Goal: Task Accomplishment & Management: Complete application form

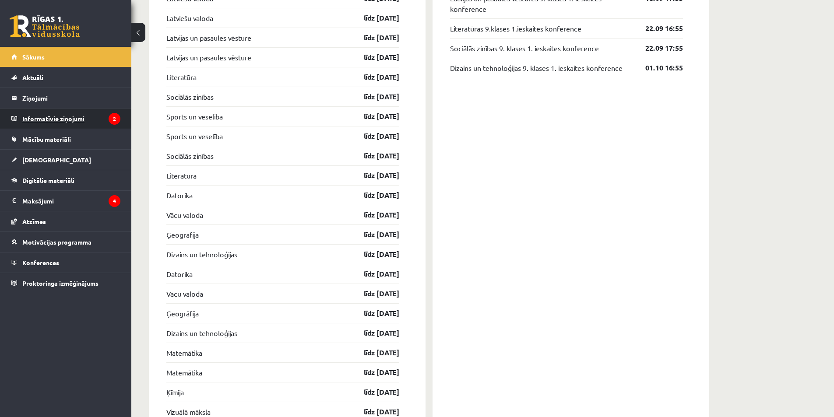
scroll to position [1094, 0]
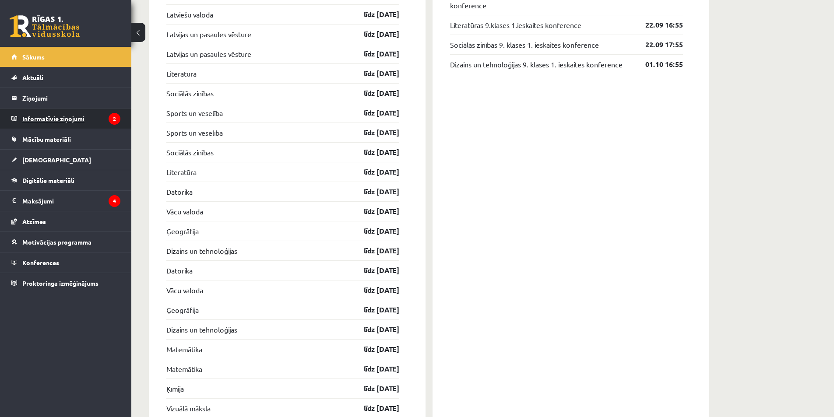
click at [43, 120] on legend "Informatīvie ziņojumi 2" at bounding box center [71, 119] width 98 height 20
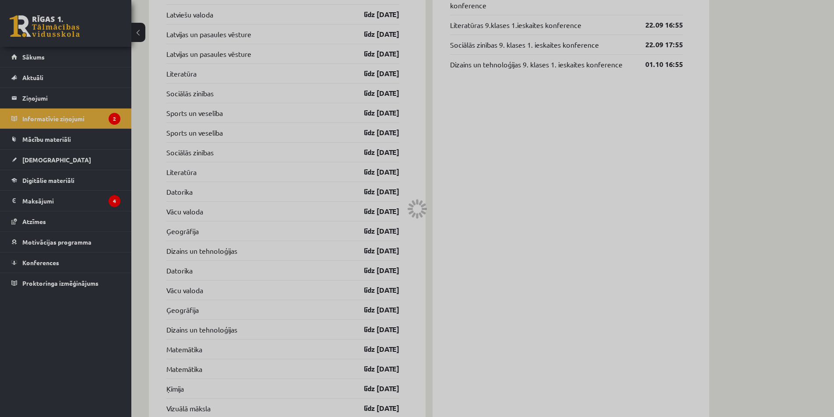
click at [104, 117] on div at bounding box center [417, 208] width 834 height 417
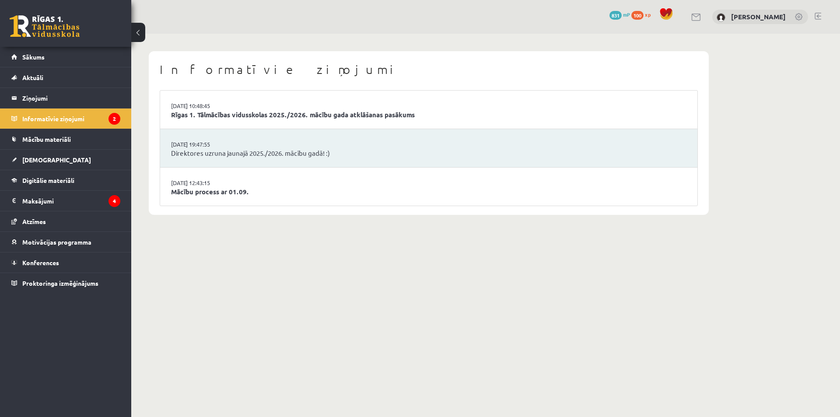
drag, startPoint x: 482, startPoint y: 238, endPoint x: 447, endPoint y: 228, distance: 37.0
click at [447, 228] on div "Informatīvie ziņojumi 02.09.2025 10:48:45 Rīgas 1. Tālmācības vidusskolas 2025.…" at bounding box center [428, 133] width 595 height 199
click at [63, 158] on link "[DEMOGRAPHIC_DATA]" at bounding box center [65, 160] width 109 height 20
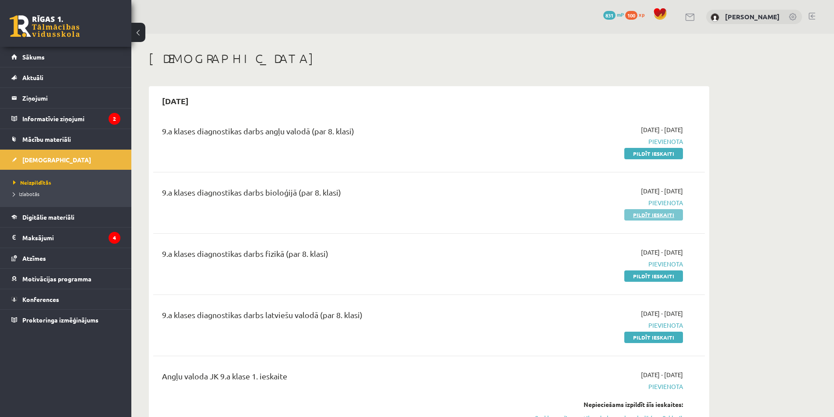
click at [631, 215] on link "Pildīt ieskaiti" at bounding box center [653, 214] width 59 height 11
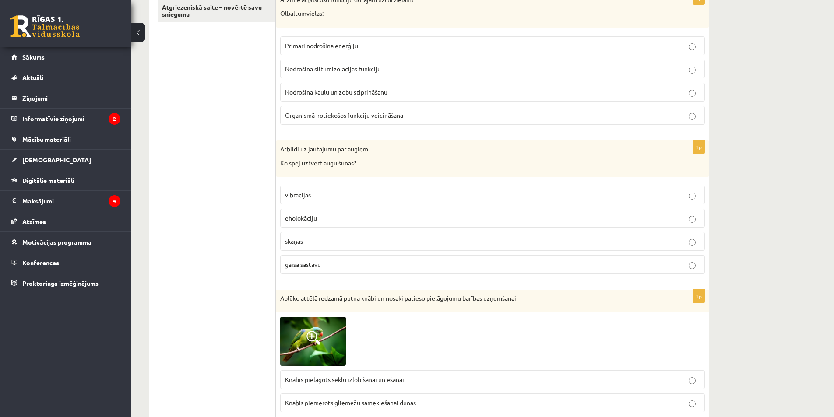
scroll to position [175, 0]
click at [303, 263] on span "gaisa sastāvu" at bounding box center [303, 264] width 36 height 8
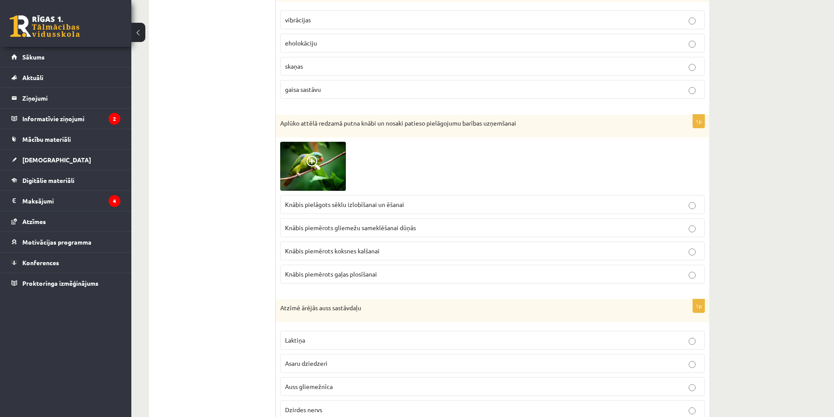
scroll to position [350, 0]
click at [312, 165] on span at bounding box center [313, 162] width 14 height 14
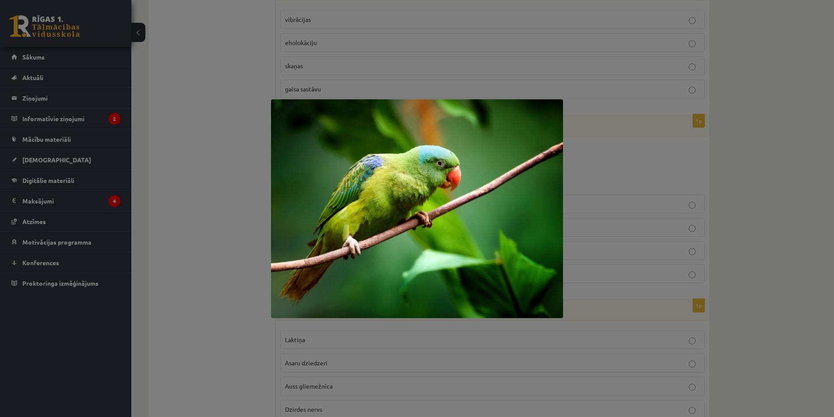
click at [223, 169] on div at bounding box center [417, 208] width 834 height 417
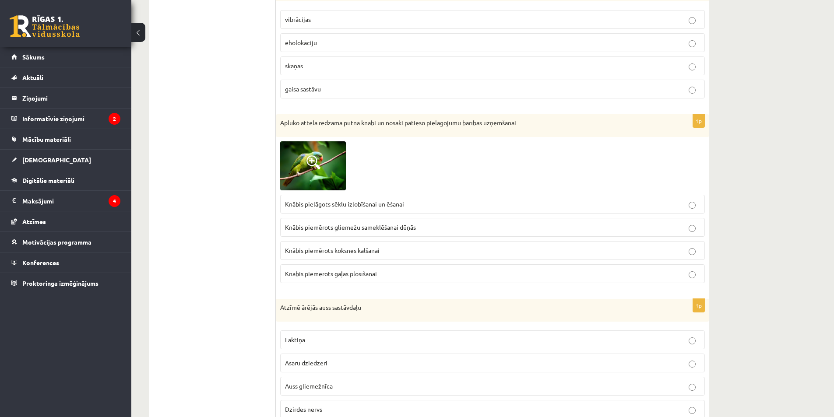
click at [347, 200] on p "Knābis pielāgots sēklu izlobīšanai un ēšanai" at bounding box center [492, 204] width 415 height 9
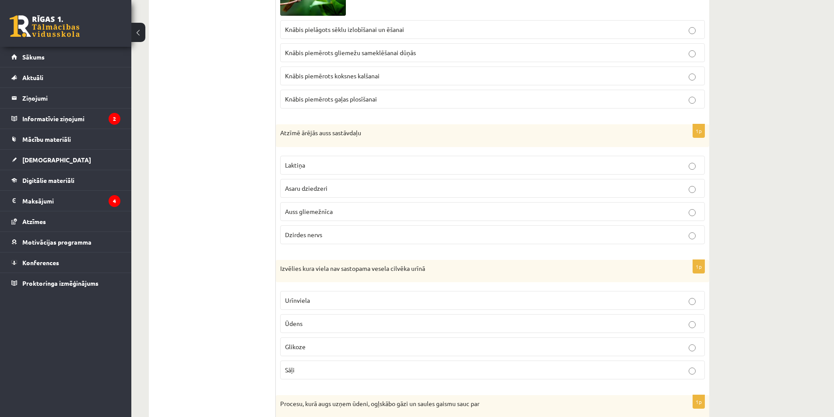
scroll to position [525, 0]
click at [320, 216] on p "Auss gliemežnīca" at bounding box center [492, 211] width 415 height 9
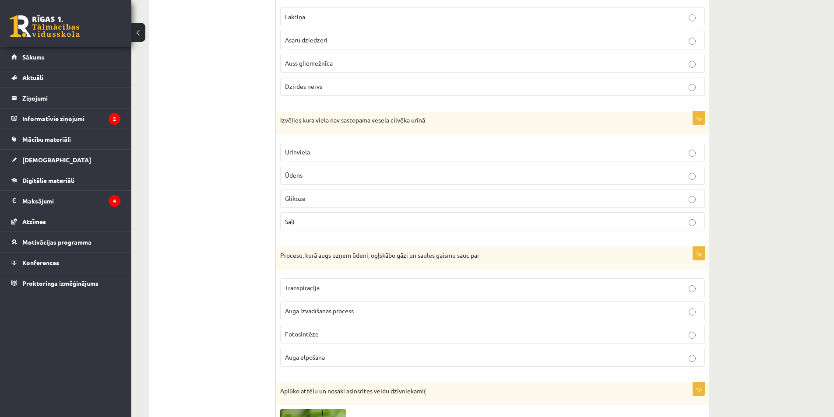
scroll to position [700, 0]
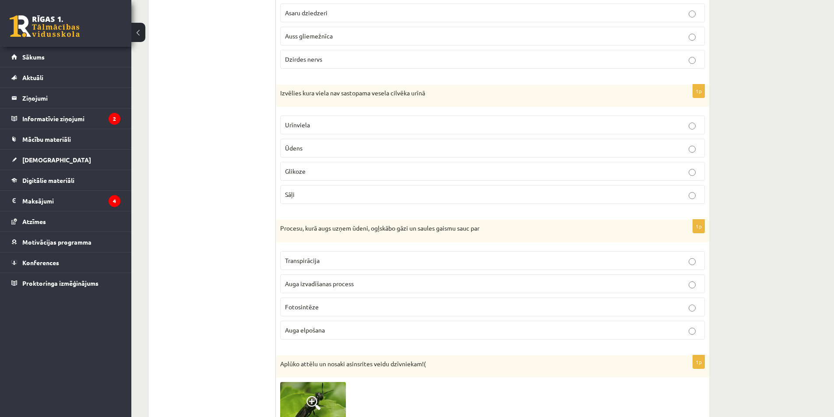
click at [309, 173] on p "Glikoze" at bounding box center [492, 171] width 415 height 9
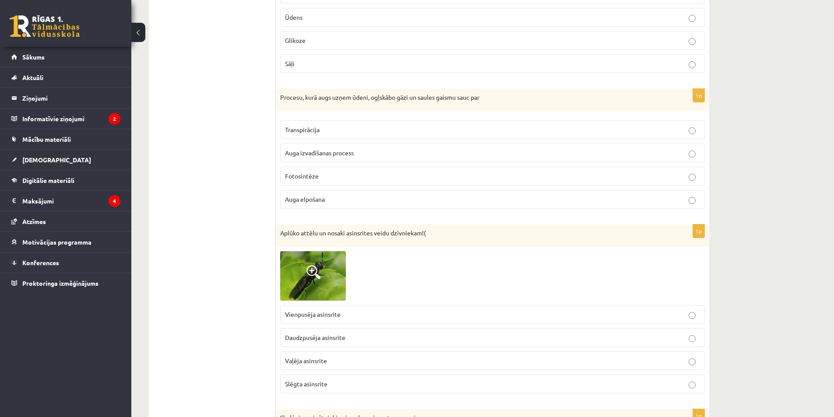
scroll to position [832, 0]
click at [316, 180] on p "Fotosintēze" at bounding box center [492, 175] width 415 height 9
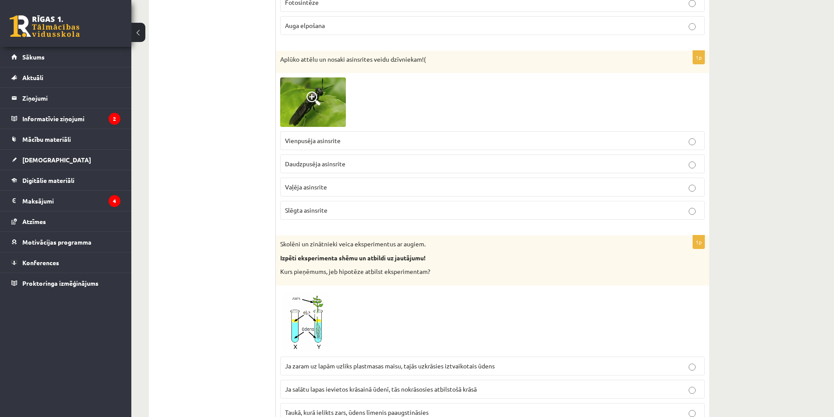
scroll to position [1007, 0]
click at [339, 86] on img at bounding box center [313, 100] width 66 height 49
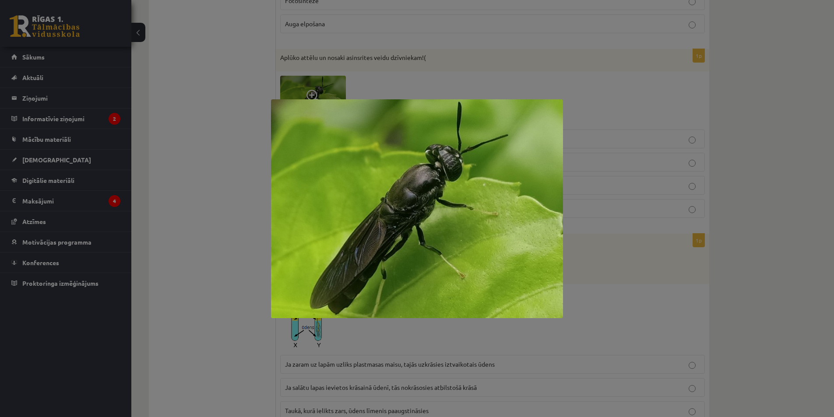
click at [184, 122] on div at bounding box center [417, 208] width 834 height 417
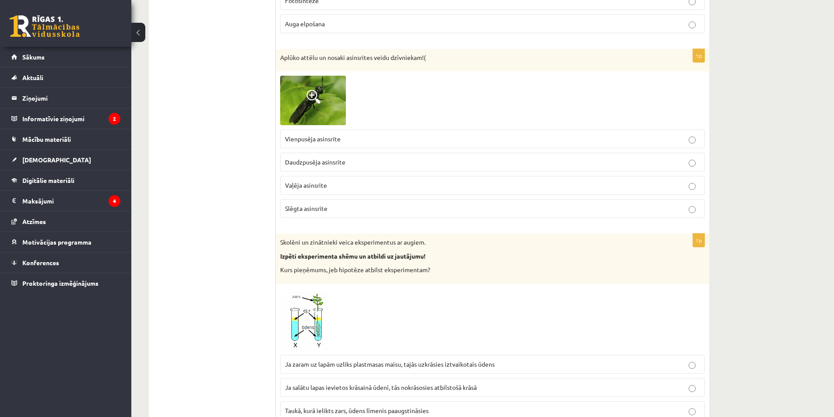
click at [316, 97] on span at bounding box center [313, 97] width 14 height 14
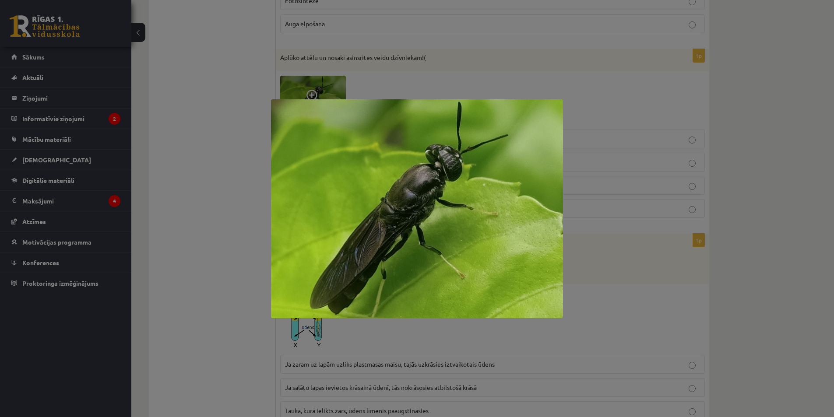
click at [205, 128] on div at bounding box center [417, 208] width 834 height 417
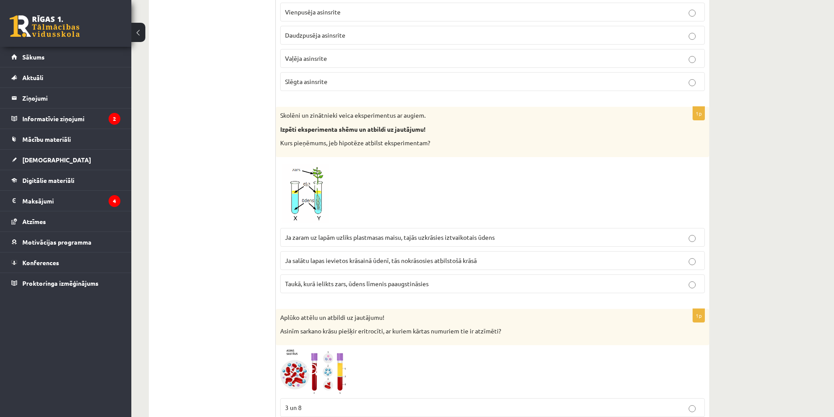
scroll to position [1182, 0]
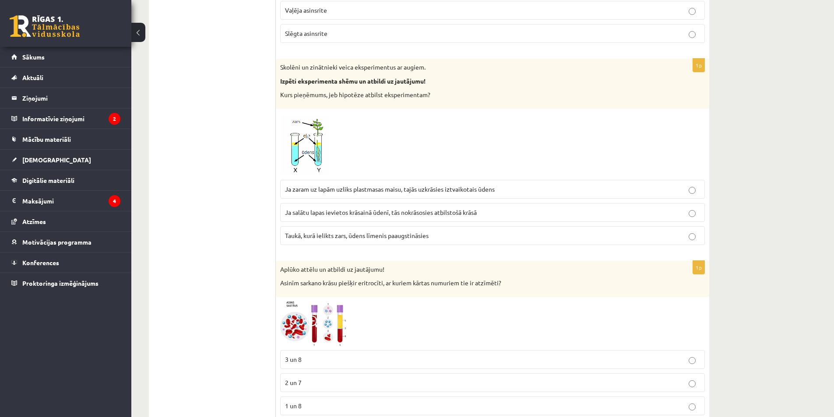
click at [301, 146] on img at bounding box center [313, 144] width 66 height 62
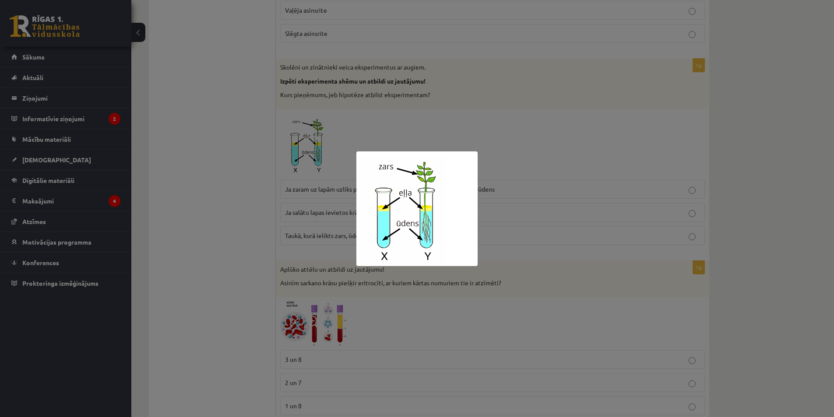
click at [239, 140] on div at bounding box center [417, 208] width 834 height 417
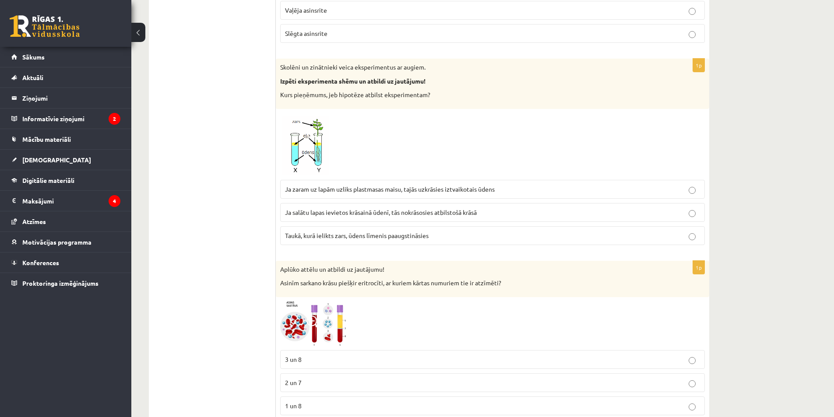
click at [306, 164] on img at bounding box center [313, 144] width 66 height 62
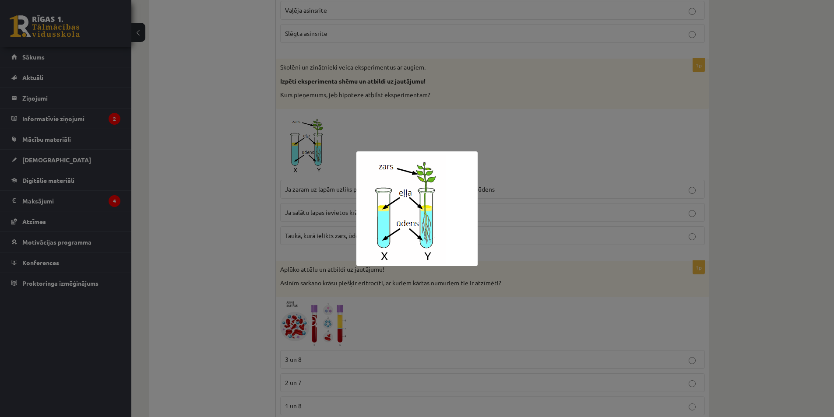
click at [251, 209] on div at bounding box center [417, 208] width 834 height 417
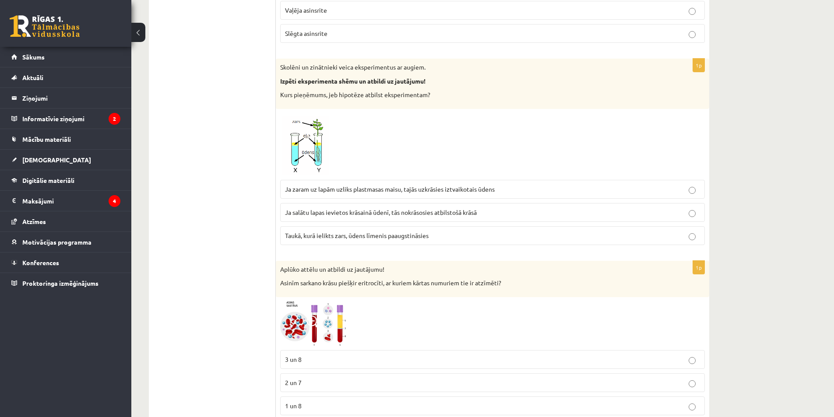
click at [306, 152] on img at bounding box center [313, 144] width 66 height 62
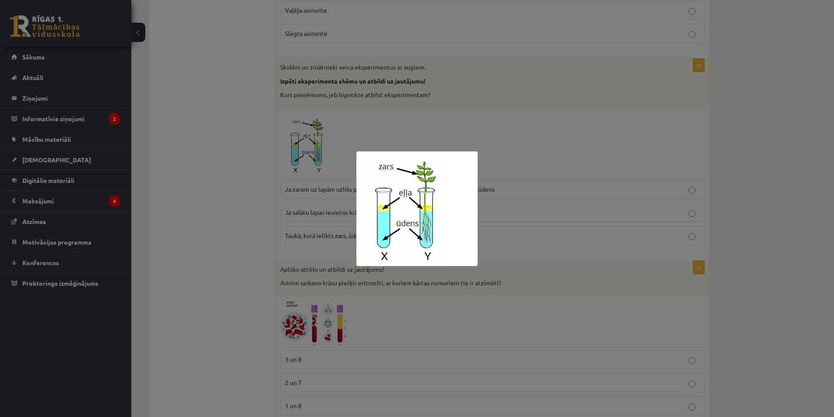
click at [167, 149] on div at bounding box center [417, 208] width 834 height 417
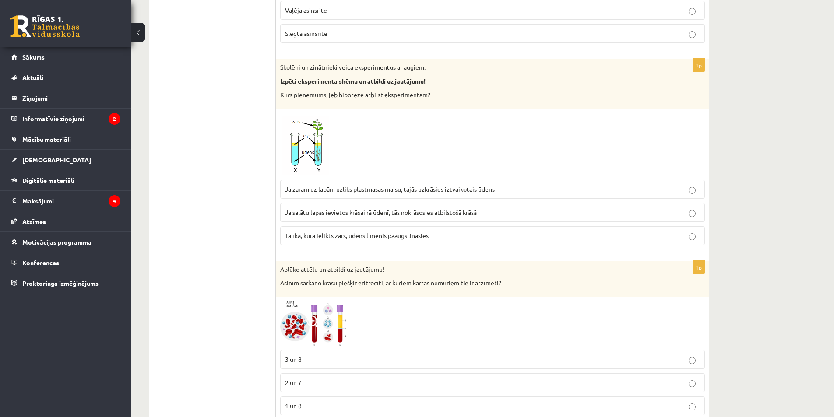
click at [333, 193] on p "Ja zaram uz lapām uzliks plastmasas maisu, tajās uzkrāsies iztvaikotais ūdens" at bounding box center [492, 189] width 415 height 9
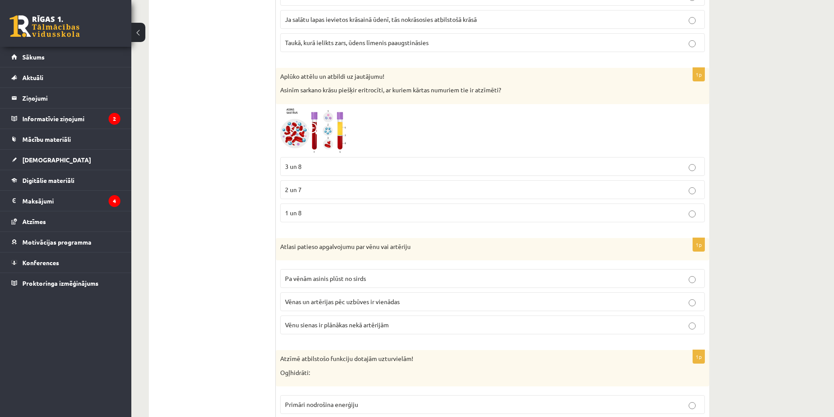
scroll to position [1401, 0]
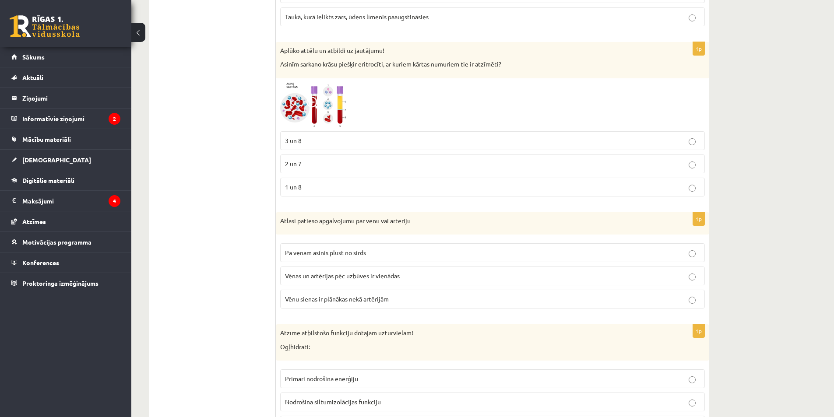
click at [299, 115] on img at bounding box center [313, 105] width 66 height 44
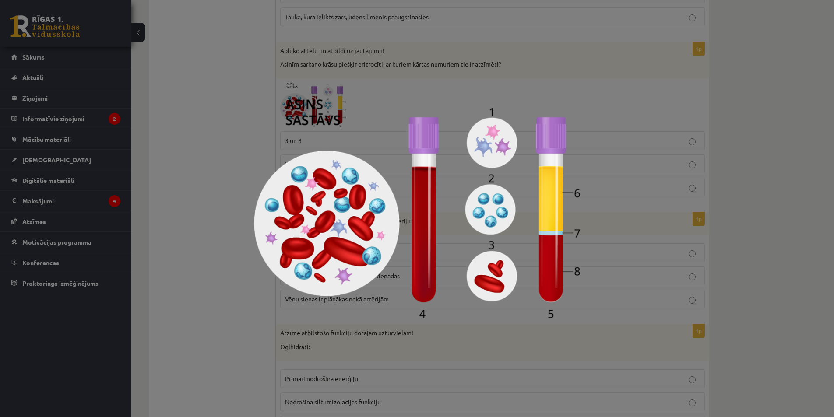
click at [234, 147] on div at bounding box center [417, 208] width 834 height 417
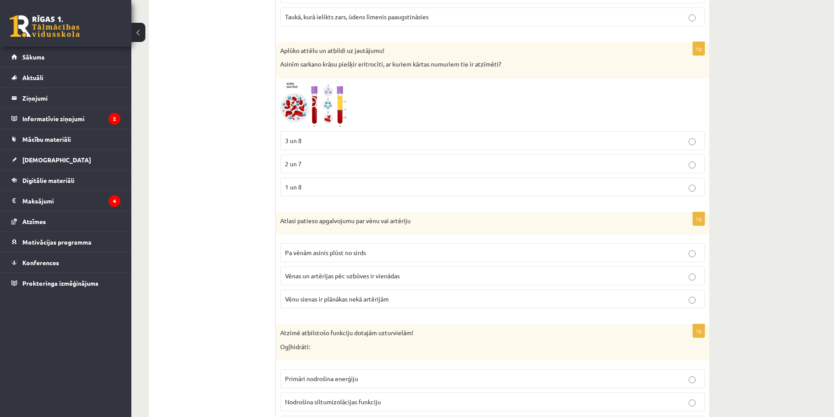
click at [318, 146] on label "3 un 8" at bounding box center [492, 140] width 425 height 19
click at [326, 103] on img at bounding box center [313, 105] width 66 height 44
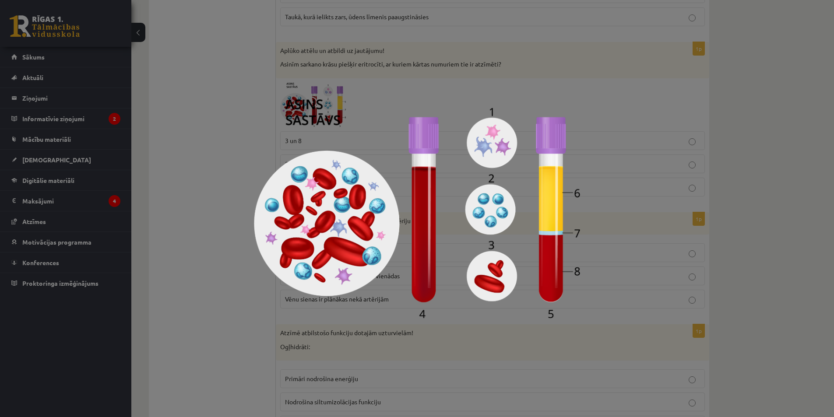
click at [179, 113] on div at bounding box center [417, 208] width 834 height 417
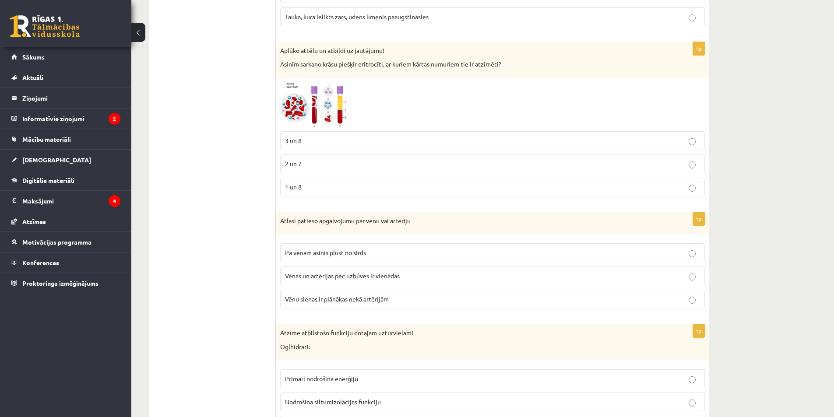
click at [327, 95] on img at bounding box center [313, 105] width 66 height 44
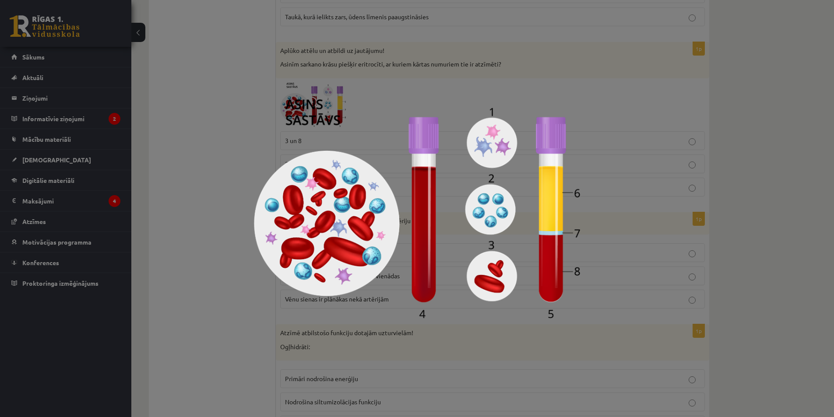
click at [221, 123] on div at bounding box center [417, 208] width 834 height 417
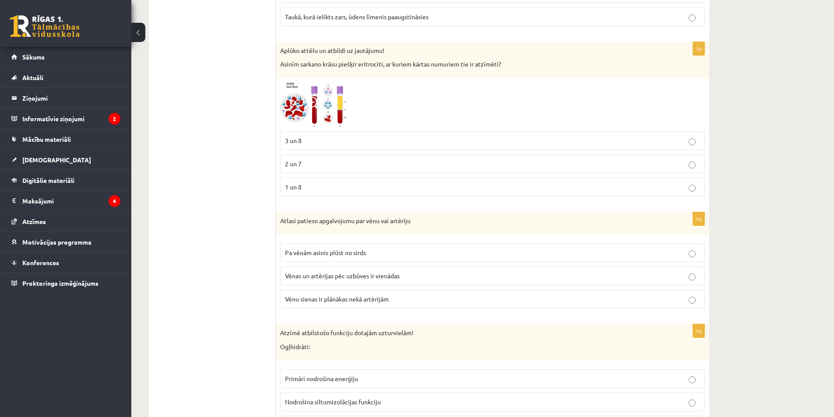
click at [336, 105] on img at bounding box center [313, 105] width 66 height 44
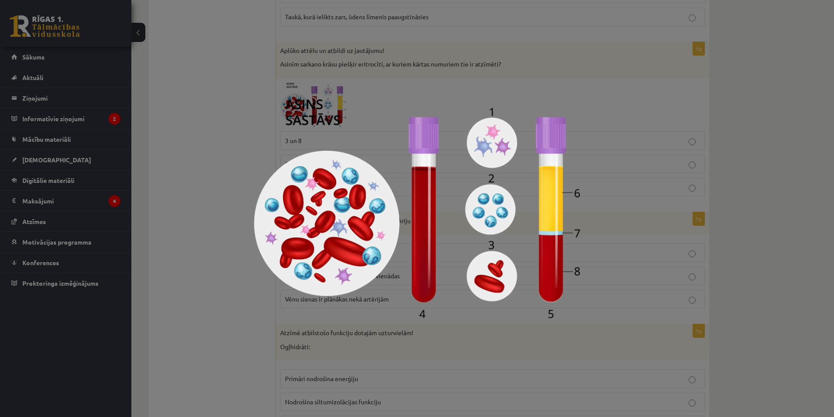
click at [317, 100] on img at bounding box center [417, 208] width 326 height 219
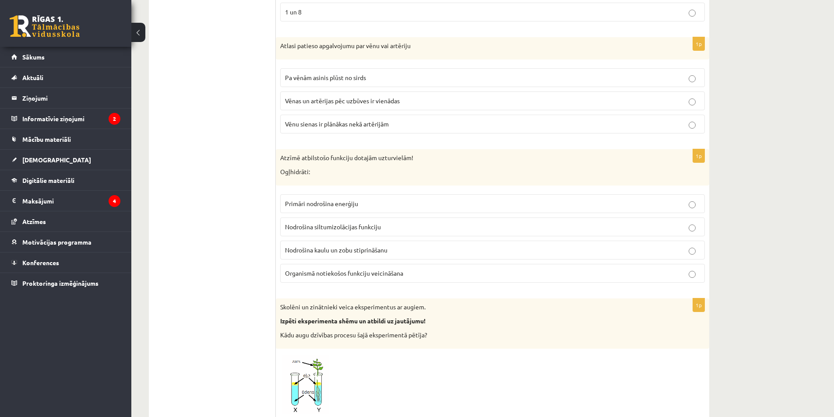
scroll to position [1619, 0]
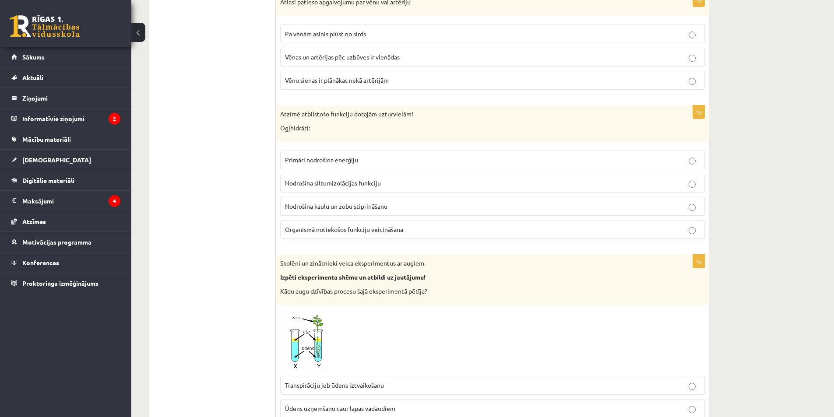
click at [358, 157] on span "Primāri nodrošina enerģiju" at bounding box center [321, 160] width 73 height 8
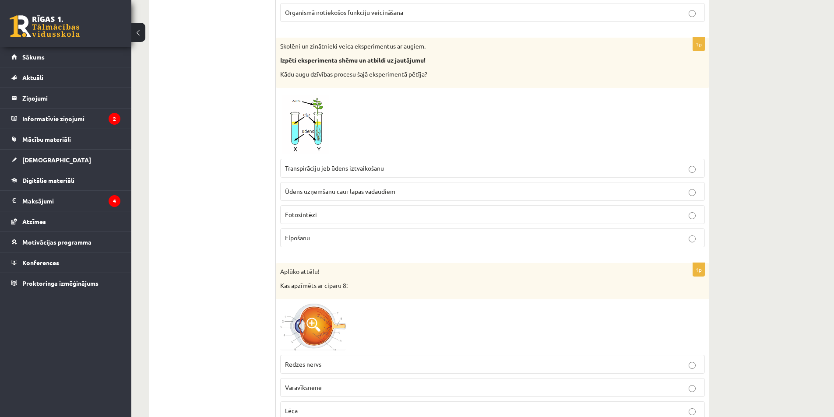
scroll to position [1838, 0]
click at [334, 162] on p "Transpirāciju jeb ūdens iztvaikošanu" at bounding box center [492, 166] width 415 height 9
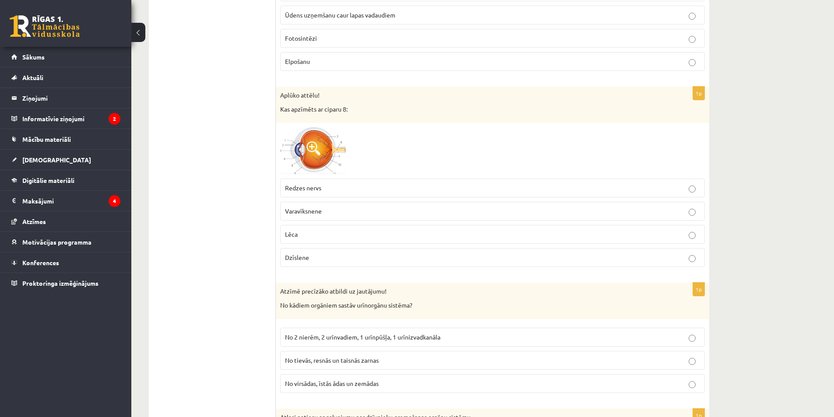
scroll to position [2013, 0]
click at [309, 144] on span at bounding box center [313, 148] width 14 height 14
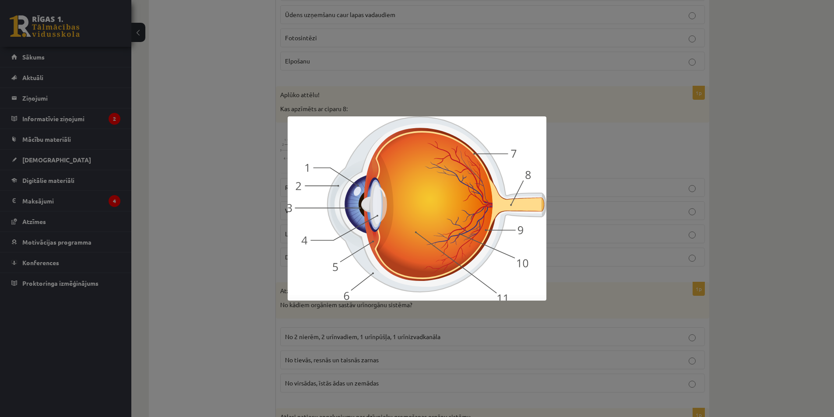
click at [239, 141] on div at bounding box center [417, 208] width 834 height 417
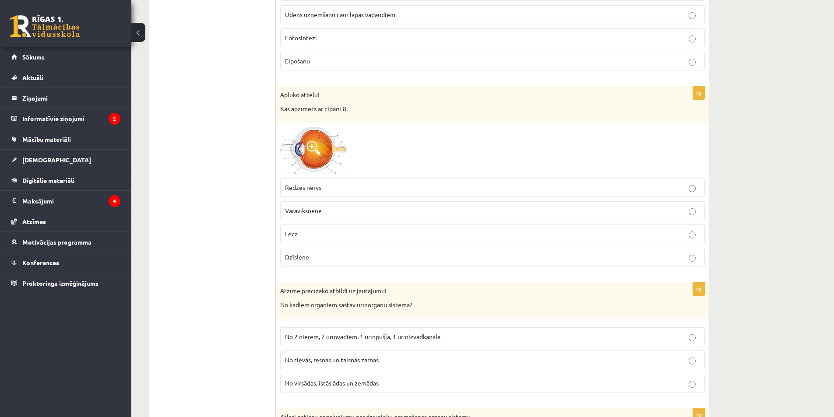
click at [314, 152] on span at bounding box center [313, 148] width 14 height 14
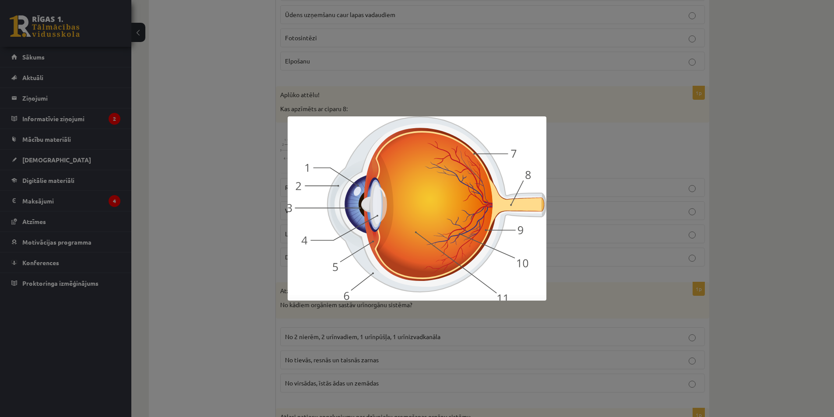
click at [133, 189] on div at bounding box center [417, 208] width 834 height 417
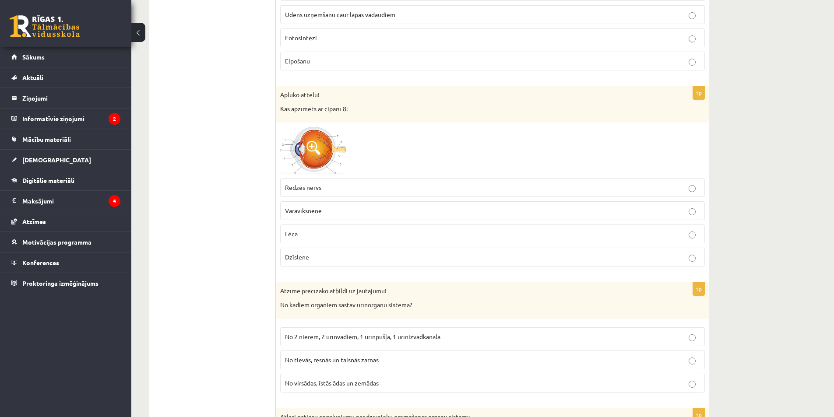
click at [301, 189] on span "Redzes nervs" at bounding box center [303, 187] width 36 height 8
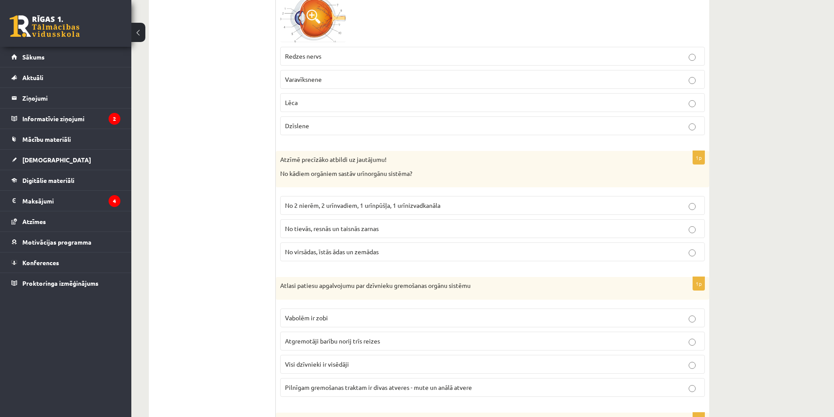
scroll to position [2188, 0]
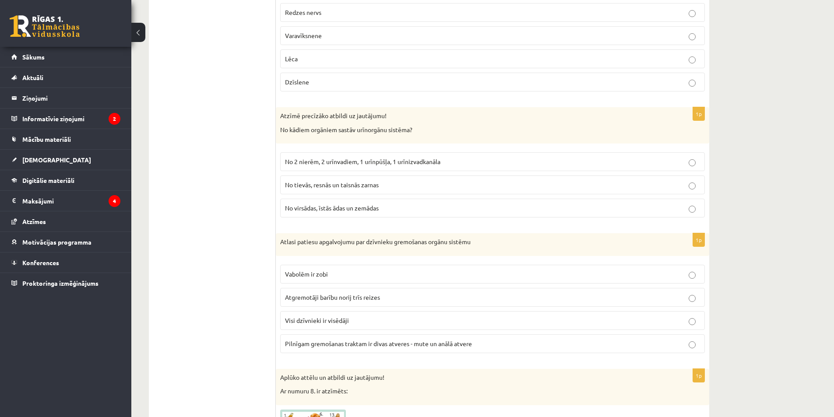
click at [342, 157] on label "No 2 nierēm, 2 urīnvadiem, 1 urīnpūšļa, 1 urīnizvadkanāla" at bounding box center [492, 161] width 425 height 19
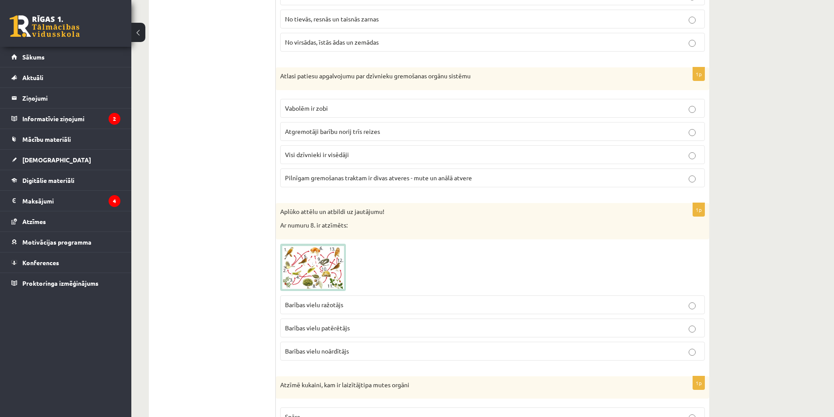
scroll to position [2363, 0]
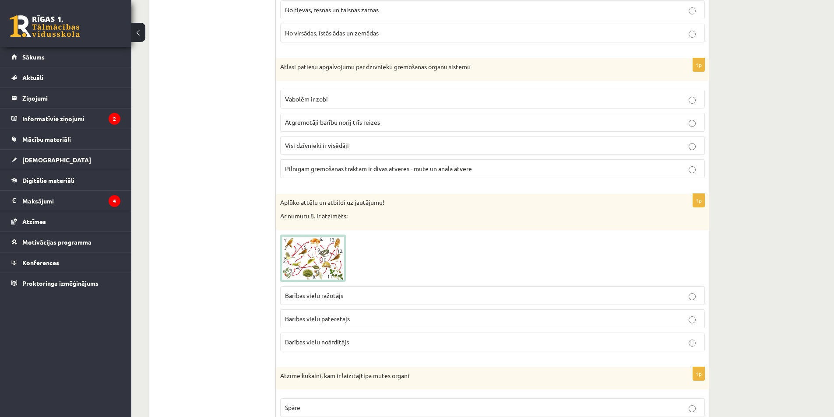
click at [306, 117] on label "Atgremotāji barību norij trīs reizes" at bounding box center [492, 122] width 425 height 19
click at [344, 177] on label "Pilnīgam gremošanas traktam ir divas atveres - mute un anālā atvere" at bounding box center [492, 168] width 425 height 19
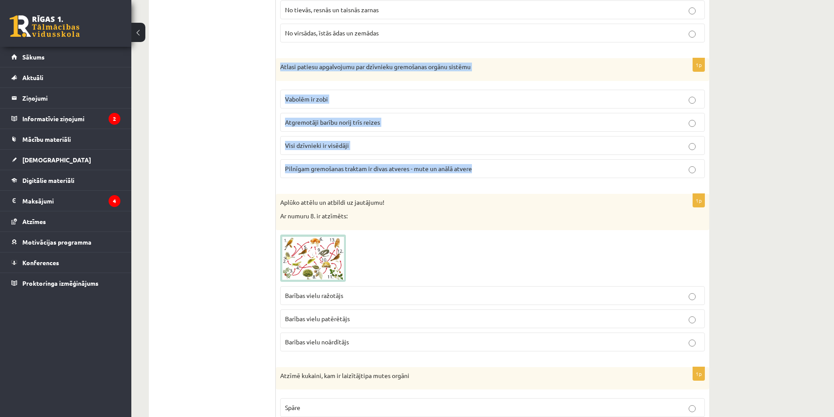
drag, startPoint x: 281, startPoint y: 66, endPoint x: 448, endPoint y: 121, distance: 176.0
click at [488, 171] on div "1p Atlasi patiesu apgalvojumu par dzīvnieku gremošanas orgānu sistēmu Vabolēm i…" at bounding box center [492, 121] width 433 height 127
copy div "Atlasi patiesu apgalvojumu par dzīvnieku gremošanas orgānu sistēmu Vabolēm ir z…"
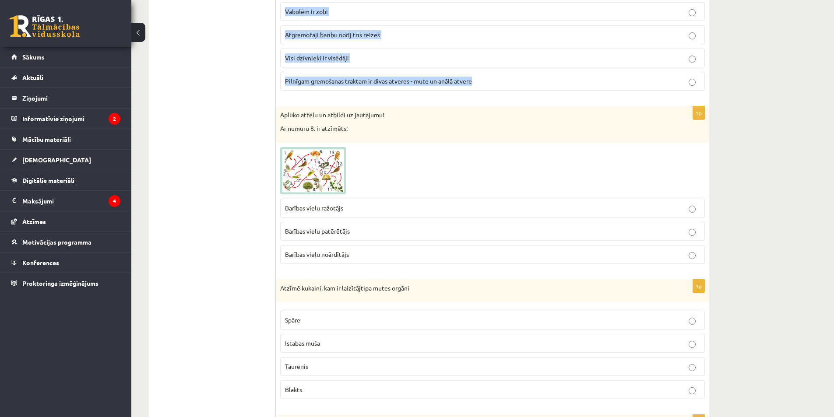
scroll to position [2495, 0]
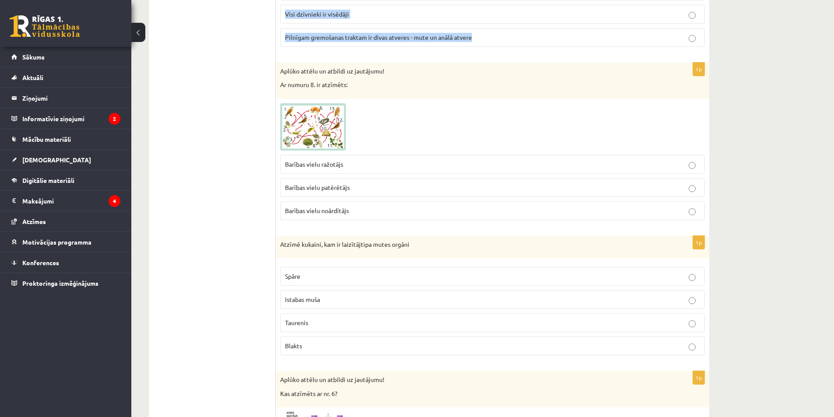
click at [319, 132] on link at bounding box center [313, 126] width 66 height 47
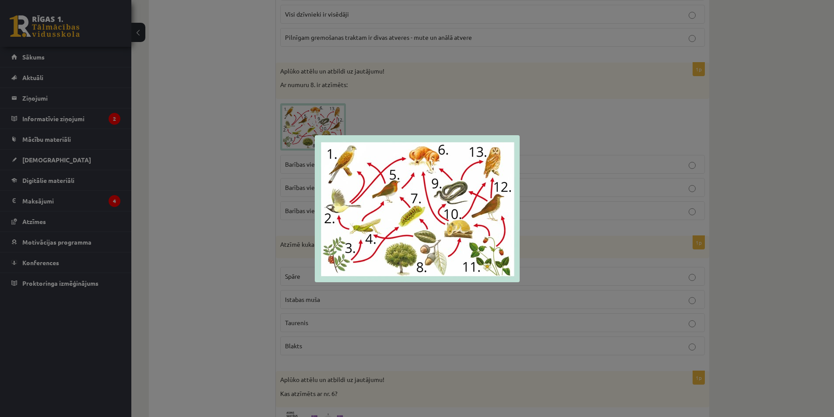
click at [183, 182] on div at bounding box center [417, 208] width 834 height 417
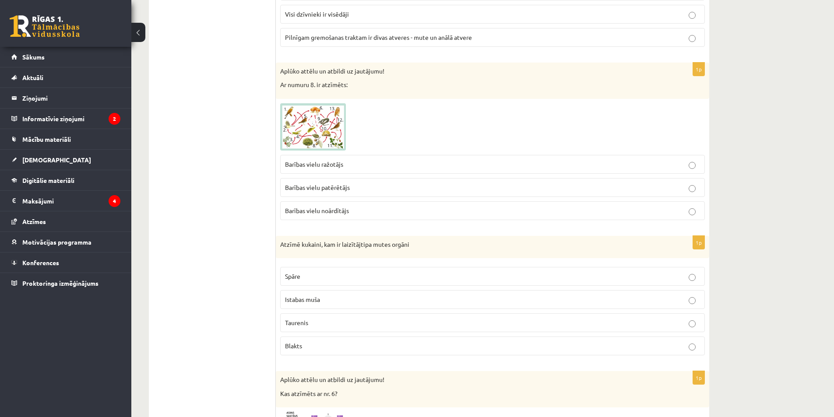
click at [319, 135] on img at bounding box center [313, 126] width 66 height 47
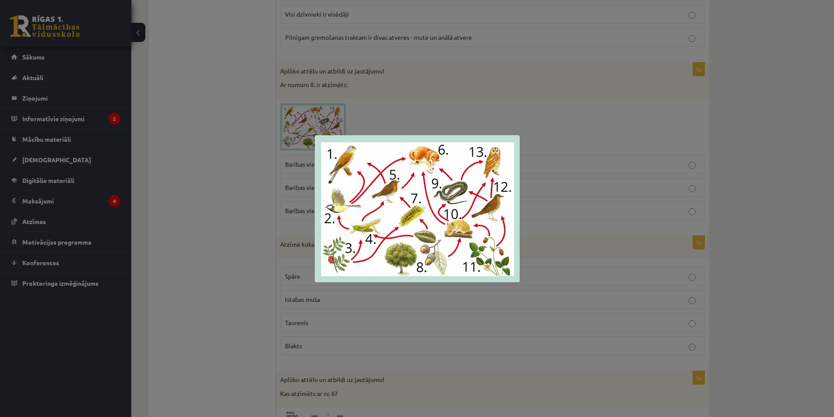
click at [216, 189] on div at bounding box center [417, 208] width 834 height 417
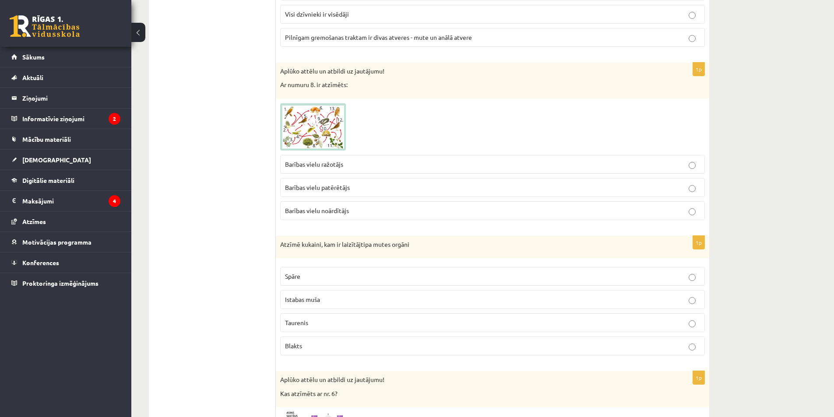
click at [305, 131] on img at bounding box center [313, 126] width 66 height 47
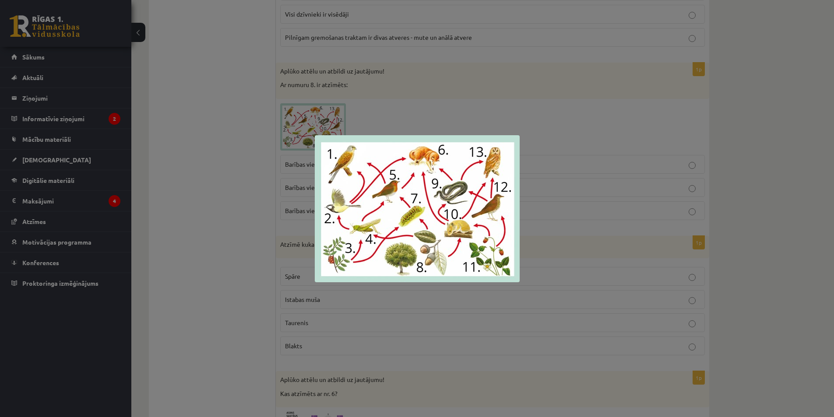
click at [228, 140] on div at bounding box center [417, 208] width 834 height 417
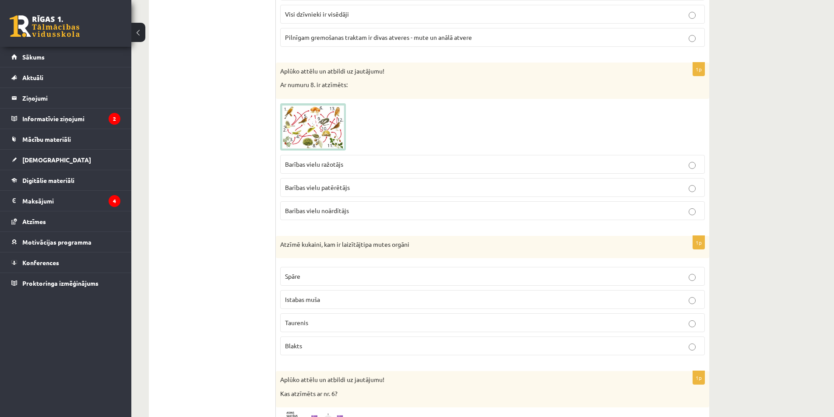
click at [300, 164] on span "Barības vielu ražotājs" at bounding box center [314, 164] width 58 height 8
click at [310, 124] on span at bounding box center [313, 124] width 14 height 14
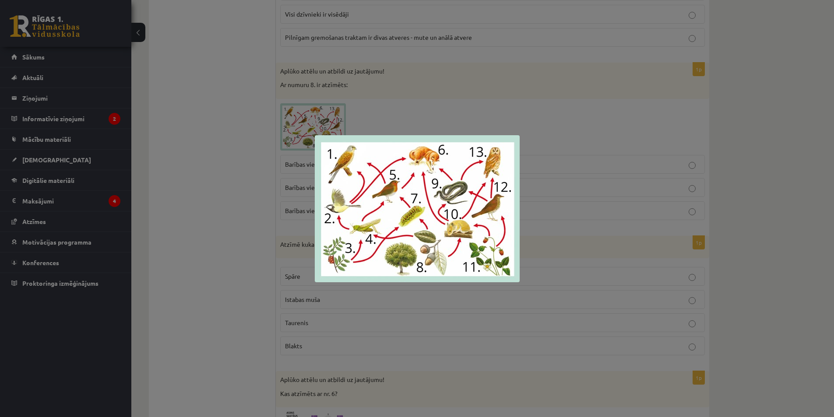
click at [258, 127] on div at bounding box center [417, 208] width 834 height 417
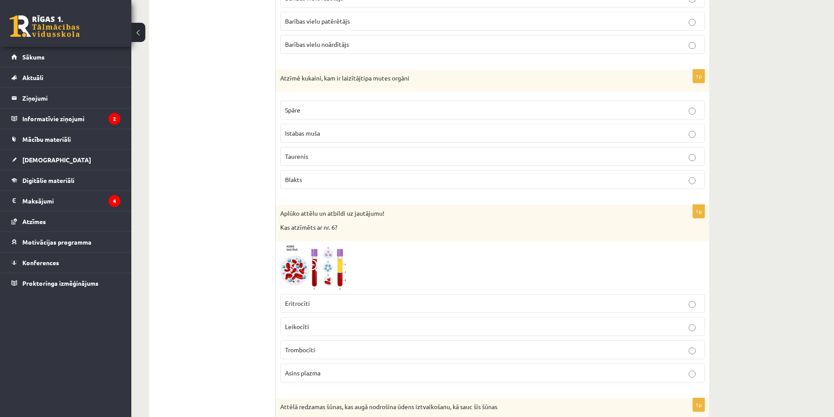
scroll to position [2713, 0]
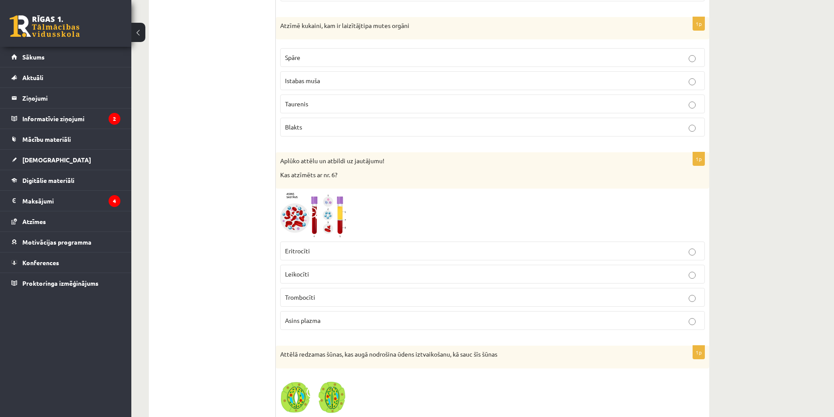
click at [318, 81] on span "Istabas muša" at bounding box center [302, 81] width 35 height 8
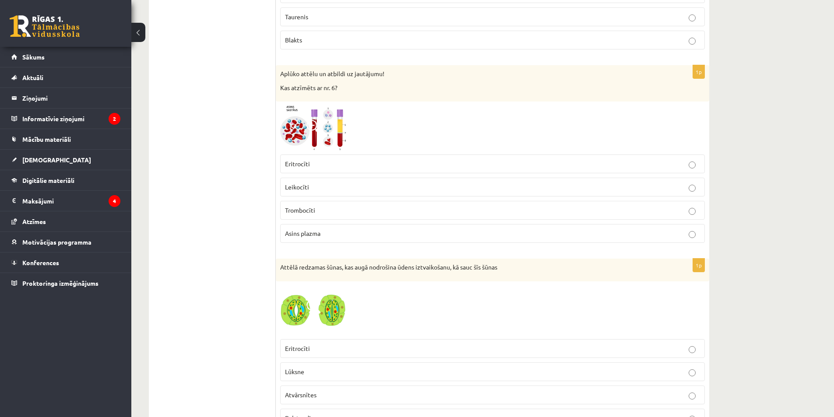
scroll to position [2801, 0]
click at [330, 133] on img at bounding box center [313, 127] width 66 height 44
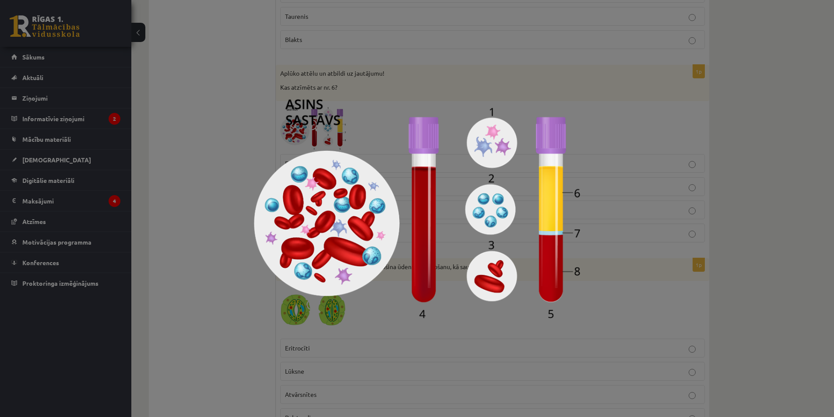
click at [154, 145] on div at bounding box center [417, 208] width 834 height 417
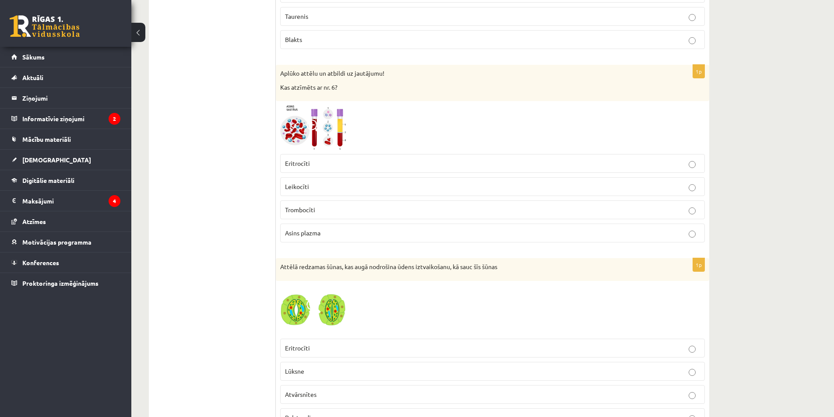
click at [328, 103] on div "1p Aplūko attēlu un atbildi uz jautājumu! Kas atzīmēts ar nr. 6? Eritrocīti Lei…" at bounding box center [492, 157] width 433 height 185
click at [326, 112] on img at bounding box center [313, 127] width 66 height 44
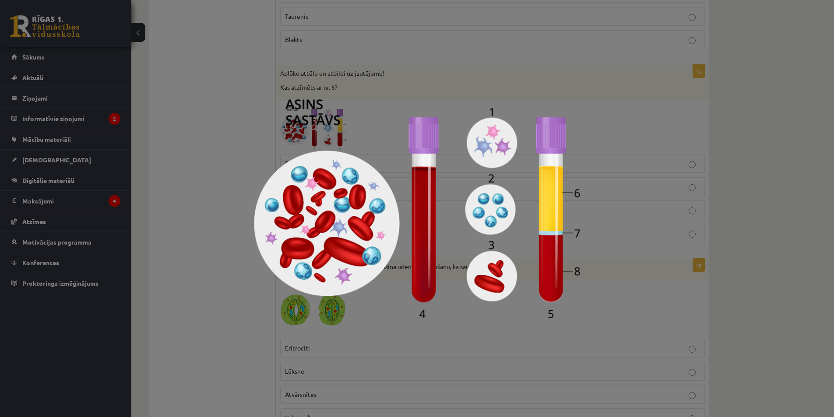
click at [257, 157] on img at bounding box center [417, 208] width 326 height 219
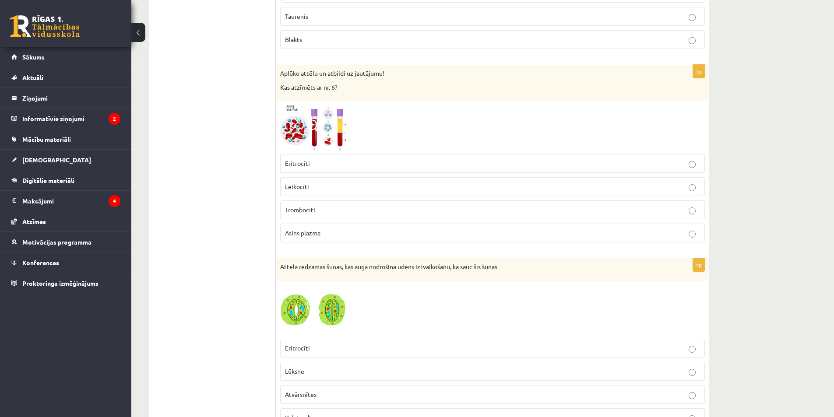
click at [291, 236] on span "Asins plazma" at bounding box center [302, 233] width 35 height 8
click at [311, 133] on span at bounding box center [313, 126] width 14 height 14
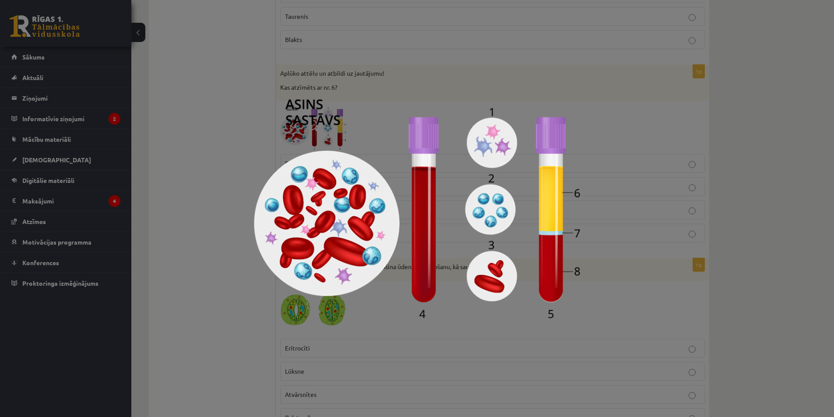
click at [235, 140] on div at bounding box center [417, 208] width 834 height 417
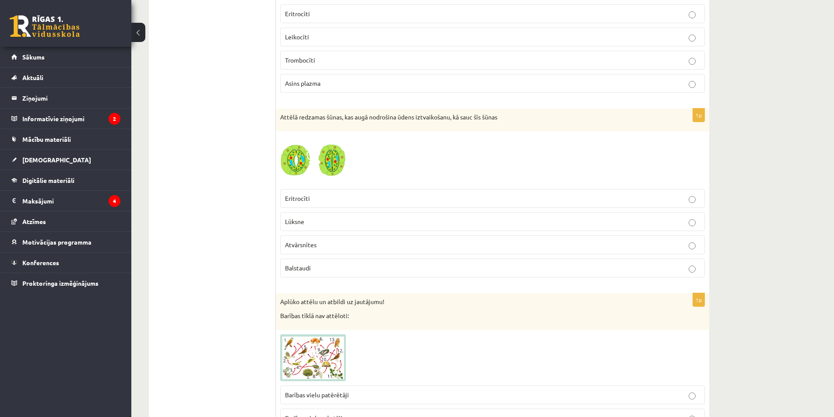
scroll to position [2976, 0]
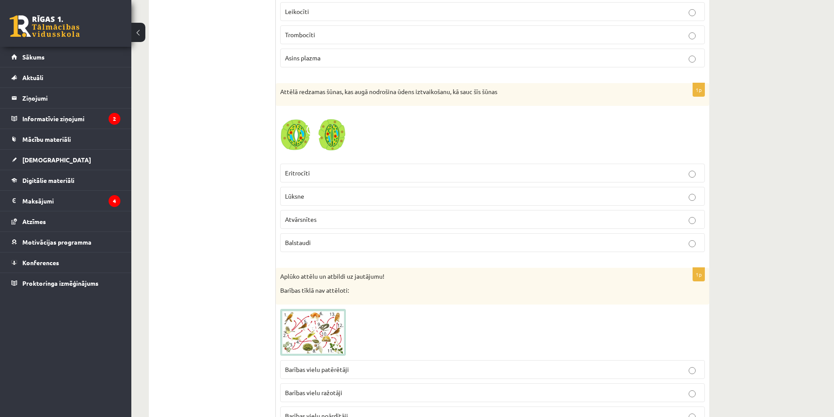
click at [300, 144] on img at bounding box center [313, 134] width 66 height 49
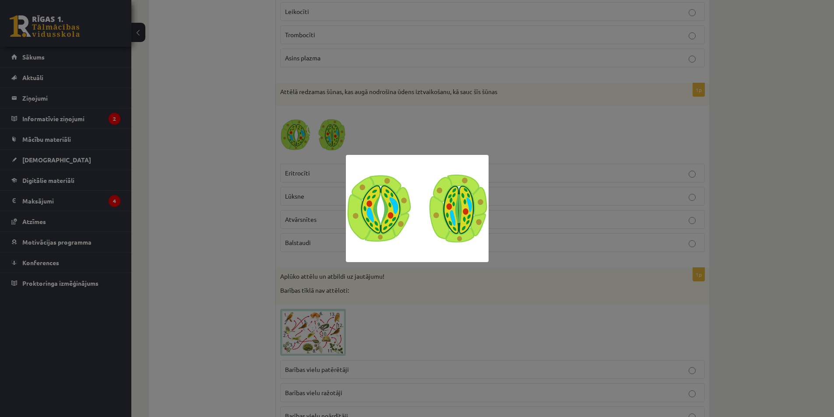
click at [175, 166] on div at bounding box center [417, 208] width 834 height 417
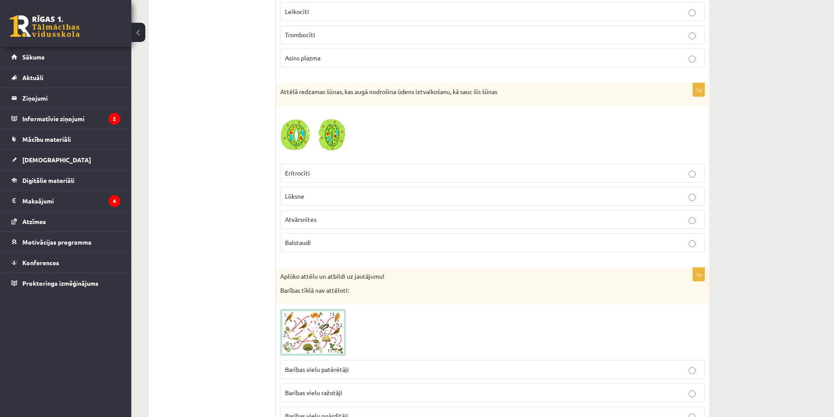
click at [307, 223] on span "Atvārsnītes" at bounding box center [301, 219] width 32 height 8
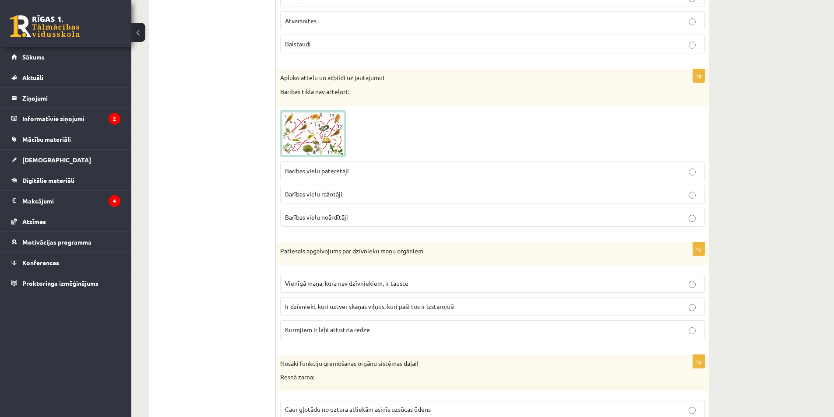
scroll to position [3195, 0]
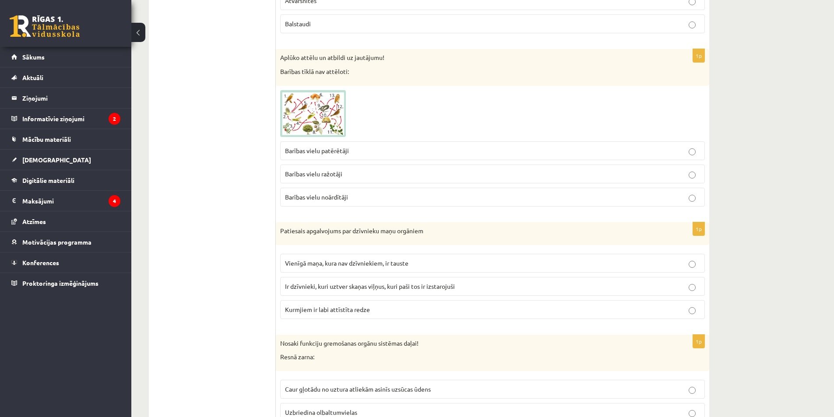
drag, startPoint x: 359, startPoint y: 194, endPoint x: 341, endPoint y: 192, distance: 18.1
click at [359, 194] on p "Barības vielu noārdītāji" at bounding box center [492, 197] width 415 height 9
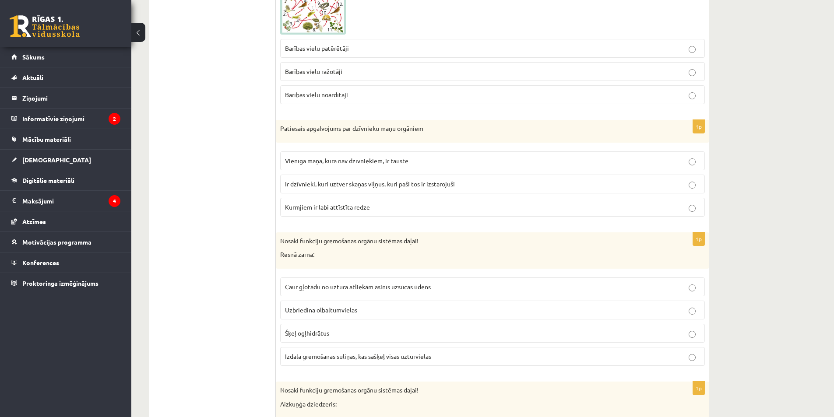
scroll to position [3326, 0]
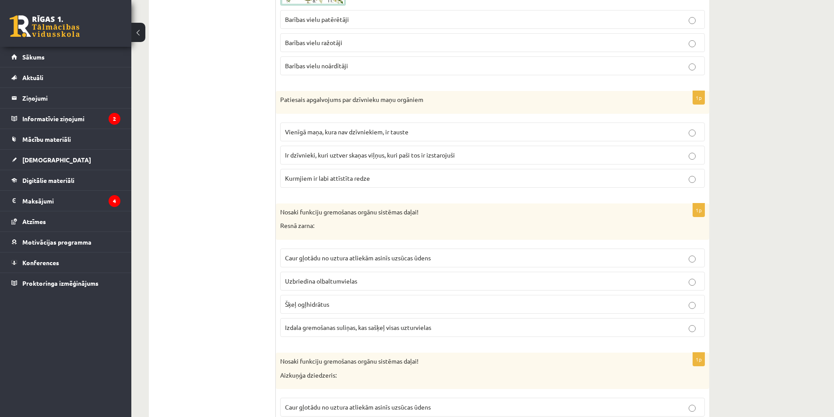
click at [372, 156] on span "Ir dzīvnieki, kuri uztver skaņas viļņus, kuri paši tos ir izstarojuši" at bounding box center [370, 155] width 170 height 8
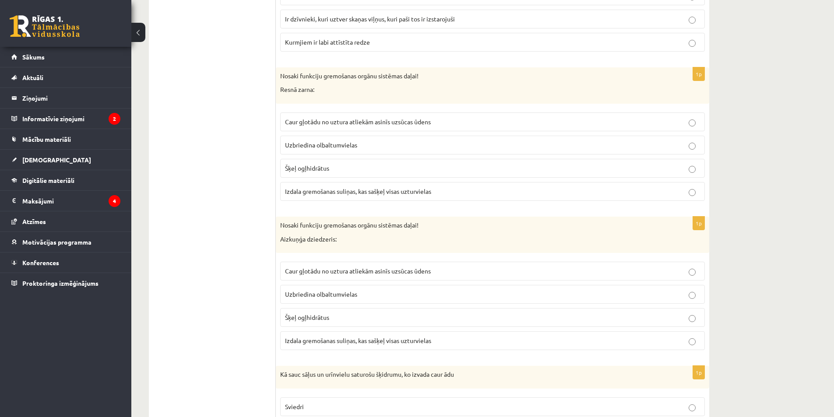
scroll to position [3414, 0]
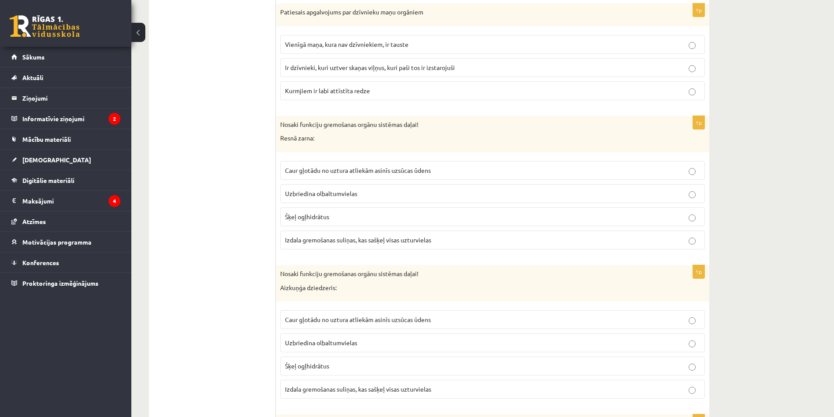
click at [318, 162] on label "Caur gļotādu no uztura atliekām asinīs uzsūcas ūdens" at bounding box center [492, 170] width 425 height 19
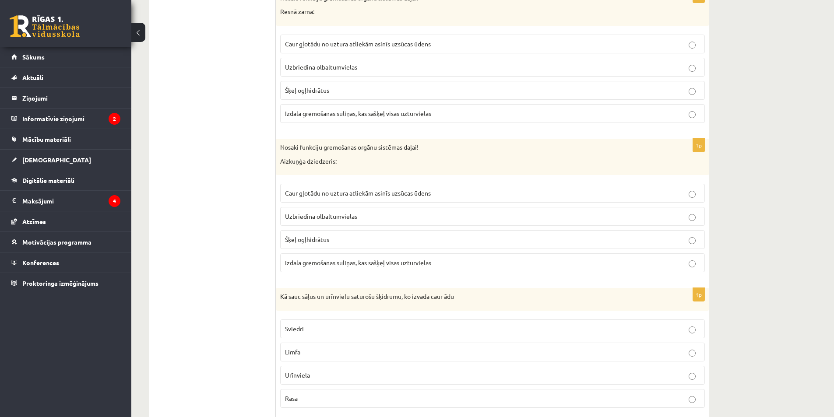
scroll to position [3545, 0]
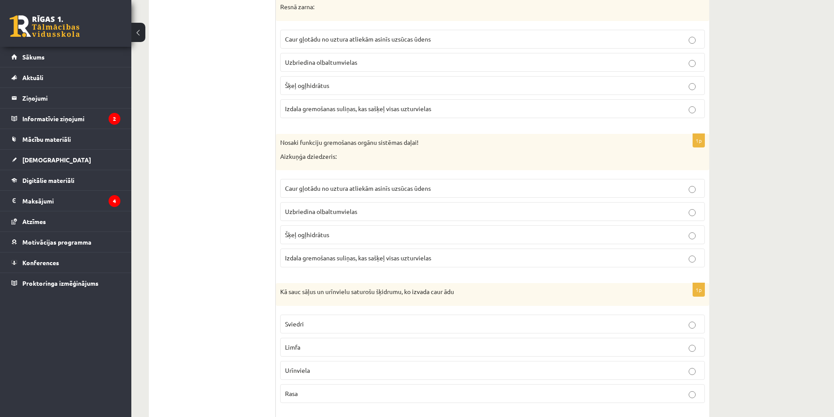
click at [293, 264] on label "Izdala gremošanas suliņas, kas sašķeļ visas uzturvielas" at bounding box center [492, 258] width 425 height 19
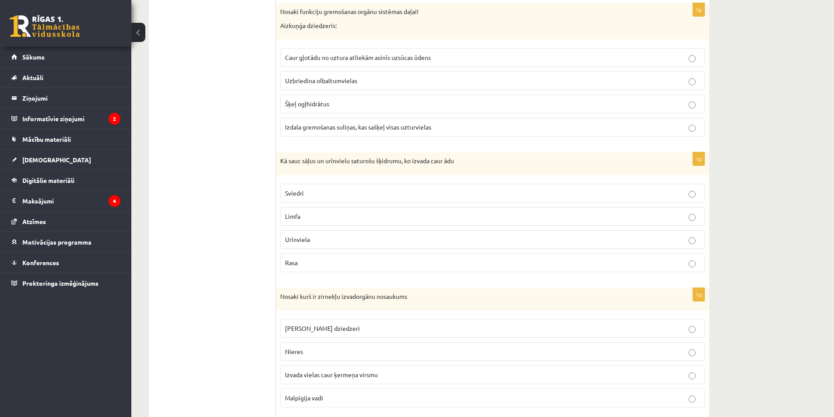
scroll to position [3676, 0]
click at [293, 190] on span "Sviedri" at bounding box center [294, 193] width 19 height 8
drag, startPoint x: 282, startPoint y: 161, endPoint x: 507, endPoint y: 166, distance: 224.6
click at [507, 166] on div "Kā sauc sāļus un urīnvielu saturošu šķidrumu, ko izvada caur ādu" at bounding box center [492, 163] width 433 height 23
drag, startPoint x: 438, startPoint y: 161, endPoint x: 224, endPoint y: 161, distance: 213.6
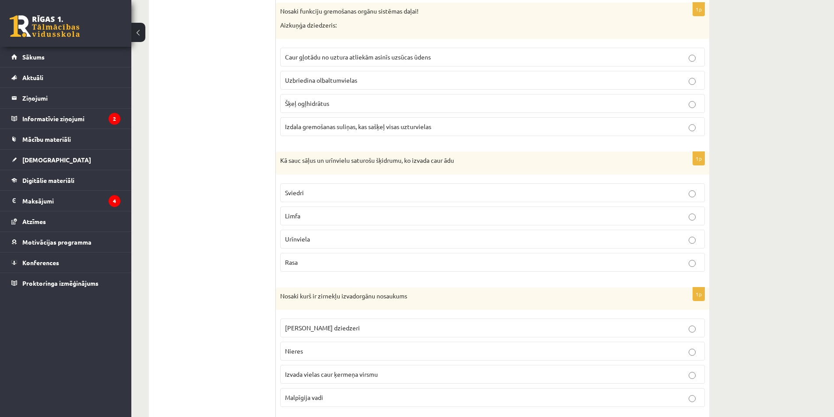
drag, startPoint x: 278, startPoint y: 159, endPoint x: 468, endPoint y: 159, distance: 189.5
click at [468, 159] on div "Kā sauc sāļus un urīnvielu saturošu šķidrumu, ko izvada caur ādu" at bounding box center [492, 163] width 433 height 23
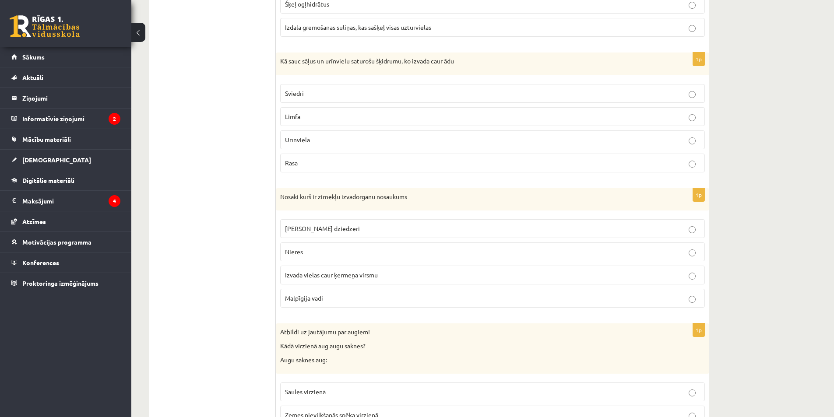
scroll to position [3777, 0]
click at [329, 224] on p "Zaļie dziedzeri" at bounding box center [492, 227] width 415 height 9
drag, startPoint x: 280, startPoint y: 192, endPoint x: 411, endPoint y: 281, distance: 158.8
click at [405, 295] on div "1p Nosaki kurš ir zirnekļu izvadorgānu nosaukums Zaļie dziedzeri Nieres Izvada …" at bounding box center [492, 250] width 433 height 127
copy div "Nosaki kurš ir zirnekļu izvadorgānu nosaukums Zaļie dziedzeri Nieres Izvada vie…"
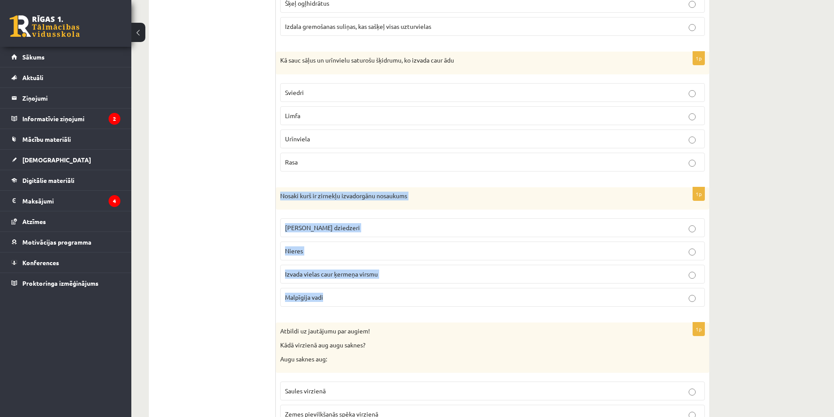
click at [322, 298] on span "Malpīgija vadi" at bounding box center [304, 297] width 38 height 8
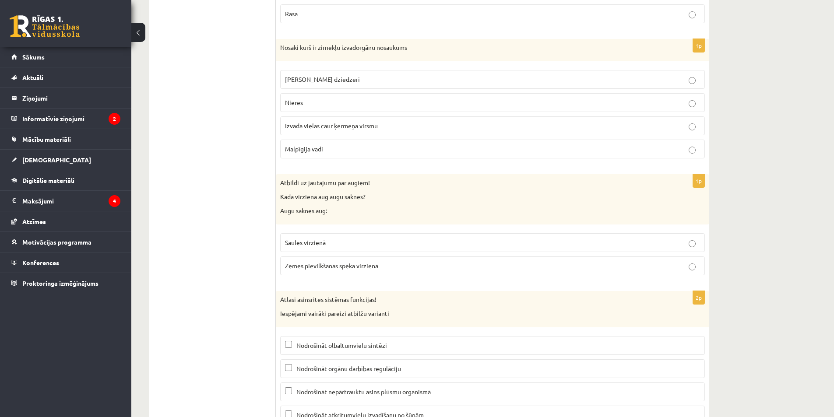
scroll to position [3952, 0]
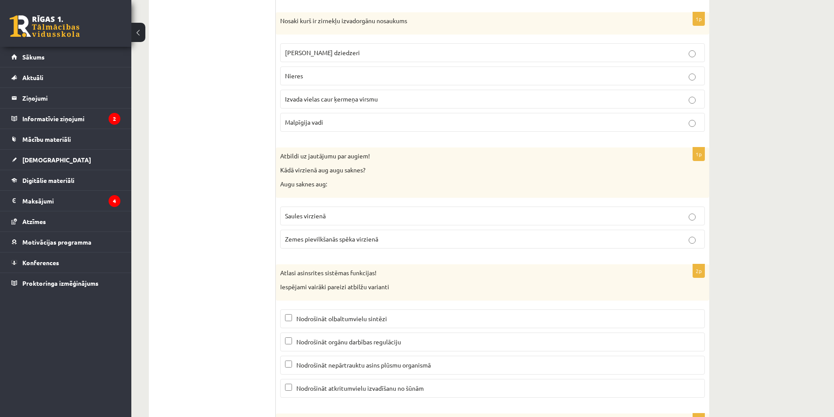
click at [359, 237] on span "Zemes pievilkšanās spēka virzienā" at bounding box center [331, 239] width 93 height 8
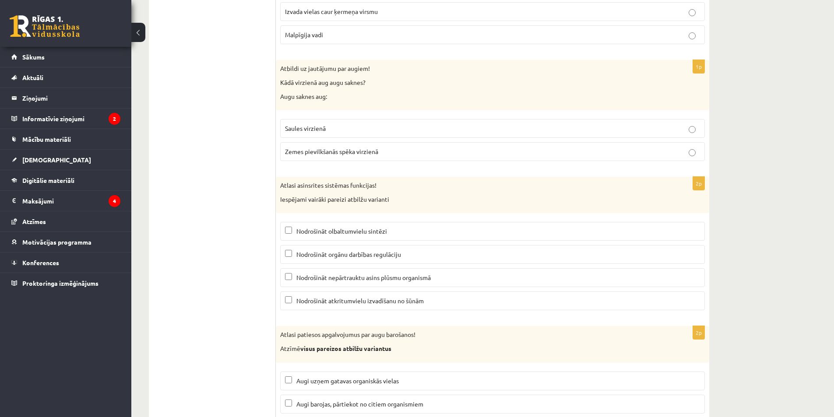
scroll to position [4083, 0]
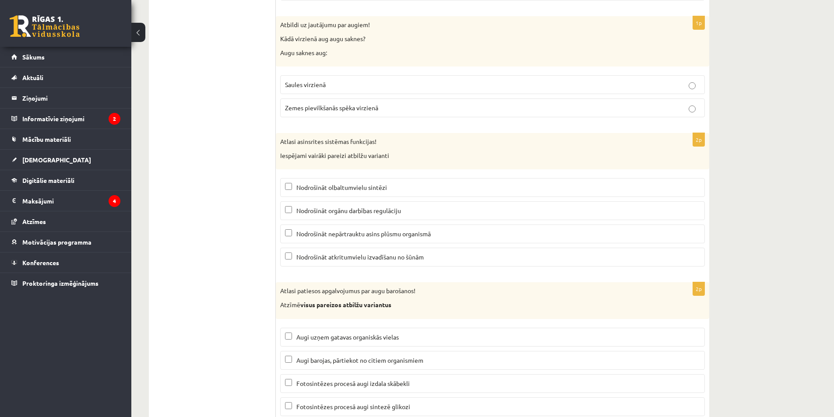
click at [312, 211] on span "Nodrošināt orgānu darbības regulāciju" at bounding box center [348, 211] width 105 height 8
click at [299, 236] on span "Nodrošināt nepārtrauktu asins plūsmu organismā" at bounding box center [363, 234] width 134 height 8
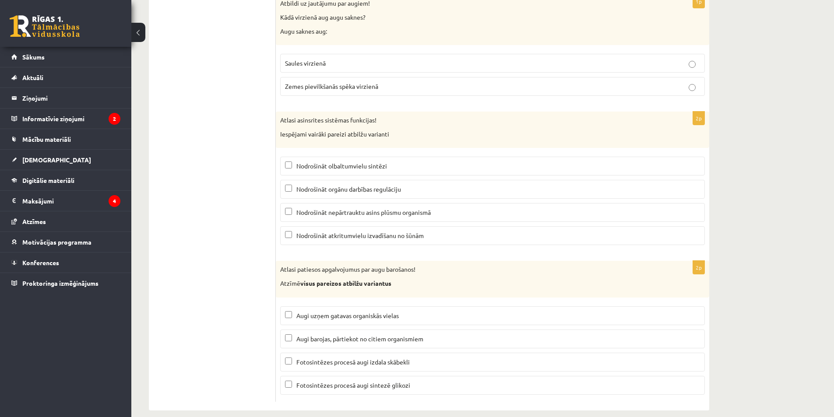
scroll to position [4116, 0]
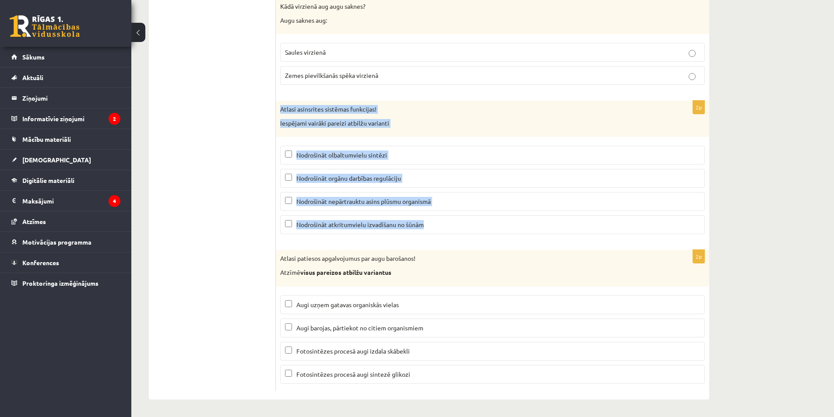
drag, startPoint x: 280, startPoint y: 105, endPoint x: 428, endPoint y: 225, distance: 190.6
click at [428, 225] on div "2p Atlasi asinsrites sistēmas funkcijas! Iespējami vairāki pareizi atbilžu vari…" at bounding box center [492, 171] width 433 height 140
copy div "Atlasi asinsrites sistēmas funkcijas! Iespējami vairāki pareizi atbilžu variant…"
click at [284, 226] on label "Nodrošināt atkritumvielu izvadīšanu no šūnām" at bounding box center [492, 224] width 425 height 19
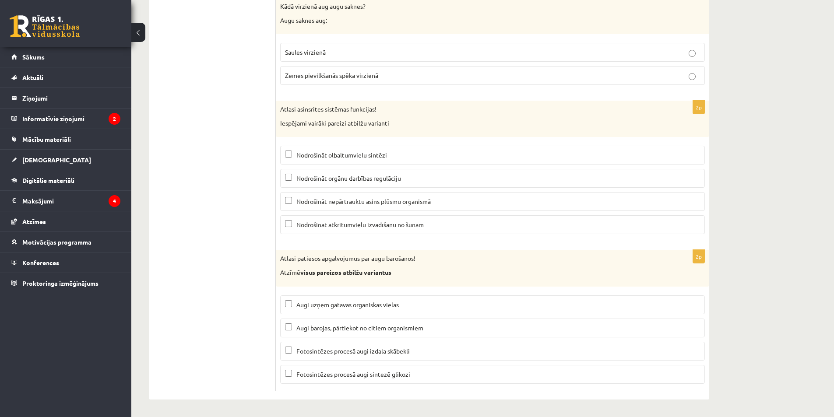
click at [284, 374] on label "Fotosintēzes procesā augi sintezē glikozi" at bounding box center [492, 374] width 425 height 19
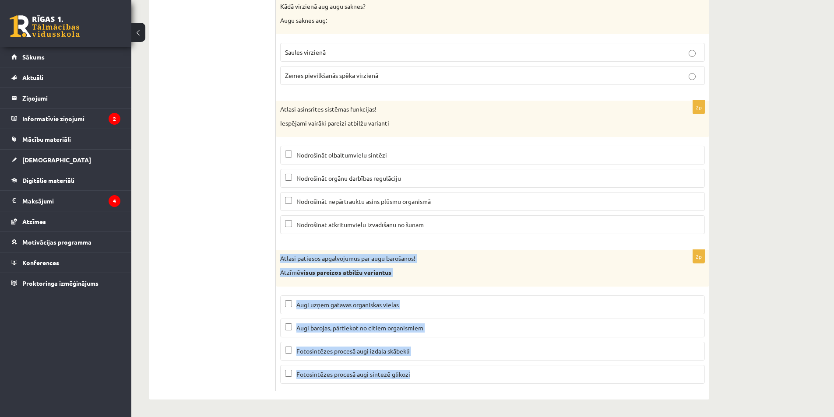
drag, startPoint x: 279, startPoint y: 257, endPoint x: 417, endPoint y: 379, distance: 184.2
click at [417, 379] on div "2p Atlasi patiesos apgalvojumus par augu barošanos! Atzīmē visus pareizos atbil…" at bounding box center [492, 320] width 433 height 140
copy div "Atlasi patiesos apgalvojumus par augu barošanos! Atzīmē visus pareizos atbilžu …"
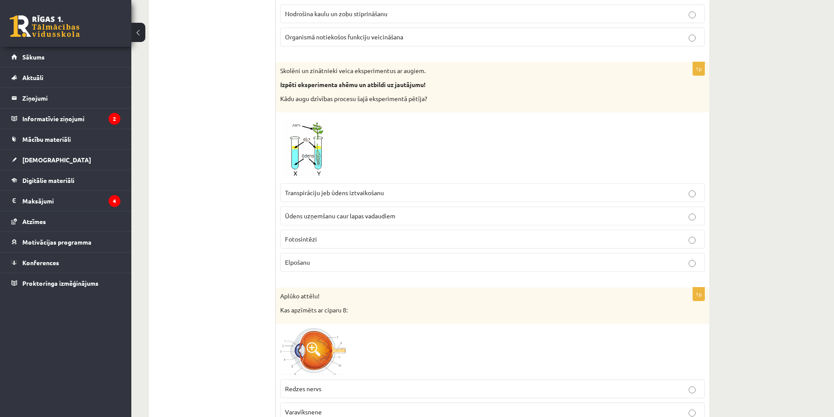
scroll to position [1796, 0]
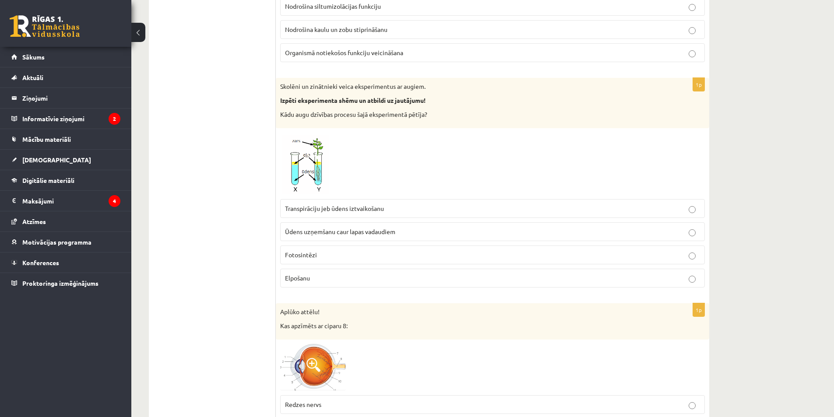
click at [304, 165] on img at bounding box center [313, 164] width 66 height 62
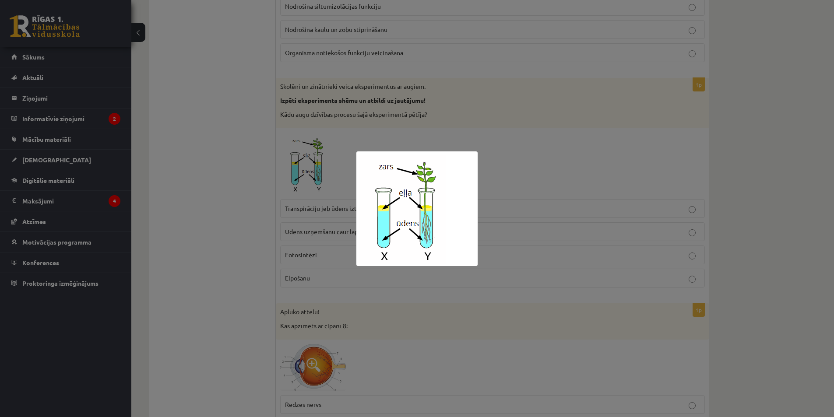
click at [687, 205] on div at bounding box center [417, 208] width 834 height 417
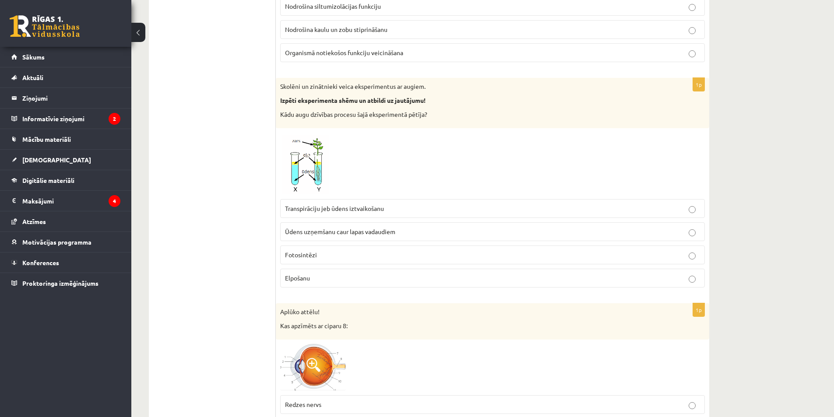
click at [298, 236] on p "Ūdens uzņemšanu caur lapas vadaudiem" at bounding box center [492, 231] width 415 height 9
click at [323, 158] on img at bounding box center [313, 164] width 66 height 62
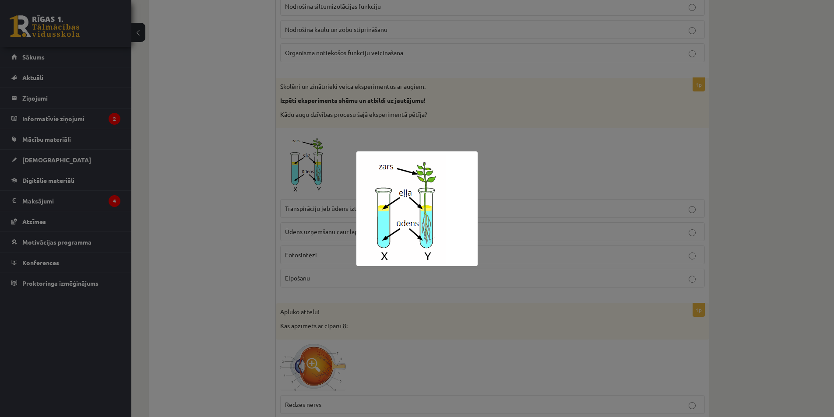
click at [304, 193] on div at bounding box center [417, 208] width 834 height 417
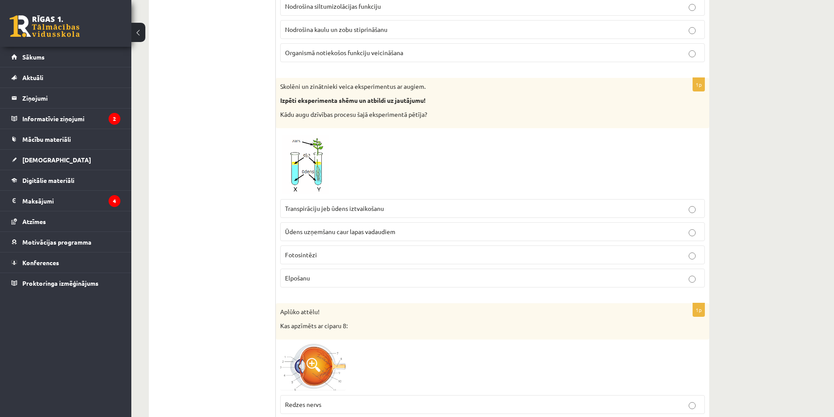
click at [319, 206] on span "Transpirāciju jeb ūdens iztvaikošanu" at bounding box center [334, 208] width 99 height 8
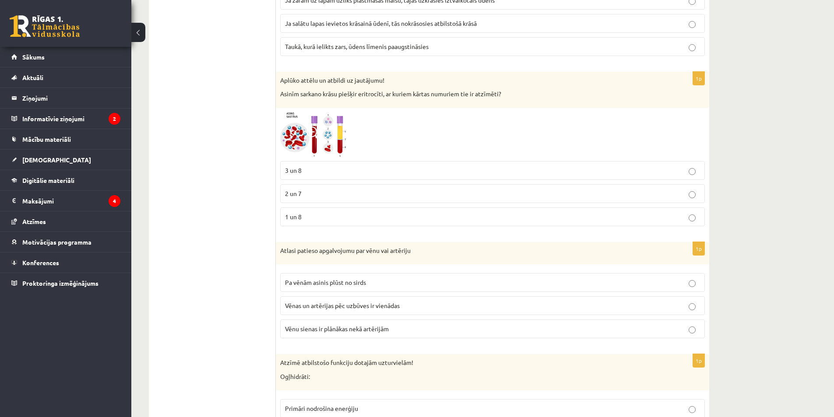
scroll to position [1358, 0]
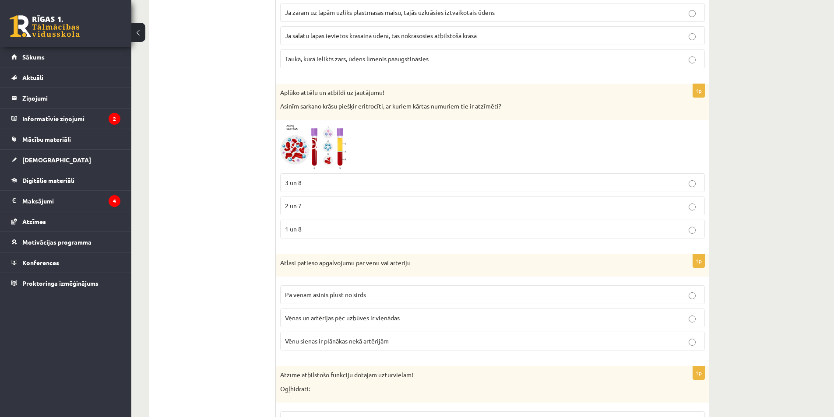
click at [344, 290] on label "Pa vēnām asinis plūst no sirds" at bounding box center [492, 294] width 425 height 19
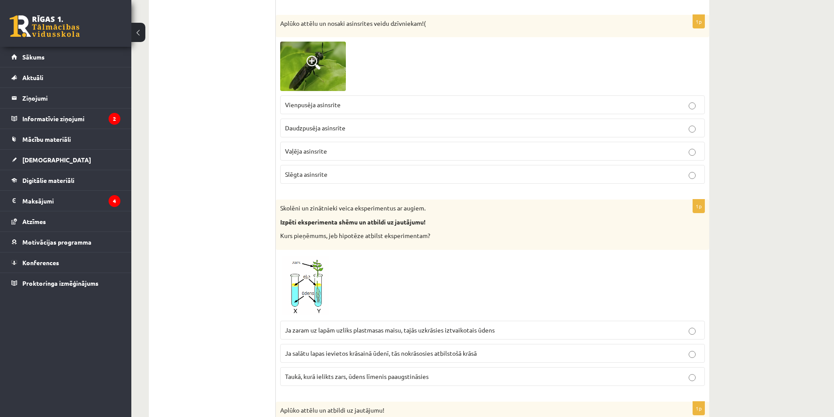
scroll to position [965, 0]
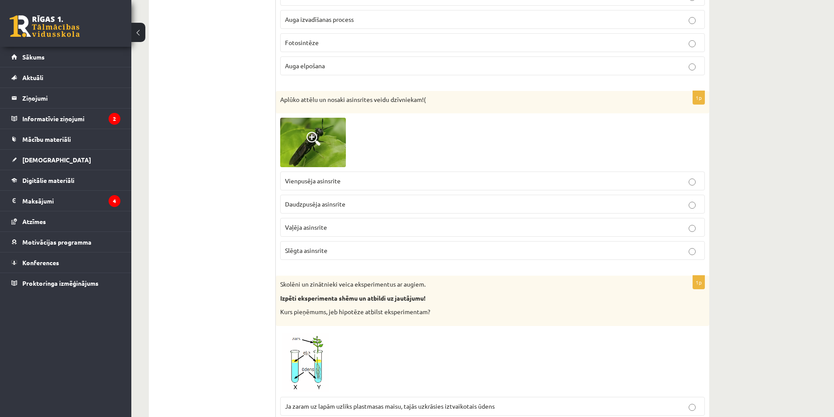
click at [312, 145] on span at bounding box center [313, 139] width 14 height 14
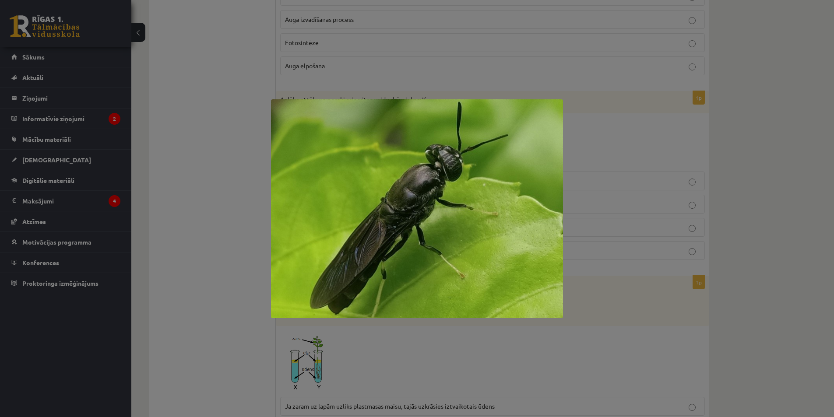
click at [237, 128] on div at bounding box center [417, 208] width 834 height 417
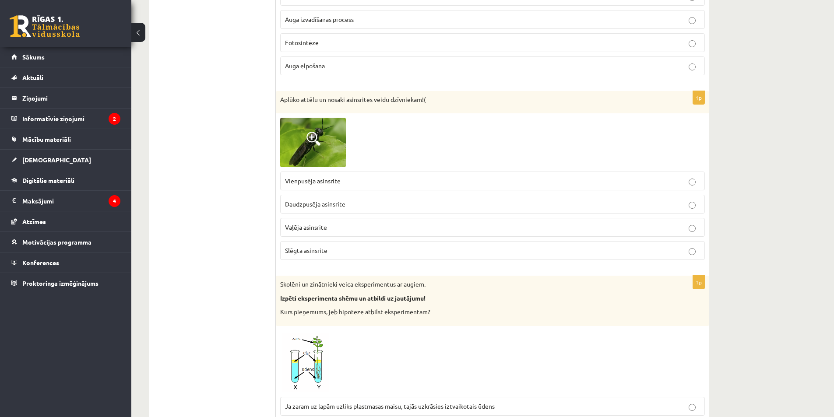
click at [319, 144] on span at bounding box center [313, 139] width 14 height 14
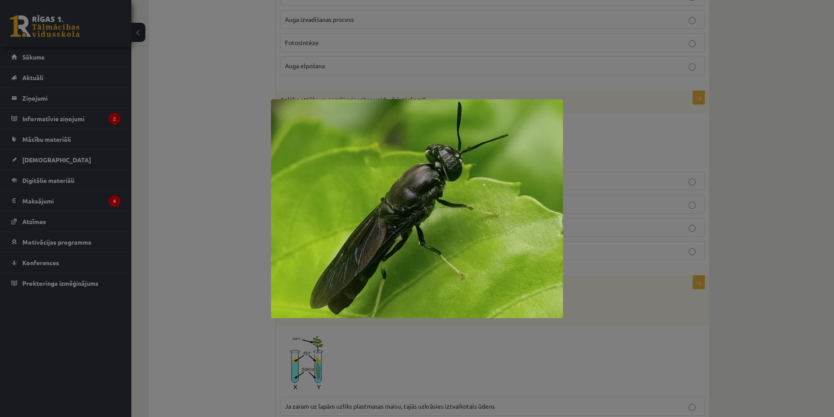
click at [679, 119] on div at bounding box center [417, 208] width 834 height 417
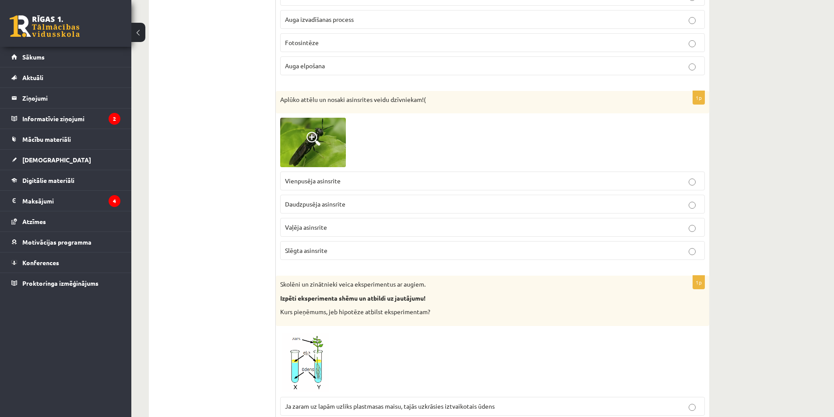
click at [303, 203] on span "Daudzpusēja asinsrite" at bounding box center [315, 204] width 60 height 8
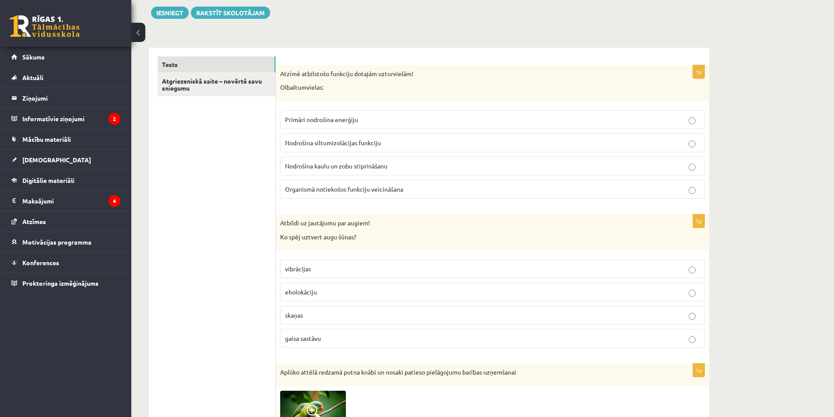
scroll to position [89, 0]
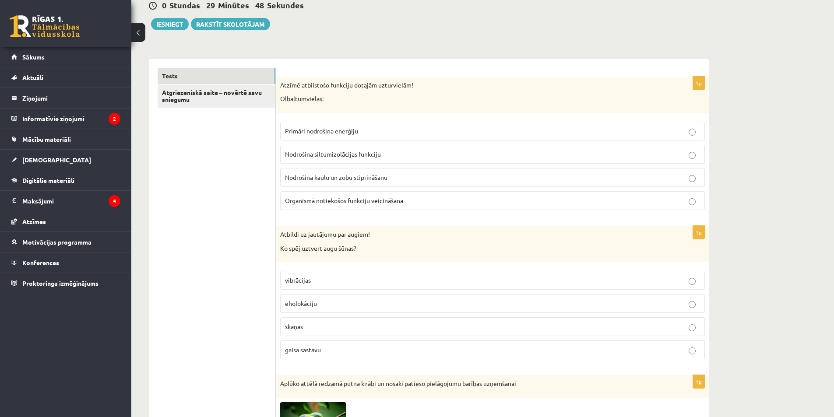
click at [314, 200] on span "Organismā notiekošos funkciju veicināšana" at bounding box center [344, 201] width 118 height 8
click at [189, 89] on link "Atgriezeniskā saite – novērtē savu sniegumu" at bounding box center [217, 96] width 118 height 24
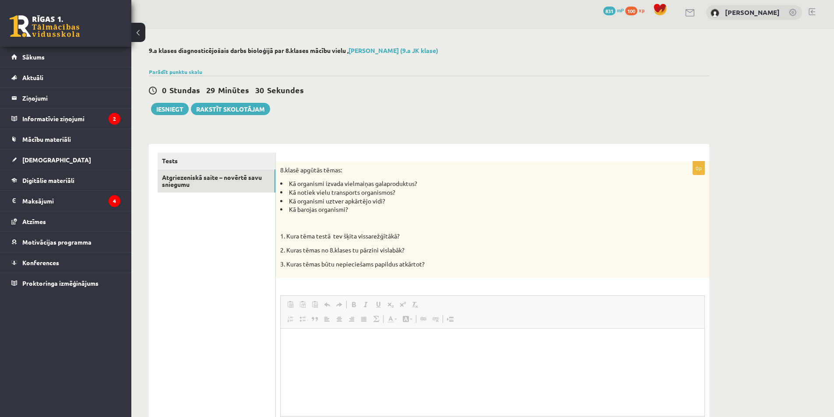
scroll to position [0, 0]
click at [309, 330] on html at bounding box center [493, 342] width 424 height 27
drag, startPoint x: 527, startPoint y: 341, endPoint x: 453, endPoint y: 347, distance: 74.2
click at [453, 347] on html "**********" at bounding box center [493, 342] width 424 height 27
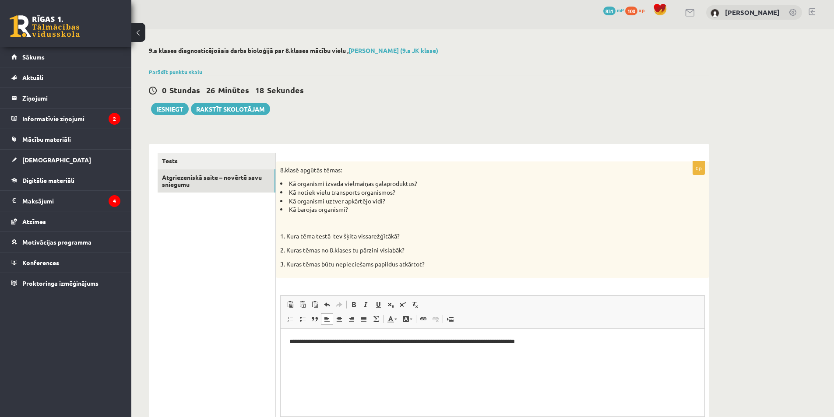
click at [285, 344] on html "**********" at bounding box center [493, 342] width 424 height 27
click at [564, 339] on p "**********" at bounding box center [492, 341] width 406 height 9
drag, startPoint x: 470, startPoint y: 359, endPoint x: 456, endPoint y: 358, distance: 14.5
click at [456, 358] on p "**********" at bounding box center [492, 356] width 406 height 9
click at [488, 354] on p "**********" at bounding box center [492, 356] width 406 height 9
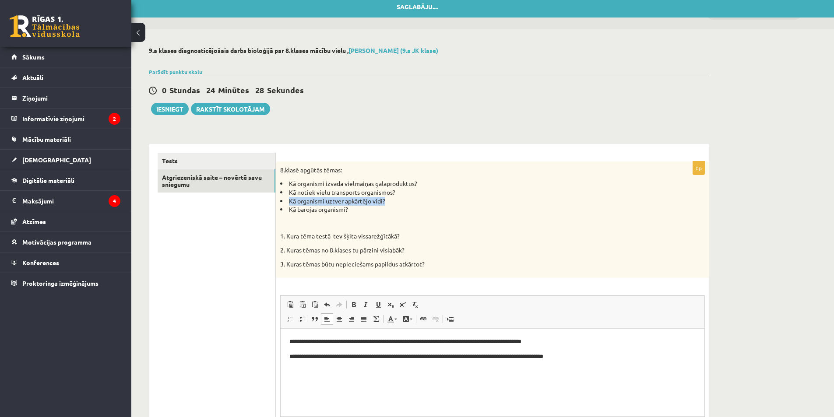
drag, startPoint x: 286, startPoint y: 197, endPoint x: 386, endPoint y: 201, distance: 99.4
click at [386, 201] on li "Kā organismi uztver apkārtējo vidi?" at bounding box center [470, 201] width 381 height 9
copy li "Kā organismi uztver apkārtējo vidi?"
click at [599, 360] on p "**********" at bounding box center [492, 356] width 406 height 9
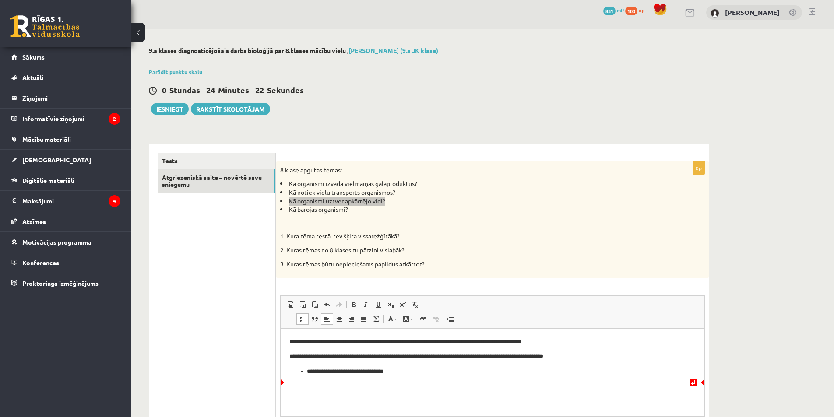
click at [307, 370] on li "**********" at bounding box center [492, 371] width 371 height 9
click at [676, 353] on p "**********" at bounding box center [492, 356] width 406 height 9
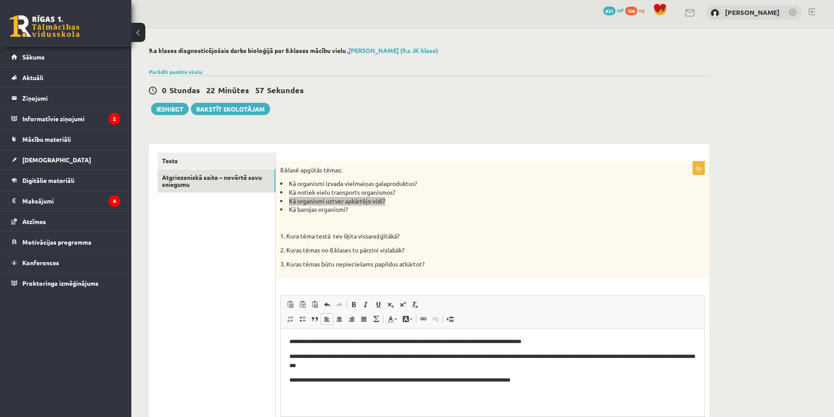
click at [365, 382] on p "**********" at bounding box center [492, 380] width 406 height 9
click at [649, 383] on p "**********" at bounding box center [492, 380] width 406 height 9
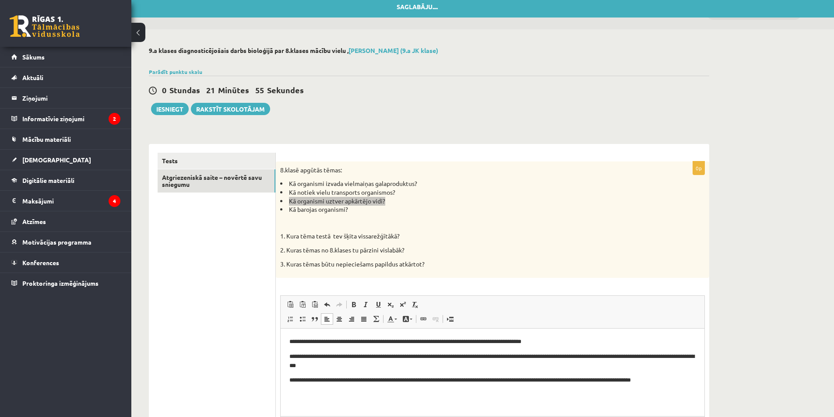
click at [450, 378] on p "**********" at bounding box center [492, 380] width 406 height 9
drag, startPoint x: 464, startPoint y: 378, endPoint x: 452, endPoint y: 379, distance: 12.8
click at [452, 379] on p "**********" at bounding box center [492, 380] width 406 height 9
click at [686, 381] on p "**********" at bounding box center [492, 380] width 406 height 9
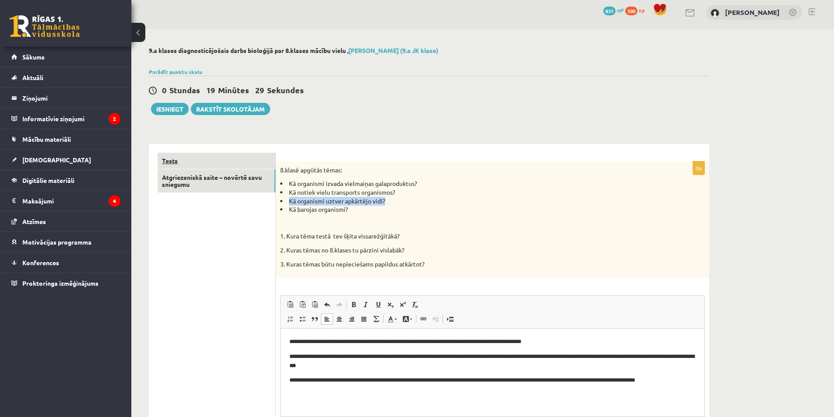
click at [230, 165] on link "Tests" at bounding box center [217, 161] width 118 height 16
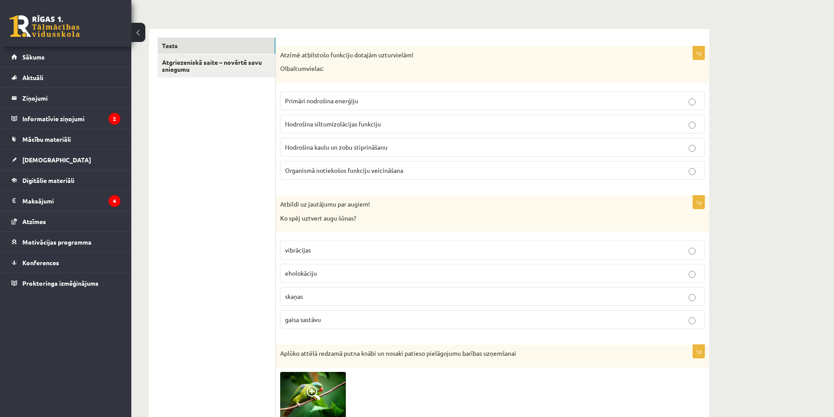
scroll to position [92, 0]
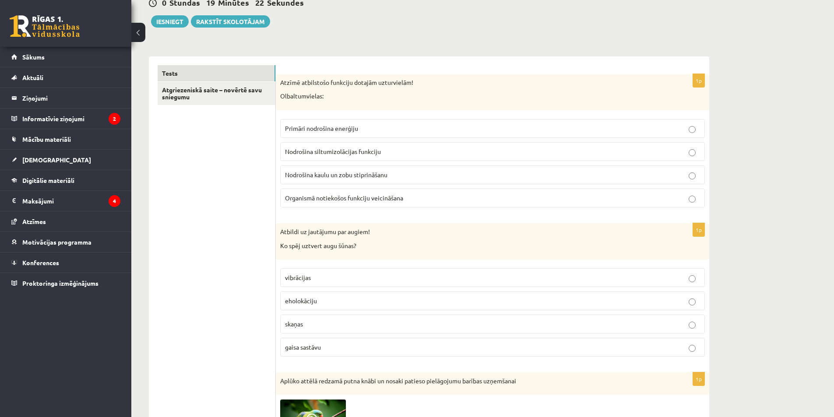
click at [358, 192] on label "Organismā notiekošos funkciju veicināšana" at bounding box center [492, 198] width 425 height 19
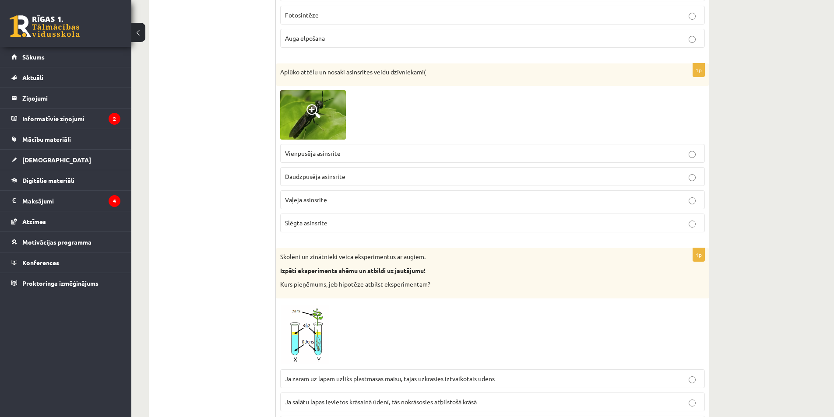
scroll to position [1007, 0]
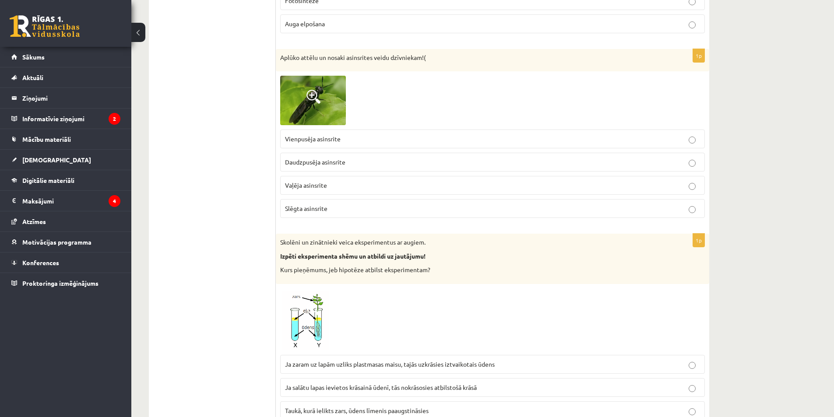
click at [326, 156] on label "Daudzpusēja asinsrite" at bounding box center [492, 162] width 425 height 19
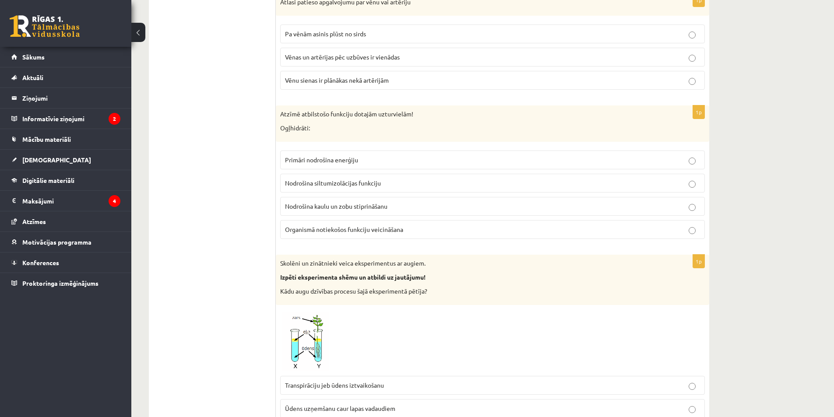
scroll to position [1576, 0]
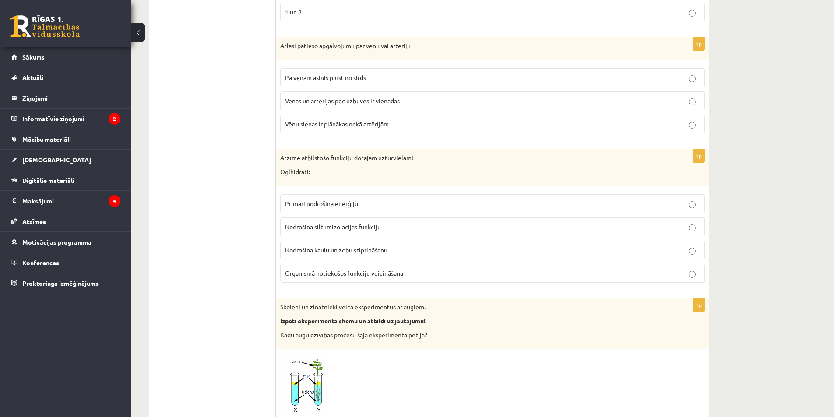
click at [323, 74] on span "Pa vēnām asinis plūst no sirds" at bounding box center [325, 78] width 81 height 8
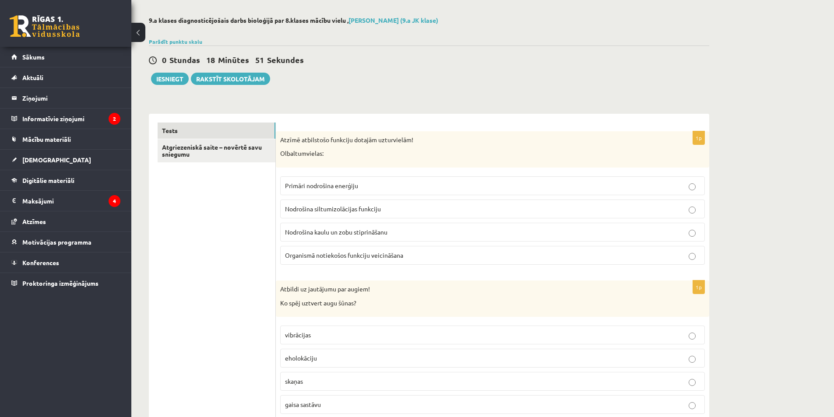
scroll to position [0, 0]
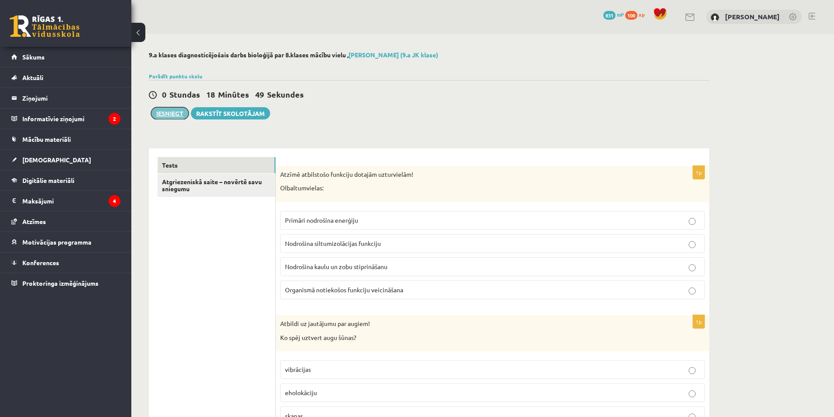
click at [152, 112] on button "Iesniegt" at bounding box center [170, 113] width 38 height 12
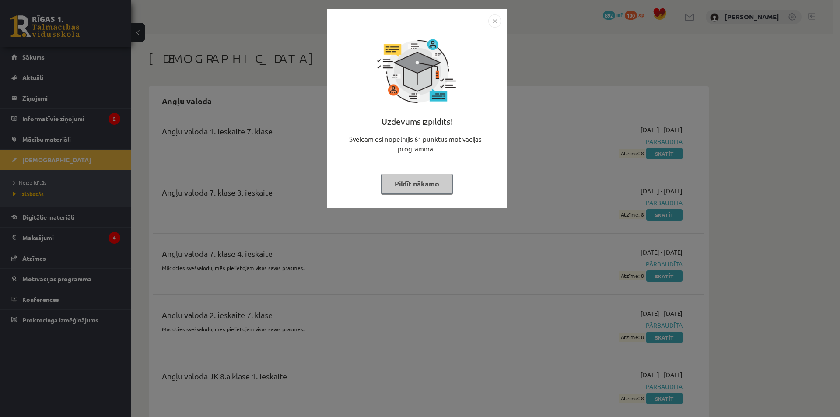
click at [428, 181] on button "Pildīt nākamo" at bounding box center [417, 184] width 72 height 20
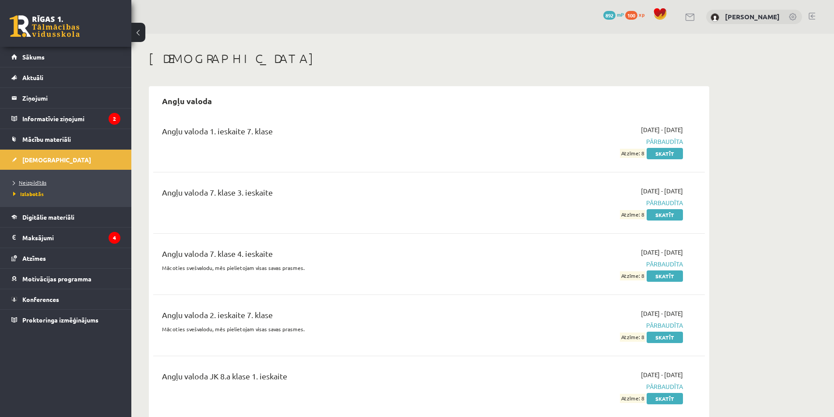
click at [31, 184] on span "Neizpildītās" at bounding box center [29, 182] width 33 height 7
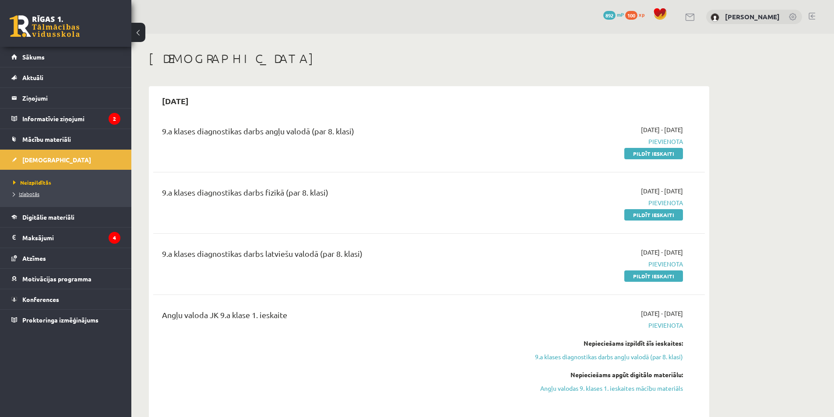
click at [34, 193] on span "Izlabotās" at bounding box center [26, 193] width 26 height 7
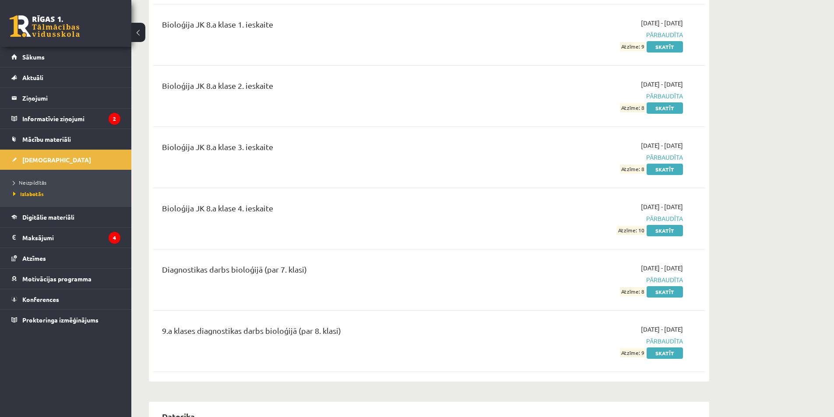
scroll to position [963, 0]
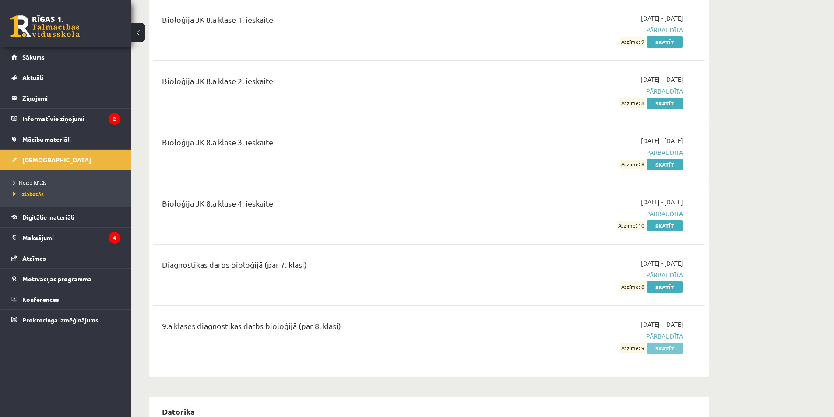
click at [662, 351] on link "Skatīt" at bounding box center [664, 348] width 36 height 11
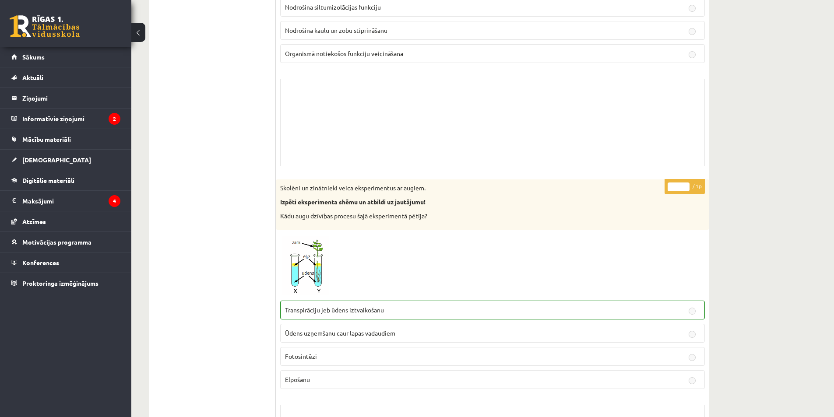
scroll to position [1813, 0]
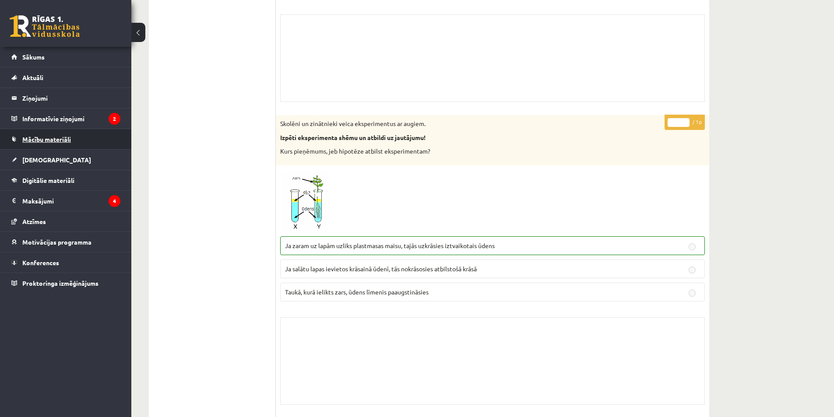
click at [48, 139] on span "Mācību materiāli" at bounding box center [46, 139] width 49 height 8
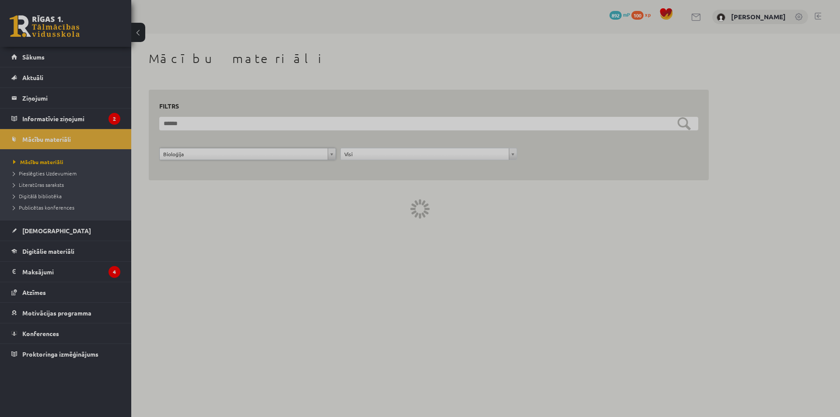
click at [466, 201] on div at bounding box center [420, 208] width 840 height 417
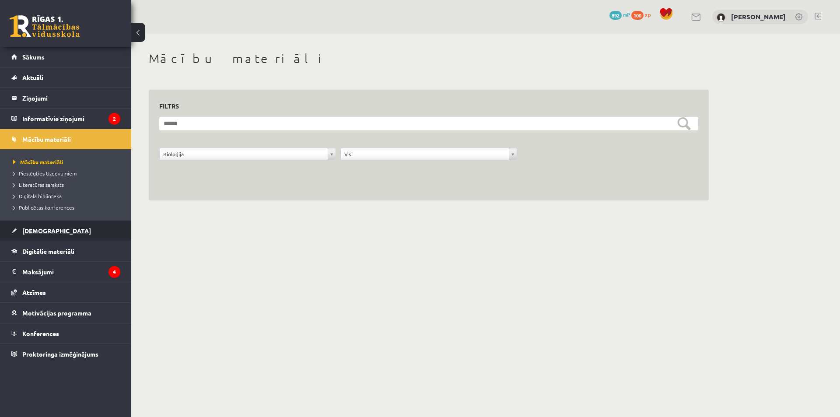
click at [42, 235] on link "[DEMOGRAPHIC_DATA]" at bounding box center [65, 231] width 109 height 20
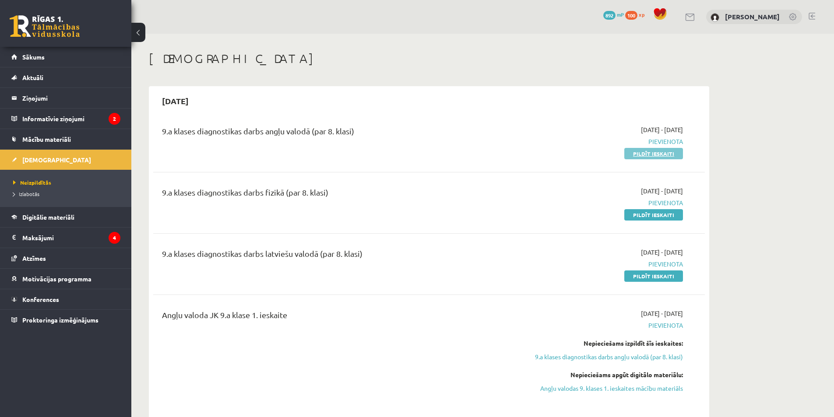
click at [647, 151] on link "Pildīt ieskaiti" at bounding box center [653, 153] width 59 height 11
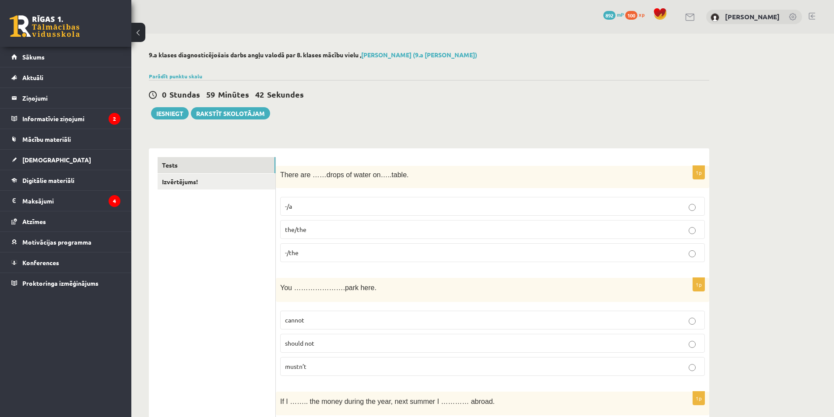
click at [298, 248] on label "-/the" at bounding box center [492, 252] width 425 height 19
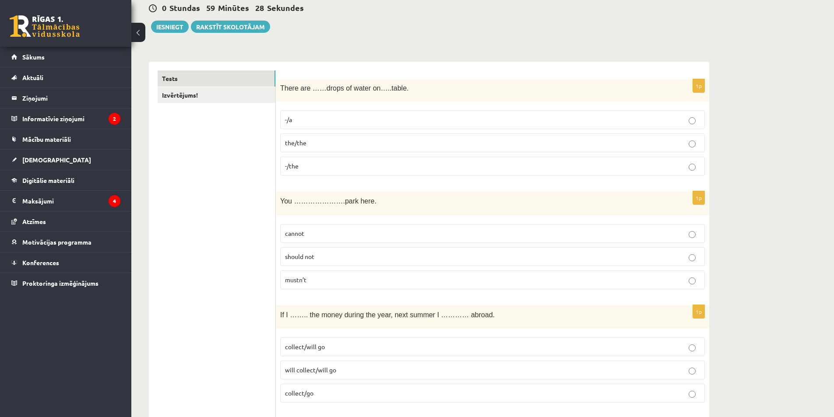
scroll to position [88, 0]
click at [592, 149] on label "the/the" at bounding box center [492, 142] width 425 height 19
click at [604, 117] on p "-/a" at bounding box center [492, 118] width 415 height 9
click at [519, 82] on div "There are ……drops of water on…..table." at bounding box center [492, 89] width 433 height 22
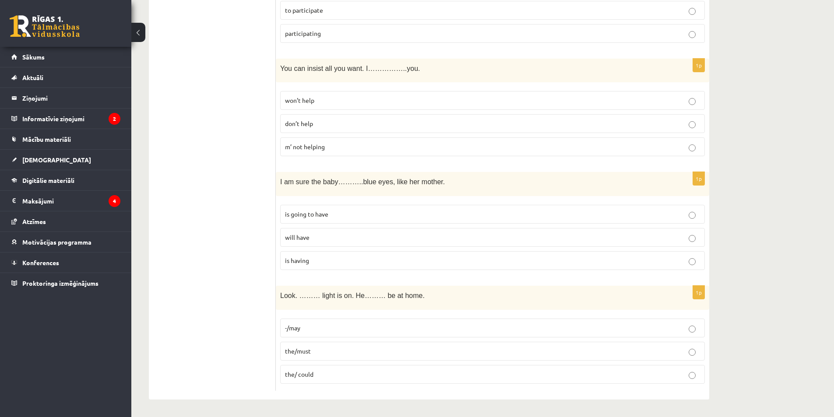
scroll to position [3067, 0]
click at [308, 373] on span "the/ could" at bounding box center [299, 374] width 28 height 8
click at [310, 353] on span "the/must" at bounding box center [298, 351] width 26 height 8
drag, startPoint x: 279, startPoint y: 296, endPoint x: 391, endPoint y: 377, distance: 138.3
click at [391, 377] on div "1p Look. ……… light is on. He……… be at home. -/may the/must the/ could" at bounding box center [492, 338] width 433 height 105
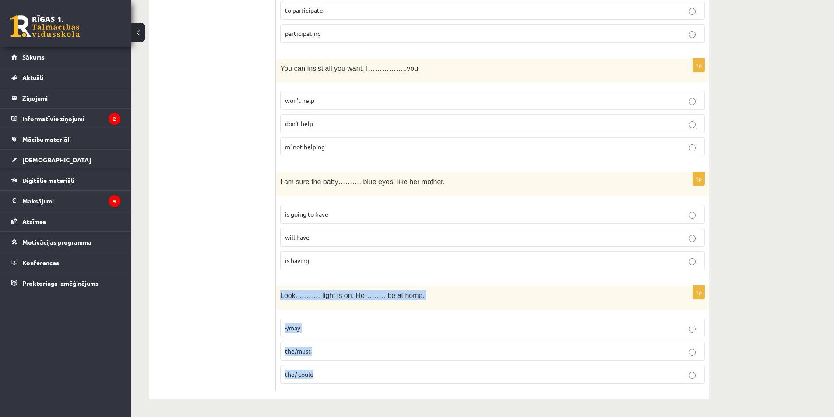
copy div "Look. ……… light is on. He……… be at home. -/may the/must the/ could"
click at [305, 219] on label "is going to have" at bounding box center [492, 214] width 425 height 19
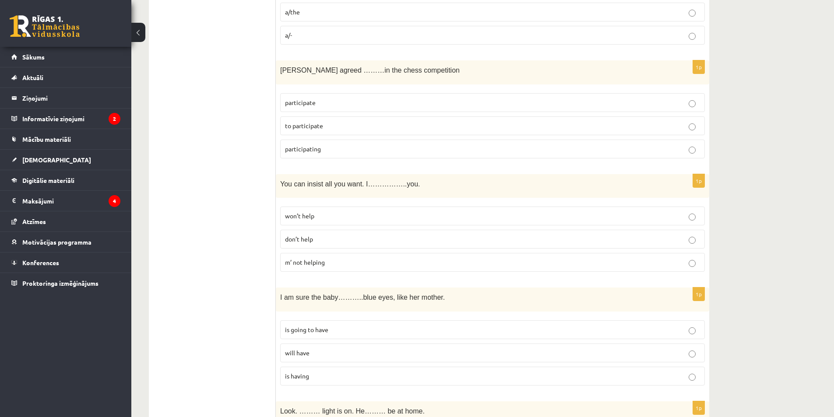
scroll to position [2936, 0]
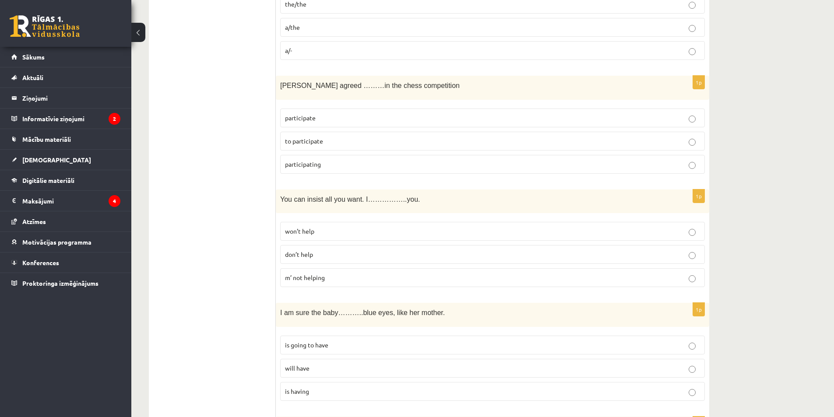
click at [302, 228] on p "won’t help" at bounding box center [492, 231] width 415 height 9
drag, startPoint x: 278, startPoint y: 199, endPoint x: 385, endPoint y: 291, distance: 140.8
click at [385, 291] on div "1p You can insist all you want. I……………..you. won’t help don’t help m’ not helpi…" at bounding box center [492, 242] width 433 height 105
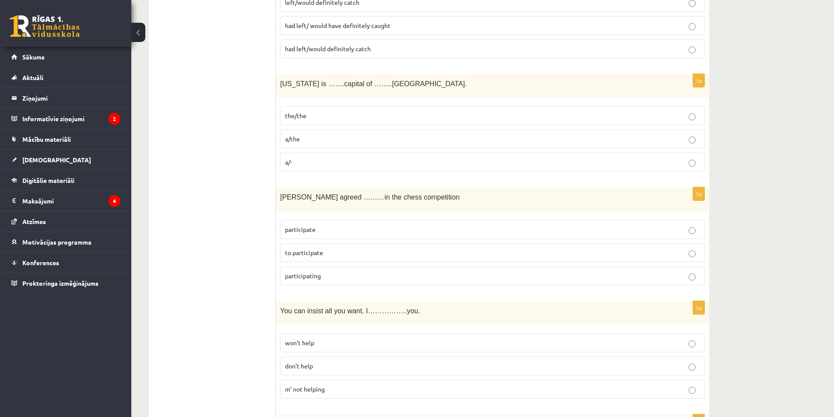
scroll to position [2805, 0]
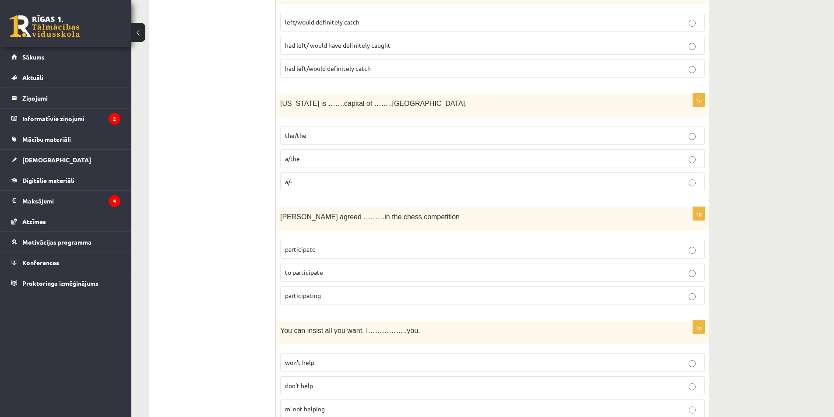
click at [307, 273] on span "to participate" at bounding box center [304, 272] width 38 height 8
click at [298, 273] on span "to participate" at bounding box center [304, 272] width 38 height 8
drag, startPoint x: 279, startPoint y: 216, endPoint x: 335, endPoint y: 250, distance: 65.5
click at [335, 250] on div "1p Sally agreed ………in the chess competition participate to participate particip…" at bounding box center [492, 259] width 433 height 105
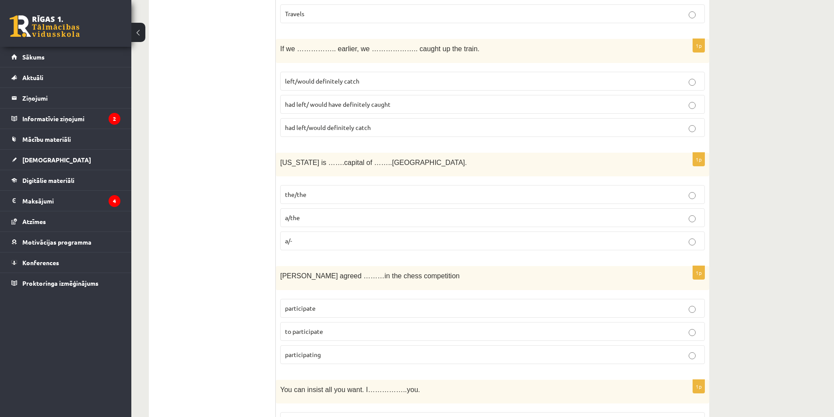
scroll to position [2761, 0]
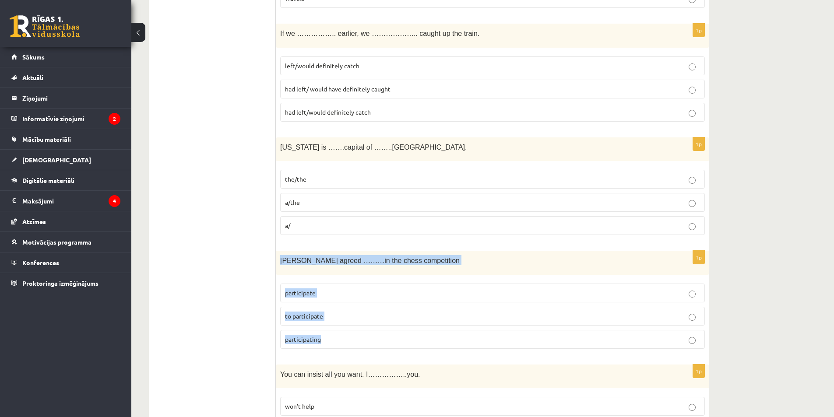
drag, startPoint x: 279, startPoint y: 261, endPoint x: 344, endPoint y: 323, distance: 89.8
click at [343, 334] on div "1p Sally agreed ………in the chess competition participate to participate particip…" at bounding box center [492, 303] width 433 height 105
drag, startPoint x: 369, startPoint y: 256, endPoint x: 210, endPoint y: 267, distance: 160.1
drag, startPoint x: 283, startPoint y: 261, endPoint x: 359, endPoint y: 347, distance: 115.0
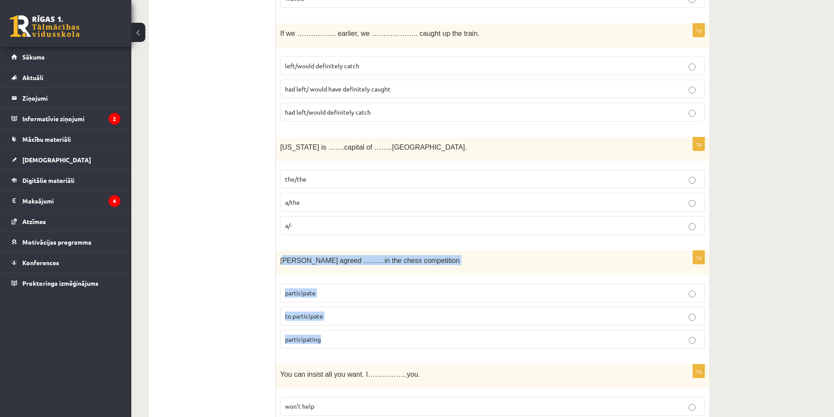
click at [359, 347] on div "1p Sally agreed ………in the chess competition participate to participate particip…" at bounding box center [492, 303] width 433 height 105
copy div "ally agreed ………in the chess competition participate to participate participating"
click at [312, 181] on p "the/the" at bounding box center [492, 179] width 415 height 9
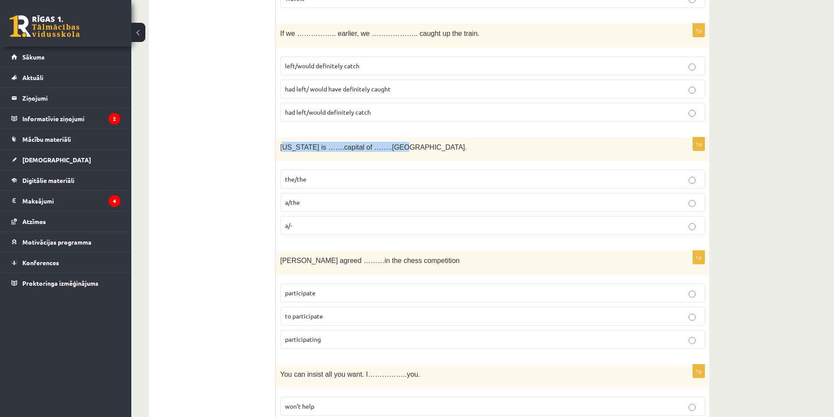
drag, startPoint x: 283, startPoint y: 146, endPoint x: 394, endPoint y: 153, distance: 111.4
click at [394, 153] on div "[US_STATE] is …….capital of ……..[GEOGRAPHIC_DATA]." at bounding box center [492, 149] width 433 height 24
drag, startPoint x: 282, startPoint y: 146, endPoint x: 341, endPoint y: 226, distance: 99.2
click at [341, 226] on div "1p Washington is …….capital of ……..USA. the/the a/the a/-" at bounding box center [492, 189] width 433 height 105
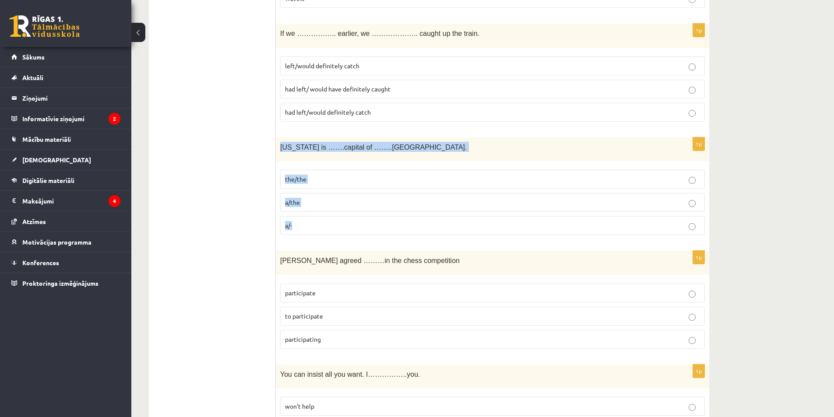
copy div "Washington is …….capital of ……..USA. the/the a/the a/-"
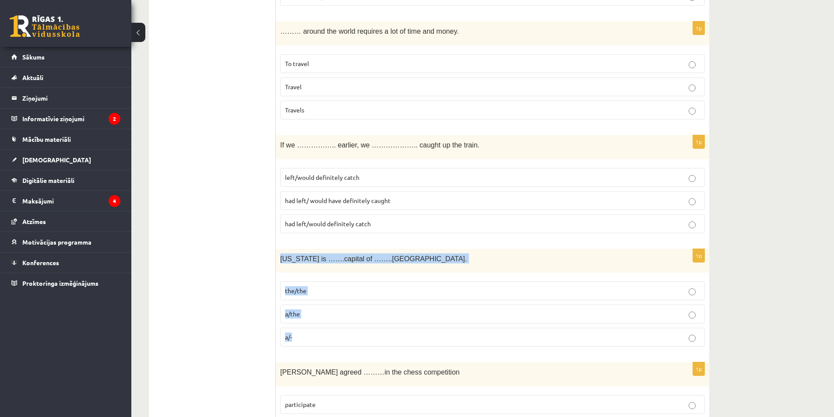
scroll to position [2629, 0]
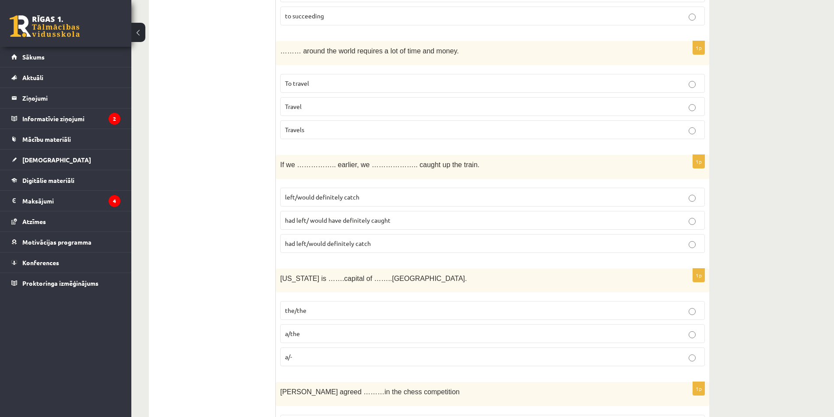
click at [306, 242] on span "had left/would definitely catch" at bounding box center [328, 243] width 86 height 8
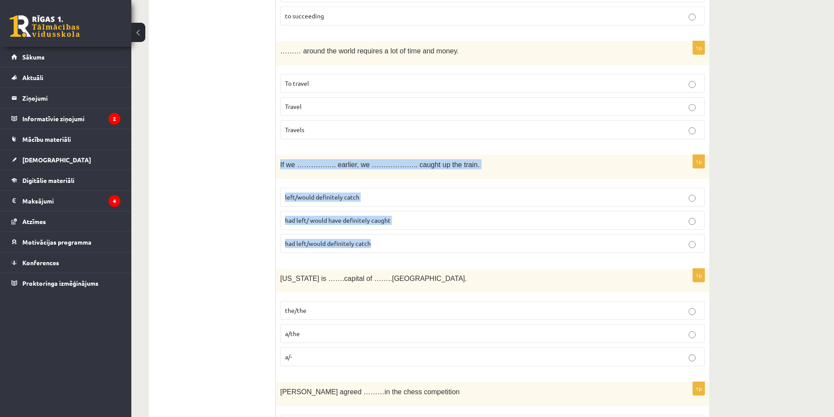
drag, startPoint x: 276, startPoint y: 161, endPoint x: 393, endPoint y: 233, distance: 137.6
click at [393, 233] on div "1p If we …………….. earlier, we ……………….. caught up the train. left/would definitel…" at bounding box center [492, 207] width 433 height 105
copy div "If we …………….. earlier, we ……………….. caught up the train. left/would definitely c…"
click at [391, 208] on fieldset "left/would definitely catch had left/ would have definitely caught had left/wou…" at bounding box center [492, 219] width 425 height 72
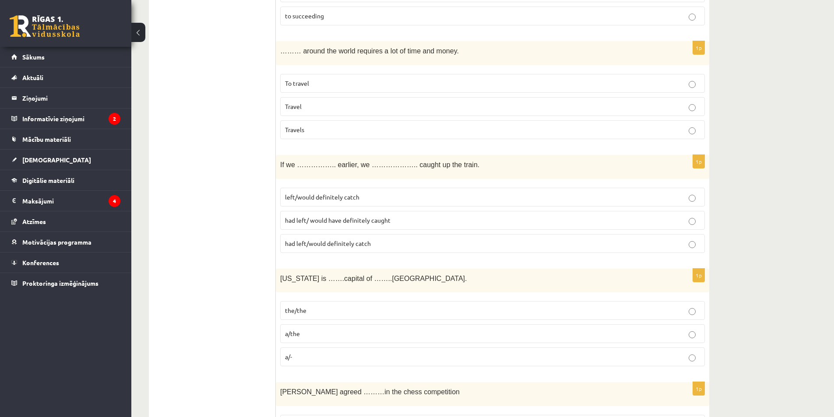
click at [369, 223] on span "had left/ would have definitely caught" at bounding box center [337, 220] width 105 height 8
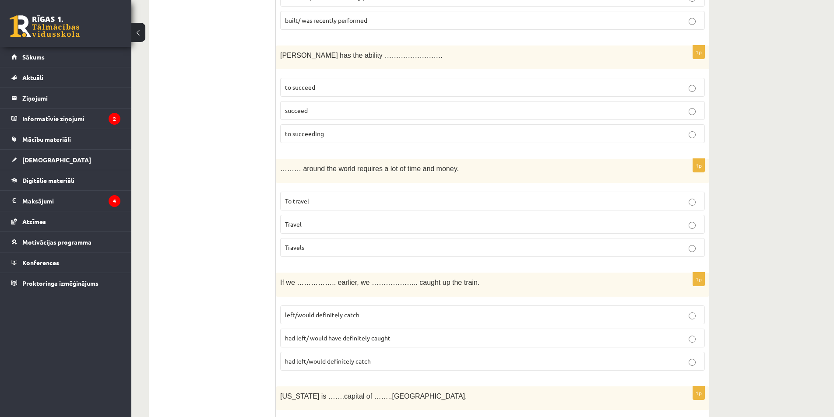
scroll to position [2498, 0]
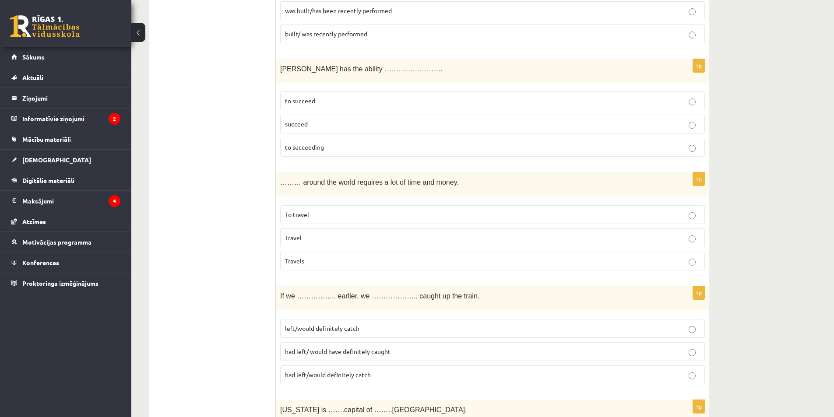
click at [319, 210] on label "To travel" at bounding box center [492, 214] width 425 height 19
drag, startPoint x: 292, startPoint y: 178, endPoint x: 384, endPoint y: 239, distance: 110.0
click at [384, 239] on div "1p ……… around the world requires a lot of time and money. To travel Travel Trav…" at bounding box center [492, 224] width 433 height 105
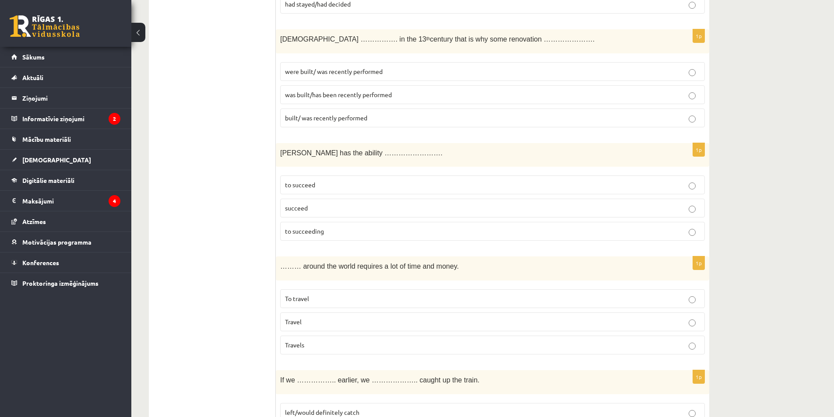
scroll to position [2367, 0]
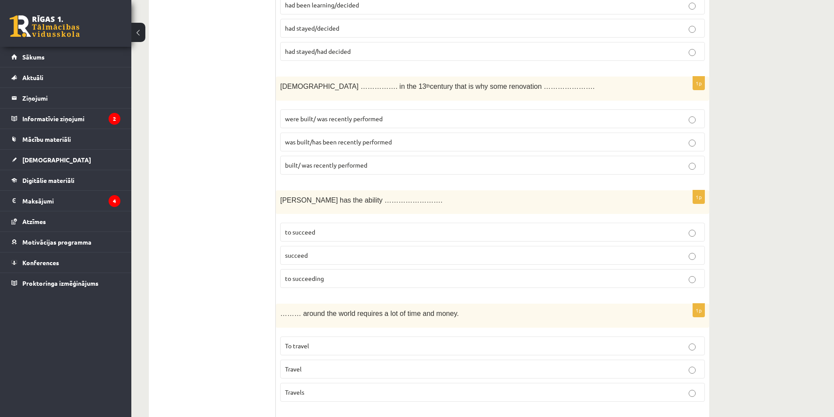
click at [305, 256] on span "succeed" at bounding box center [296, 255] width 23 height 8
click at [300, 226] on label "to succeed" at bounding box center [492, 232] width 425 height 19
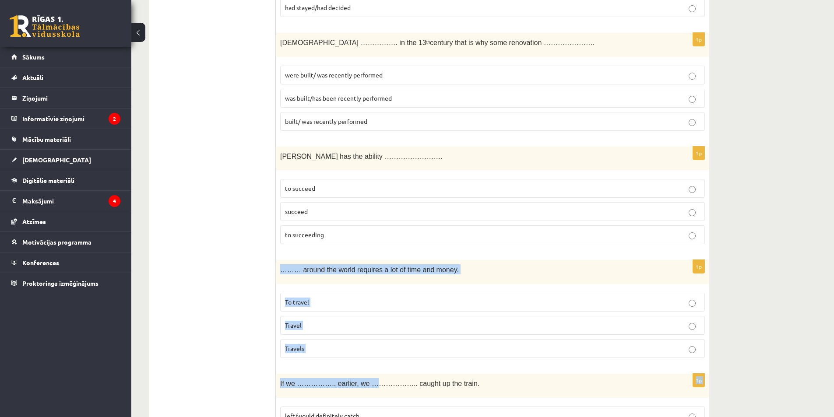
drag, startPoint x: 280, startPoint y: 271, endPoint x: 359, endPoint y: 368, distance: 125.4
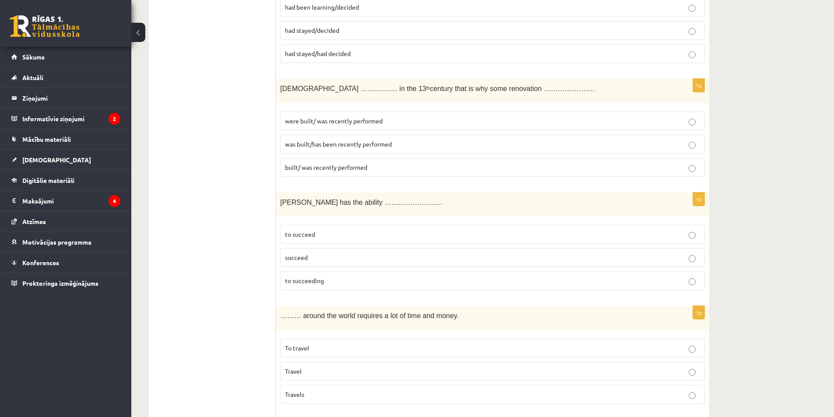
scroll to position [2367, 0]
click at [279, 316] on div "……… around the world requires a lot of time and money." at bounding box center [492, 316] width 433 height 24
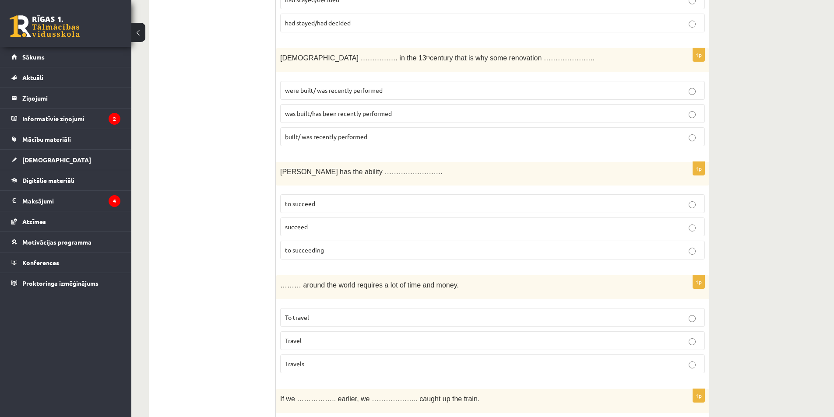
scroll to position [2411, 0]
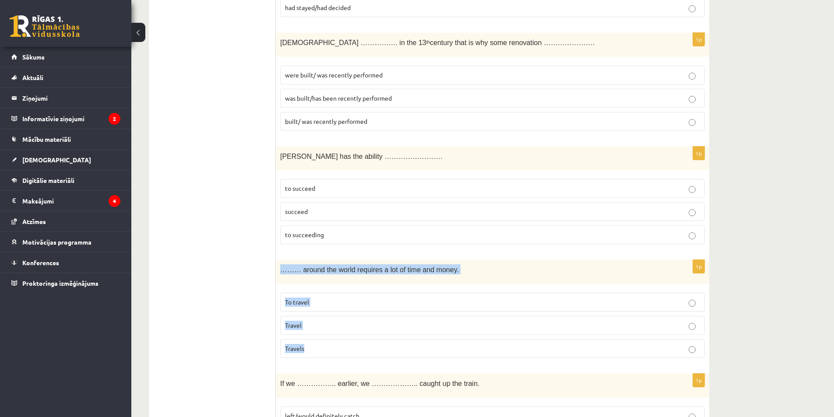
drag, startPoint x: 291, startPoint y: 271, endPoint x: 401, endPoint y: 351, distance: 135.7
click at [401, 351] on div "1p ……… around the world requires a lot of time and money. To travel Travel Trav…" at bounding box center [492, 312] width 433 height 105
copy div "……… around the world requires a lot of time and money. To travel Travel Travels"
click at [297, 325] on span "Travel" at bounding box center [293, 325] width 17 height 8
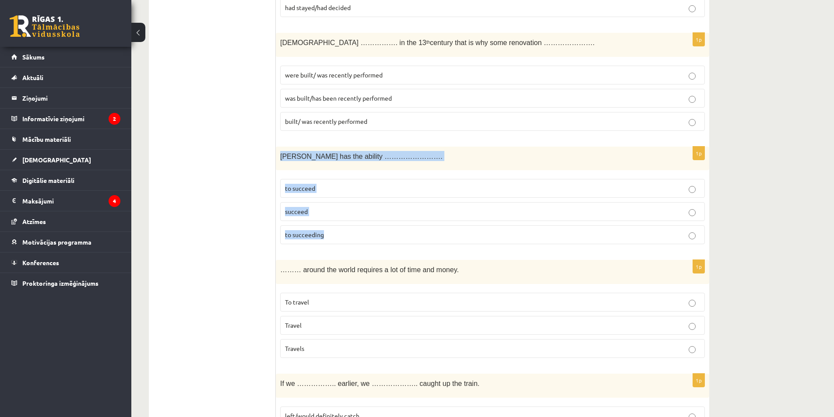
drag, startPoint x: 278, startPoint y: 158, endPoint x: 344, endPoint y: 236, distance: 102.2
click at [344, 236] on div "1p Tara has the ability ……………………. to succeed succeed to succeeding" at bounding box center [492, 199] width 433 height 105
drag, startPoint x: 340, startPoint y: 155, endPoint x: 219, endPoint y: 200, distance: 129.0
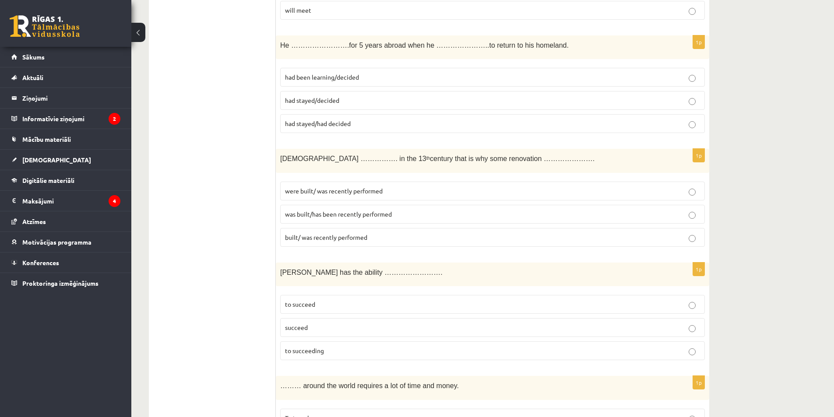
scroll to position [2279, 0]
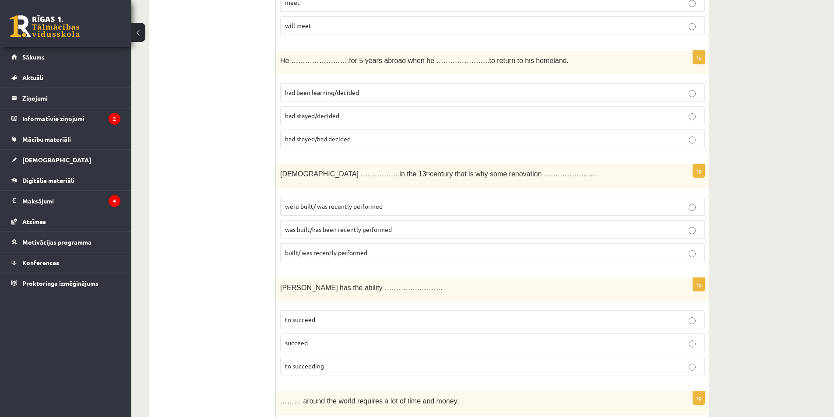
click at [321, 233] on span "was built/has been recently performed" at bounding box center [338, 229] width 107 height 8
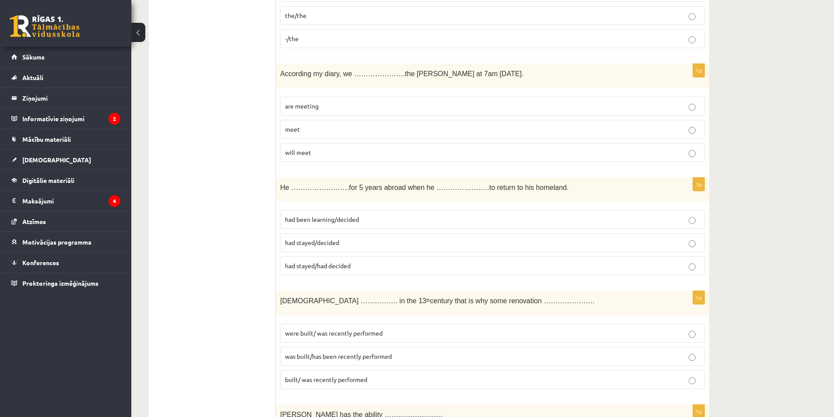
scroll to position [2148, 0]
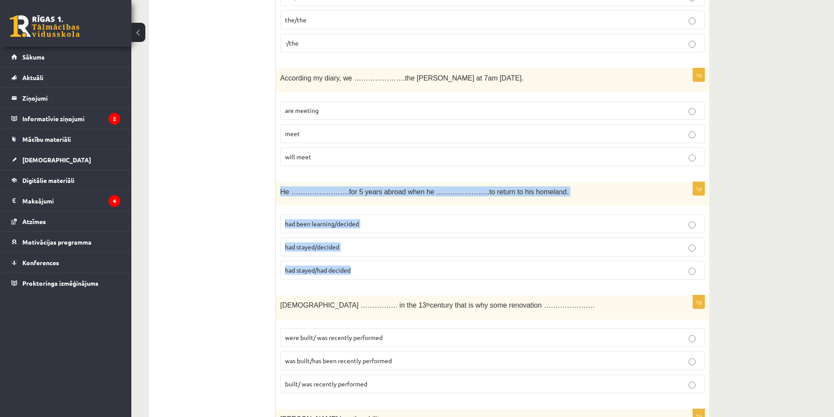
drag, startPoint x: 281, startPoint y: 192, endPoint x: 419, endPoint y: 279, distance: 163.8
click at [421, 287] on div "1p He …………………….for 5 years abroad when he …………………..to return to his homeland. h…" at bounding box center [492, 234] width 433 height 105
copy div "He …………………….for 5 years abroad when he …………………..to return to his homeland. had …"
click at [310, 225] on span "had been learning/decided" at bounding box center [322, 224] width 74 height 8
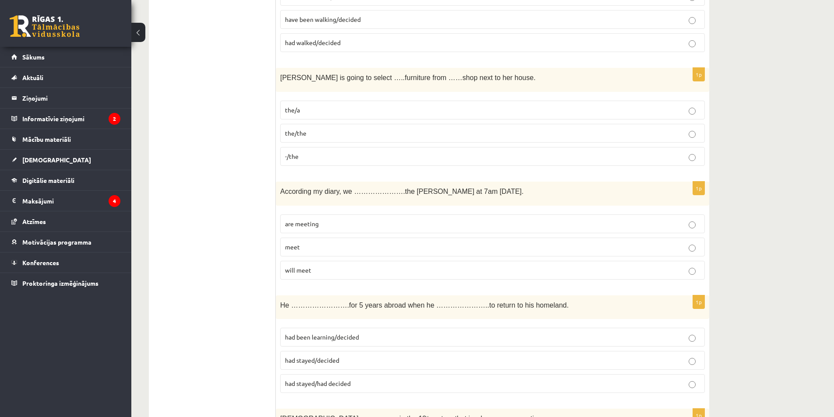
scroll to position [2017, 0]
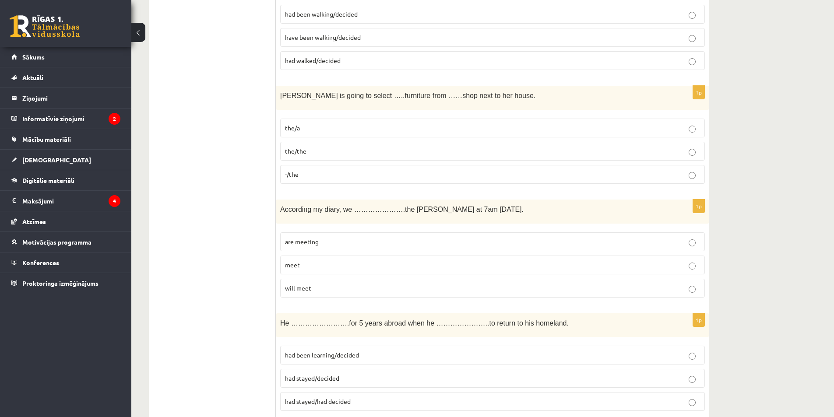
click at [313, 282] on label "will meet" at bounding box center [492, 288] width 425 height 19
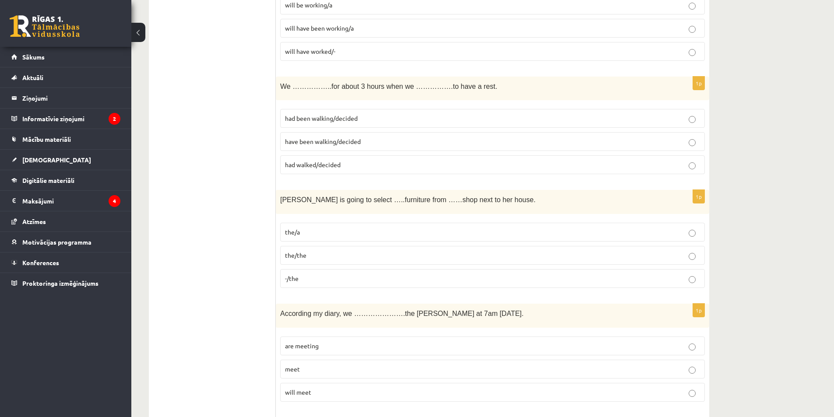
scroll to position [1885, 0]
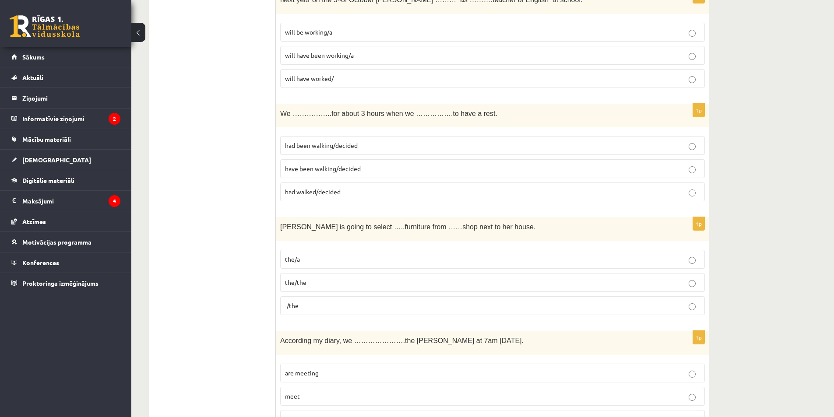
click at [311, 306] on p "-/the" at bounding box center [492, 305] width 415 height 9
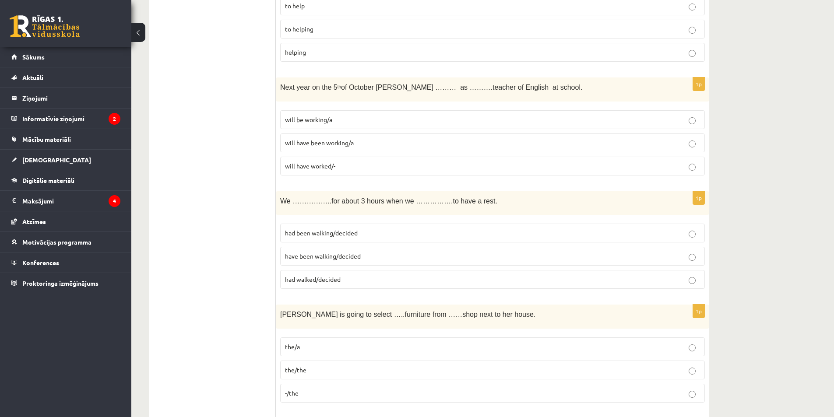
scroll to position [1754, 0]
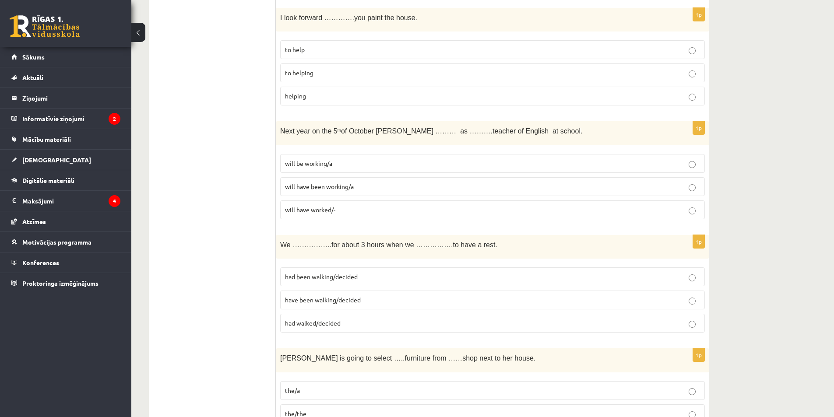
click at [329, 274] on span "had been walking/decided" at bounding box center [321, 277] width 73 height 8
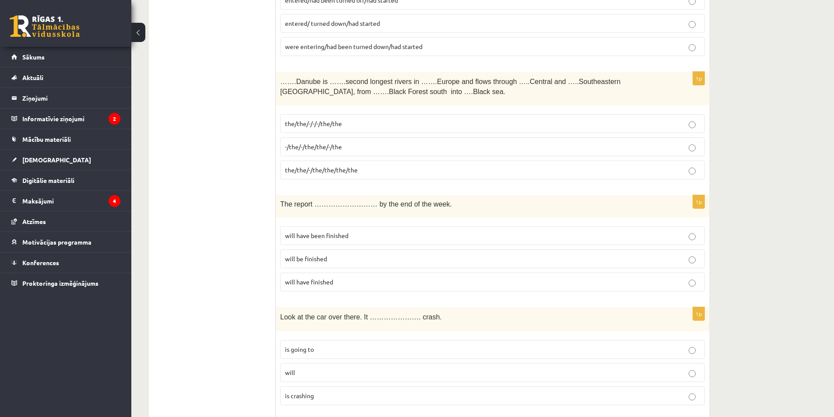
scroll to position [1229, 0]
click at [316, 259] on span "will be finished" at bounding box center [306, 257] width 42 height 8
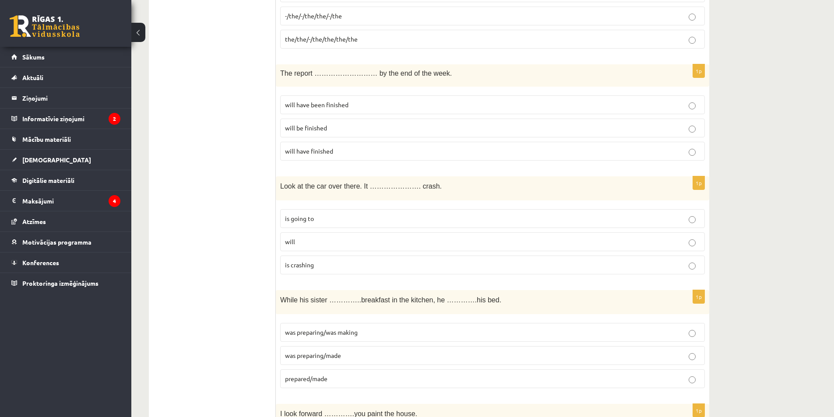
scroll to position [1360, 0]
click at [295, 217] on span "is going to" at bounding box center [299, 216] width 29 height 8
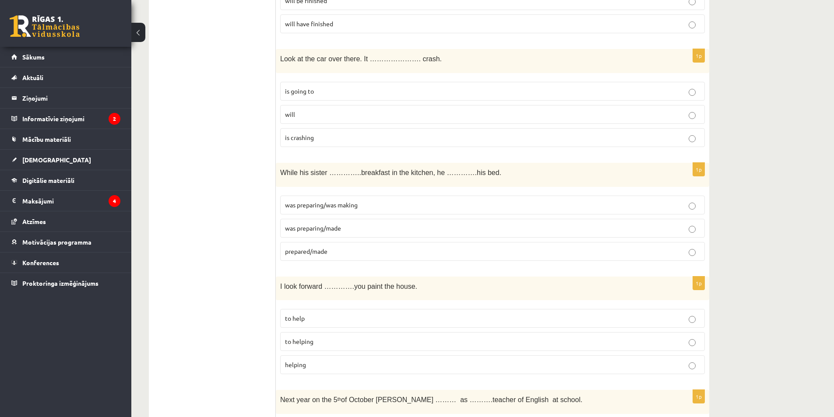
scroll to position [1492, 0]
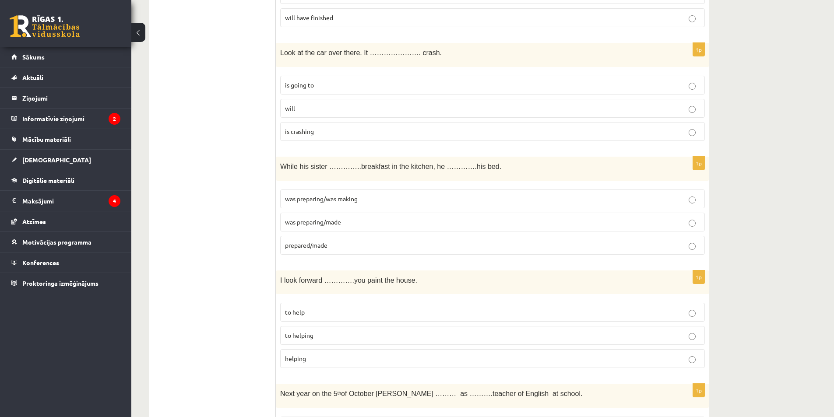
click at [340, 224] on span "was preparing/made" at bounding box center [313, 222] width 56 height 8
click at [312, 245] on span "prepared/made" at bounding box center [306, 245] width 42 height 8
drag, startPoint x: 282, startPoint y: 167, endPoint x: 336, endPoint y: 173, distance: 54.2
click at [336, 173] on div "While his sister …………..breakfast in the kitchen, he ………….his bed." at bounding box center [492, 169] width 433 height 24
click at [282, 178] on div "While his sister …………..breakfast in the kitchen, he ………….his bed." at bounding box center [492, 169] width 433 height 24
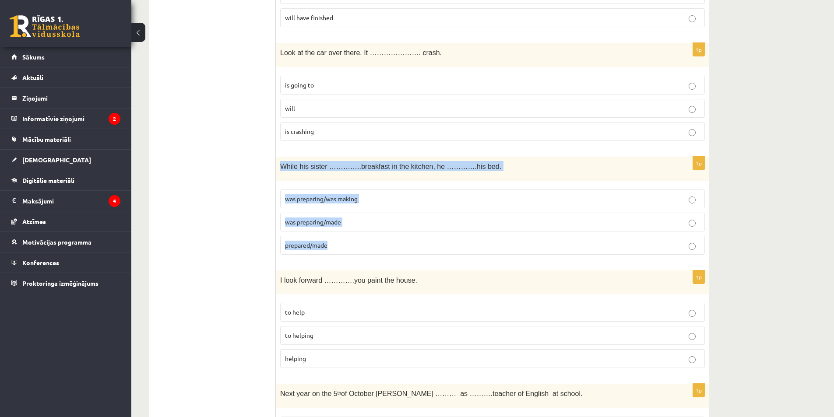
drag, startPoint x: 282, startPoint y: 165, endPoint x: 357, endPoint y: 240, distance: 106.2
click at [357, 240] on div "1p While his sister …………..breakfast in the kitchen, he ………….his bed. was prepar…" at bounding box center [492, 209] width 433 height 105
copy div "While his sister …………..breakfast in the kitchen, he ………….his bed. was preparing…"
click at [330, 222] on span "was preparing/made" at bounding box center [313, 222] width 56 height 8
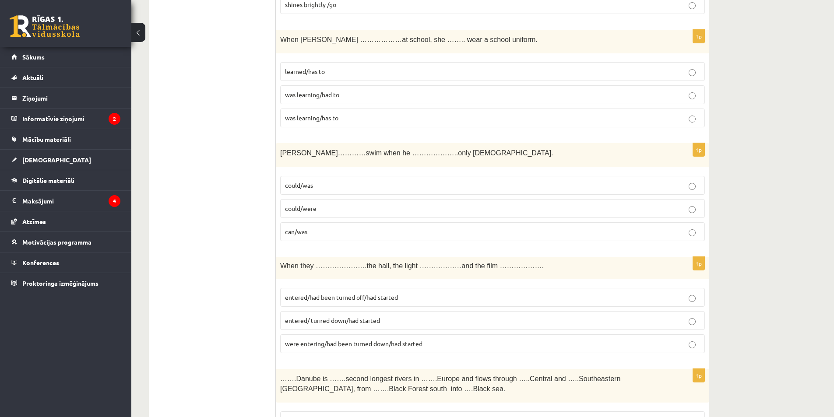
scroll to position [923, 0]
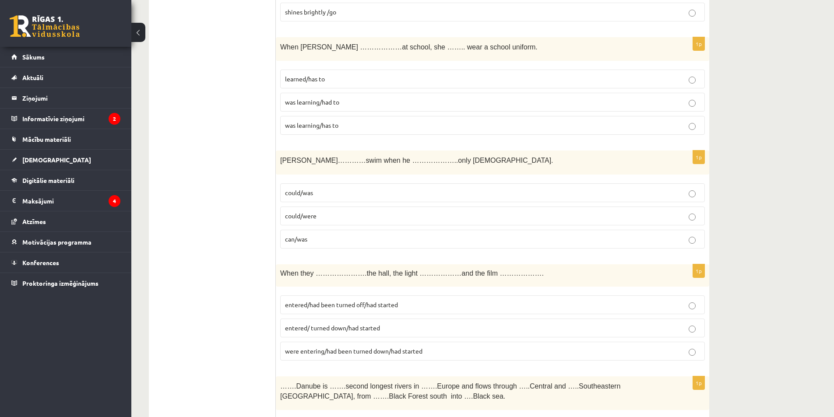
click at [339, 206] on fieldset "could/was could/were can/was" at bounding box center [492, 215] width 425 height 72
click at [325, 213] on p "could/were" at bounding box center [492, 215] width 415 height 9
click at [302, 195] on span "could/was" at bounding box center [299, 193] width 28 height 8
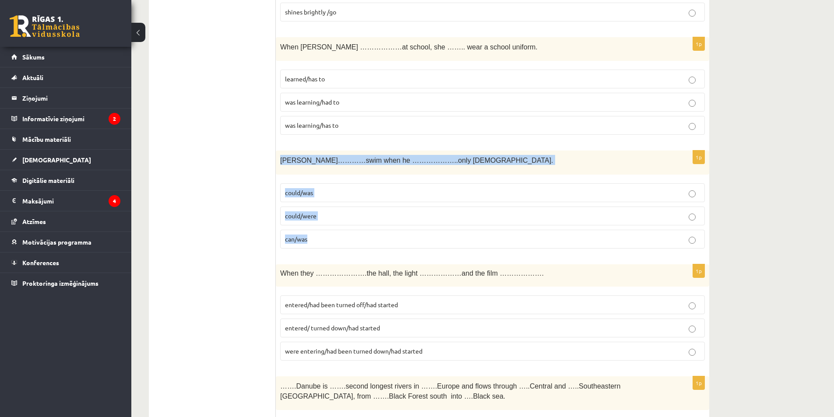
drag, startPoint x: 279, startPoint y: 161, endPoint x: 344, endPoint y: 241, distance: 102.3
click at [344, 241] on div "1p Tom…………swim when he ………………..only 4 years old. could/was could/were can/was" at bounding box center [492, 203] width 433 height 105
copy div "Tom…………swim when he ………………..only 4 years old. could/was could/were can/was"
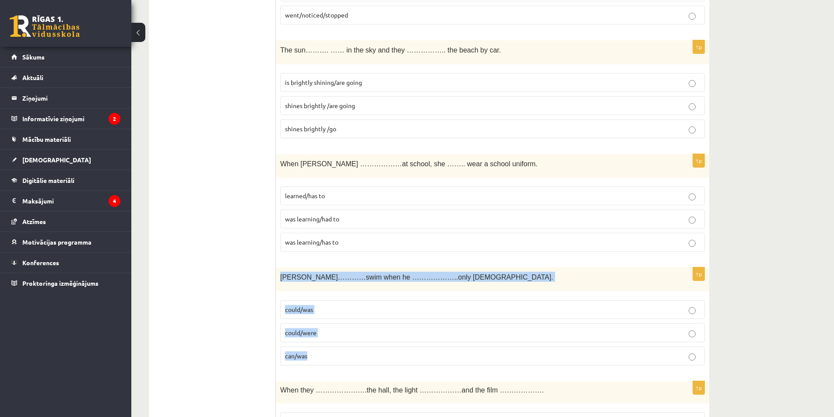
scroll to position [791, 0]
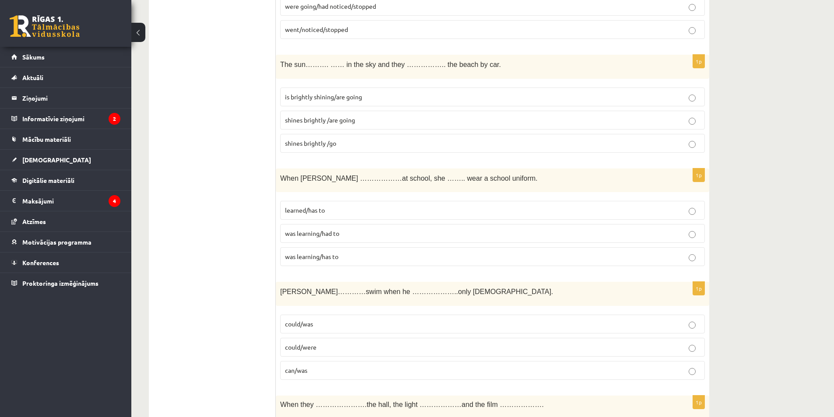
click at [323, 234] on span "was learning/had to" at bounding box center [312, 233] width 54 height 8
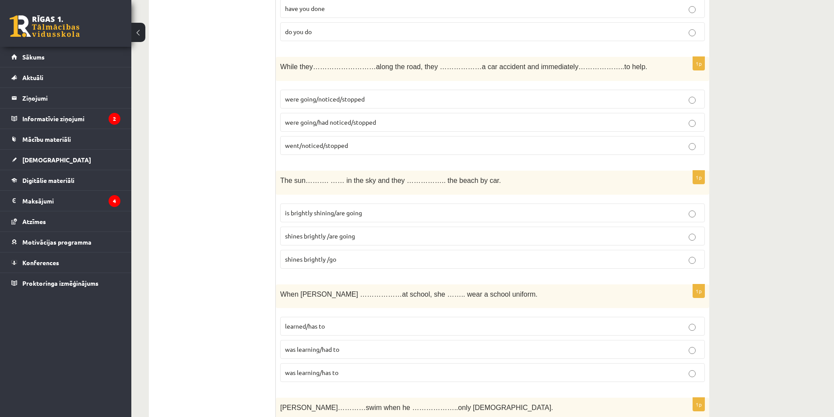
scroll to position [660, 0]
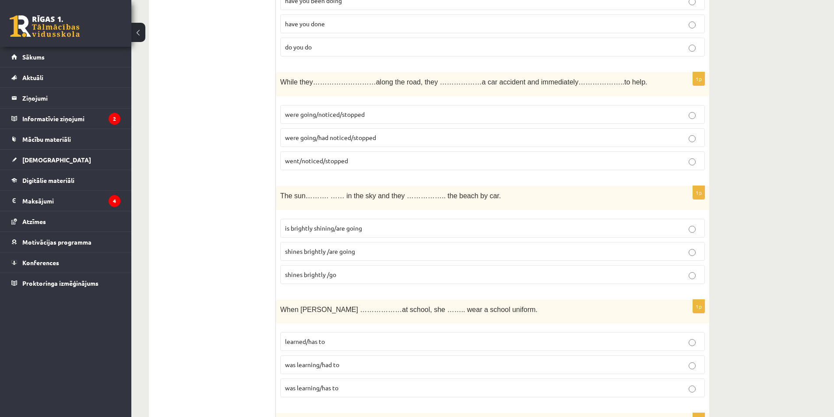
click at [307, 251] on span "shines brightly /are going" at bounding box center [320, 251] width 70 height 8
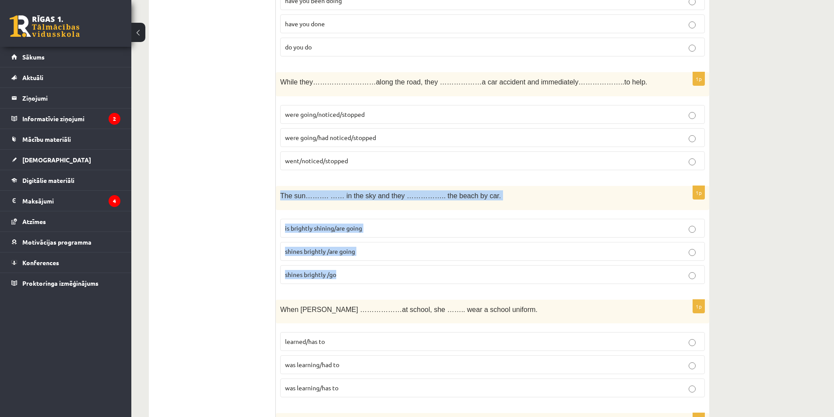
drag, startPoint x: 278, startPoint y: 197, endPoint x: 367, endPoint y: 254, distance: 105.9
click at [357, 286] on div "1p The sun………. …… in the sky and they …………….. the beach by car. is brightly shi…" at bounding box center [492, 238] width 433 height 105
copy div "The sun………. …… in the sky and they …………….. the beach by car. is brightly shinin…"
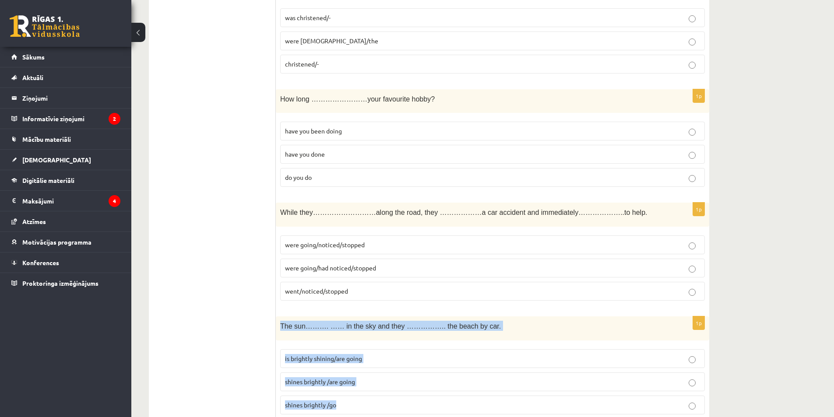
scroll to position [529, 0]
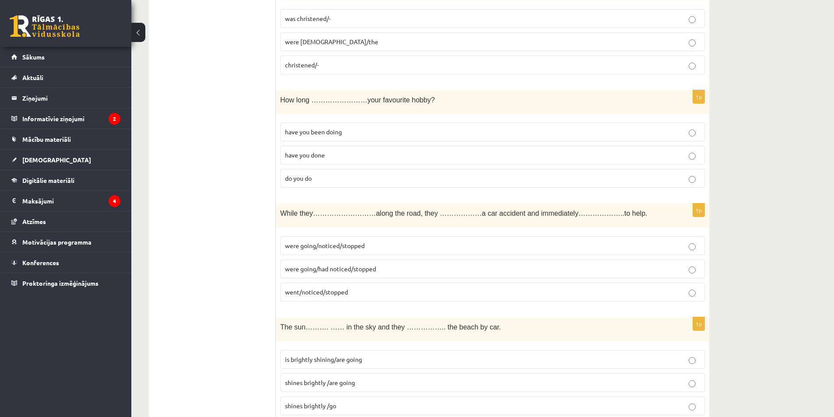
click at [369, 249] on p "were going/noticed/stopped" at bounding box center [492, 245] width 415 height 9
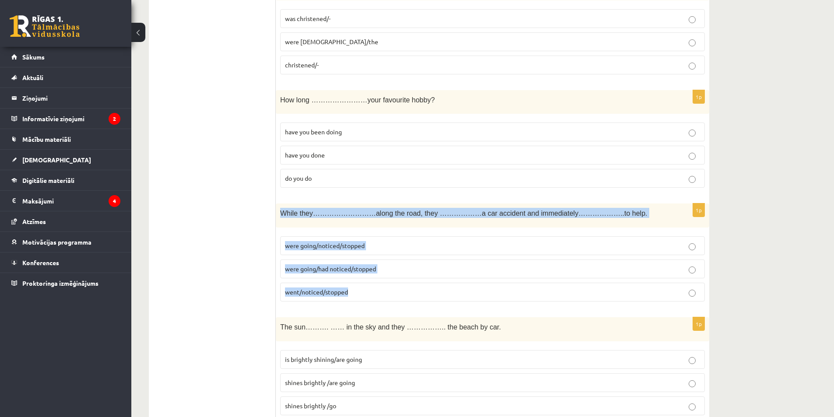
drag, startPoint x: 280, startPoint y: 212, endPoint x: 381, endPoint y: 304, distance: 137.3
click at [381, 304] on div "1p While they………………………along the road, they ………………a car accident and immediately…" at bounding box center [492, 256] width 433 height 105
copy div "While they………………………along the road, they ………………a car accident and immediately…………"
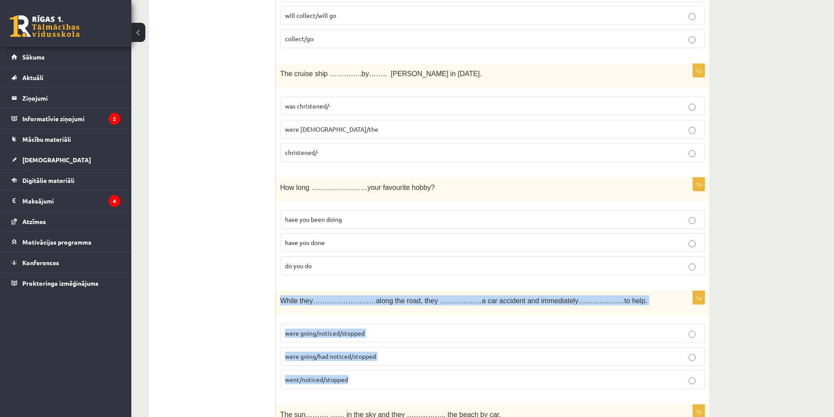
scroll to position [397, 0]
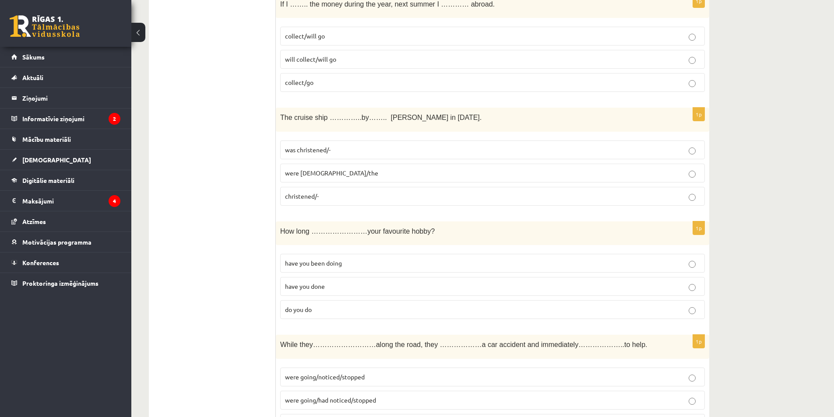
click at [322, 263] on span "have you been doing" at bounding box center [313, 263] width 57 height 8
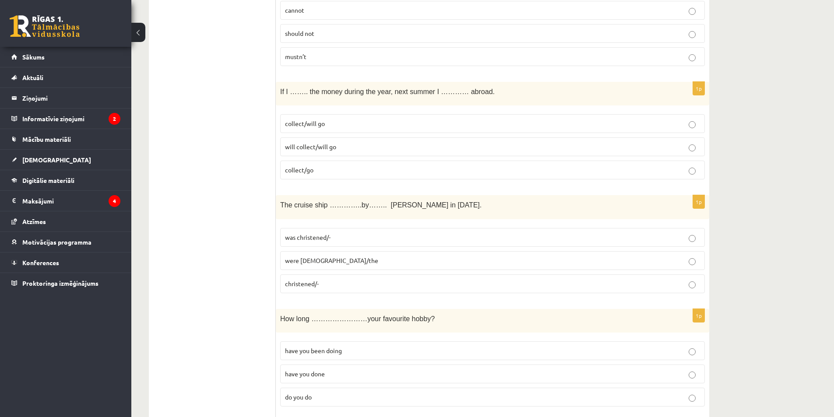
scroll to position [354, 0]
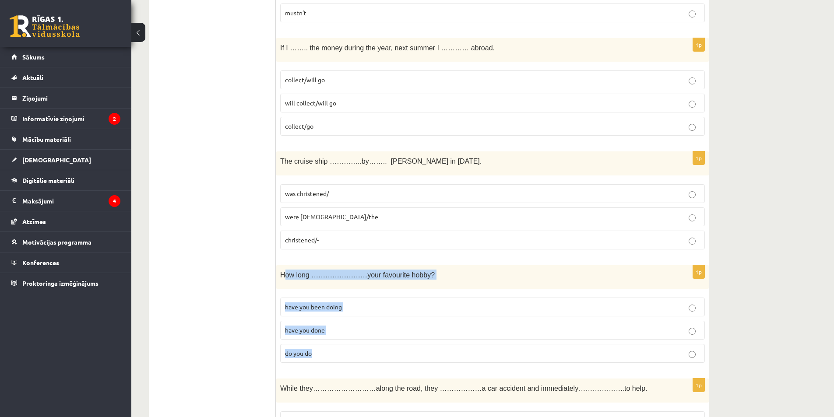
drag, startPoint x: 294, startPoint y: 277, endPoint x: 334, endPoint y: 354, distance: 86.9
click at [334, 354] on div "1p How long ……………………your favourite hobby? have you been doing have you done do …" at bounding box center [492, 317] width 433 height 105
drag, startPoint x: 281, startPoint y: 273, endPoint x: 336, endPoint y: 344, distance: 89.9
click at [336, 344] on div "1p How long ……………………your favourite hobby? have you been doing have you done do …" at bounding box center [492, 317] width 433 height 105
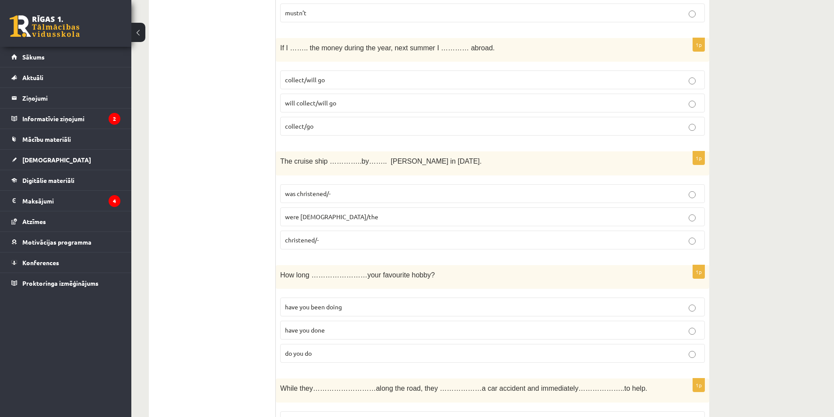
drag, startPoint x: 346, startPoint y: 278, endPoint x: 140, endPoint y: 235, distance: 210.2
drag, startPoint x: 277, startPoint y: 276, endPoint x: 338, endPoint y: 351, distance: 96.7
click at [338, 351] on div "1p How long ……………………your favourite hobby? have you been doing have you done do …" at bounding box center [492, 317] width 433 height 105
click at [300, 193] on span "was christened/-" at bounding box center [308, 194] width 46 height 8
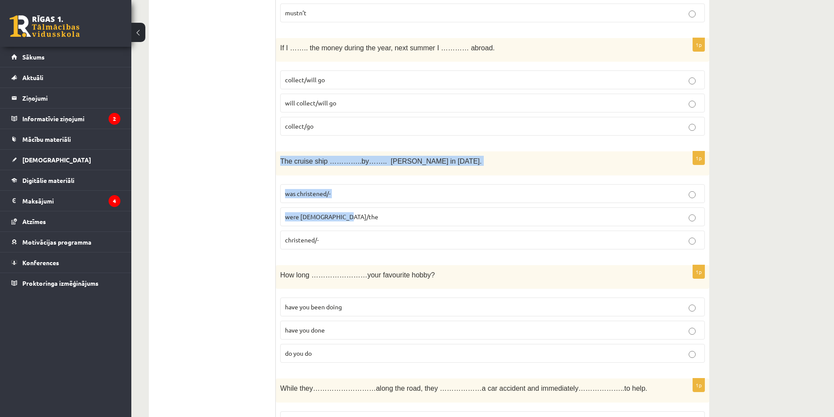
drag, startPoint x: 281, startPoint y: 159, endPoint x: 348, endPoint y: 221, distance: 91.7
click at [356, 224] on div "1p The cruise ship …………..by…….. Queen Elizabeth in 1987. was christened/- were …" at bounding box center [492, 203] width 433 height 105
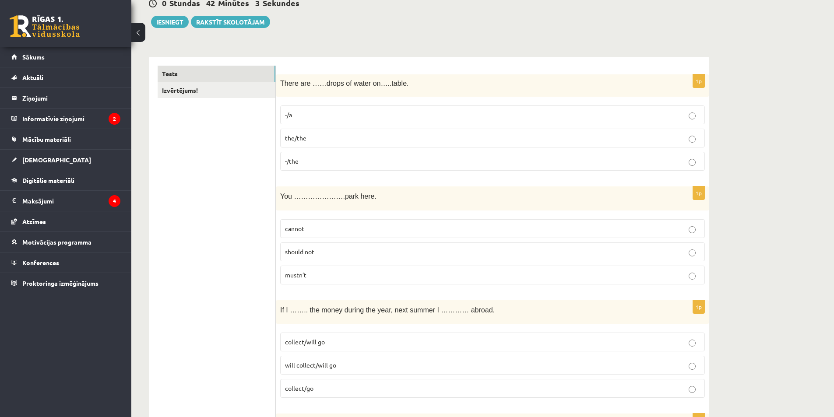
scroll to position [91, 0]
click at [314, 165] on p "-/the" at bounding box center [492, 161] width 415 height 9
drag, startPoint x: 281, startPoint y: 82, endPoint x: 350, endPoint y: 161, distance: 105.1
click at [350, 161] on div "1p There are ……drops of water on…..table. -/a the/the -/the" at bounding box center [492, 126] width 433 height 103
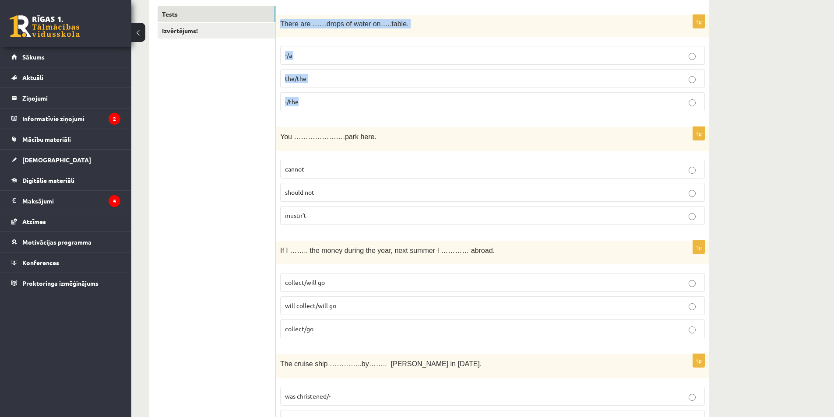
scroll to position [179, 0]
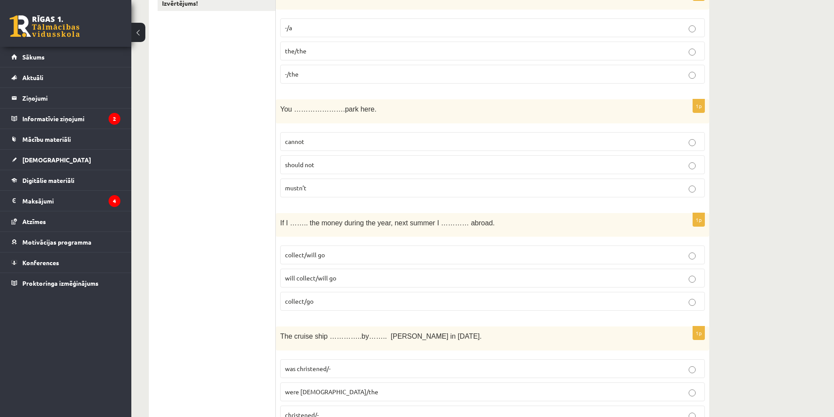
click at [297, 193] on p "mustn’t" at bounding box center [492, 187] width 415 height 9
click at [305, 186] on span "mustn’t" at bounding box center [295, 188] width 21 height 8
drag, startPoint x: 281, startPoint y: 107, endPoint x: 359, endPoint y: 188, distance: 112.1
click at [359, 188] on div "1p You ………………….park here. cannot should not mustn’t" at bounding box center [492, 151] width 433 height 105
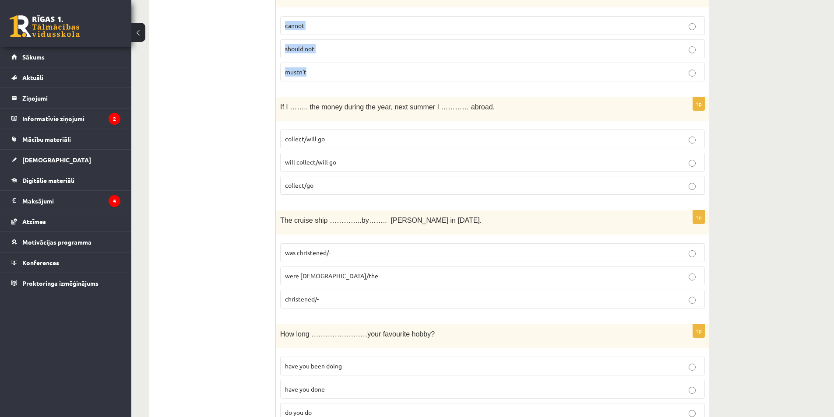
scroll to position [310, 0]
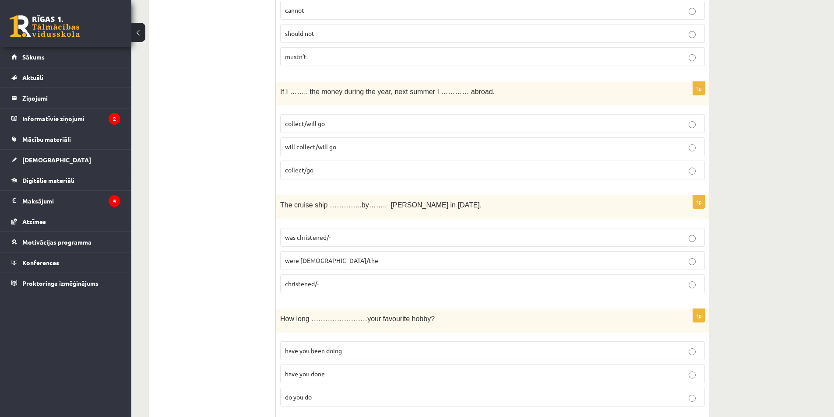
click at [325, 117] on label "collect/will go" at bounding box center [492, 123] width 425 height 19
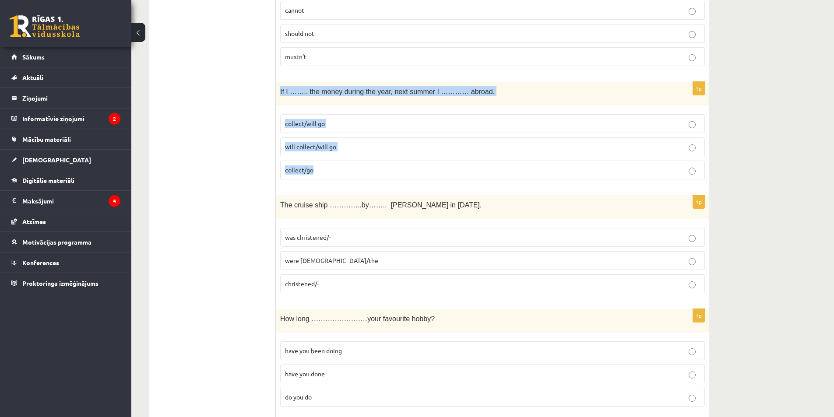
drag, startPoint x: 279, startPoint y: 92, endPoint x: 347, endPoint y: 168, distance: 102.0
click at [347, 168] on div "1p If I …….. the money during the year, next summer I ………… abroad. collect/will…" at bounding box center [492, 134] width 433 height 105
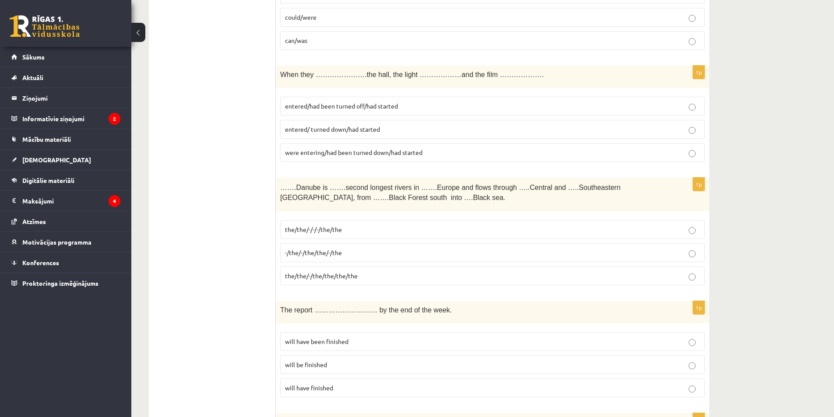
scroll to position [1141, 0]
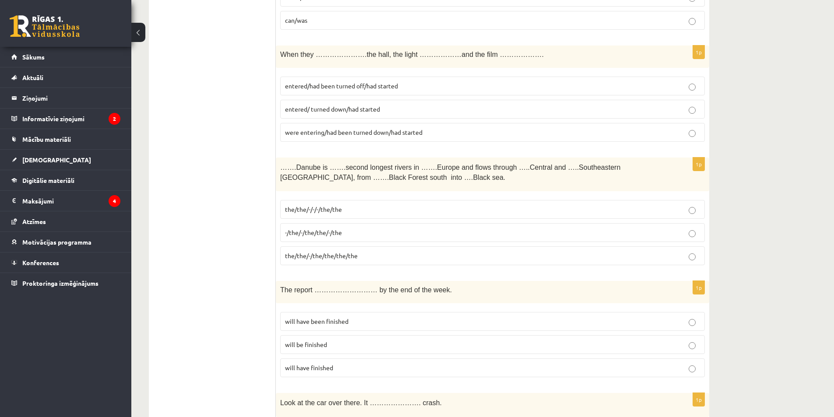
click at [301, 108] on span "entered/ turned down/had started" at bounding box center [332, 109] width 95 height 8
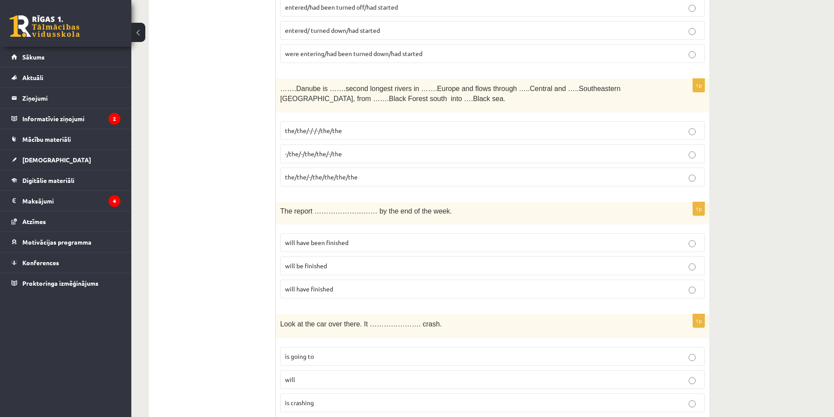
scroll to position [1229, 0]
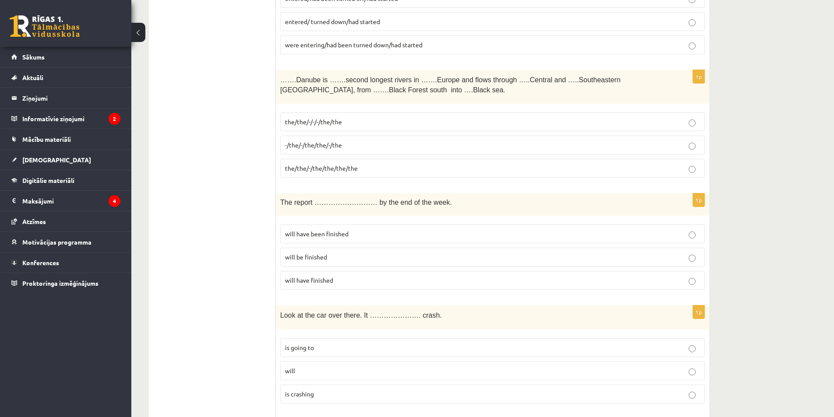
click at [335, 143] on span "-/the/-/the/the/-/the" at bounding box center [313, 145] width 57 height 8
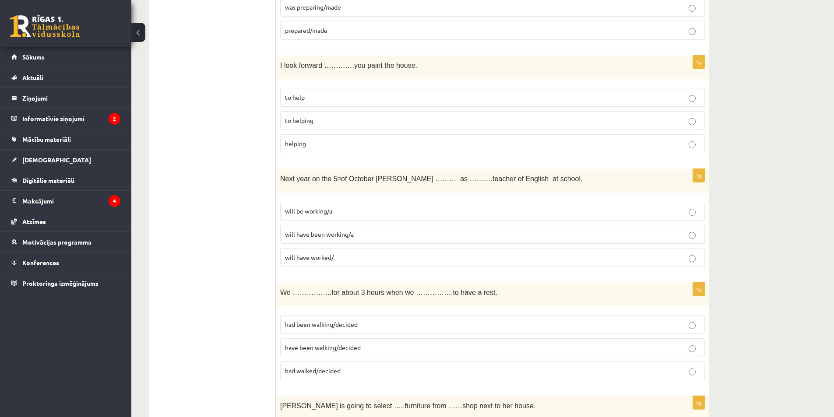
scroll to position [1710, 0]
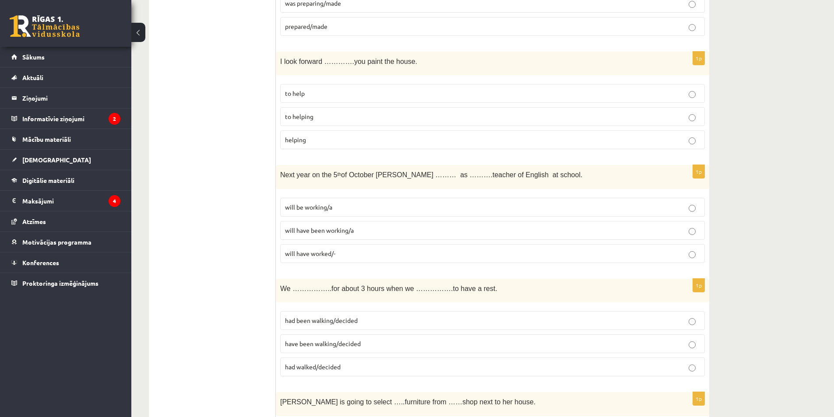
click at [308, 93] on p "to help" at bounding box center [492, 93] width 415 height 9
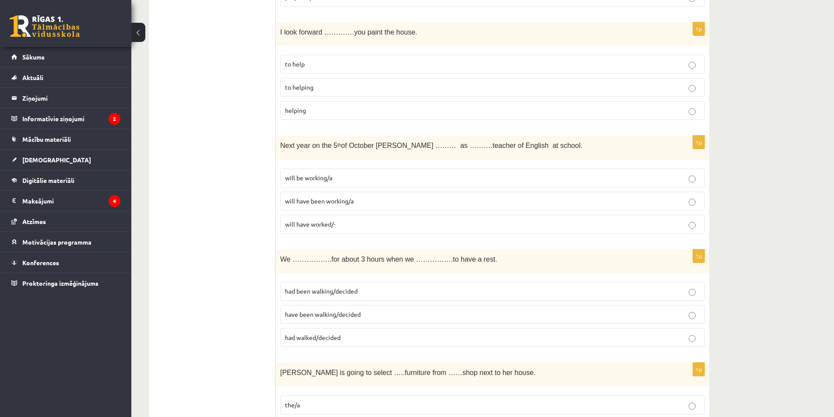
scroll to position [1754, 0]
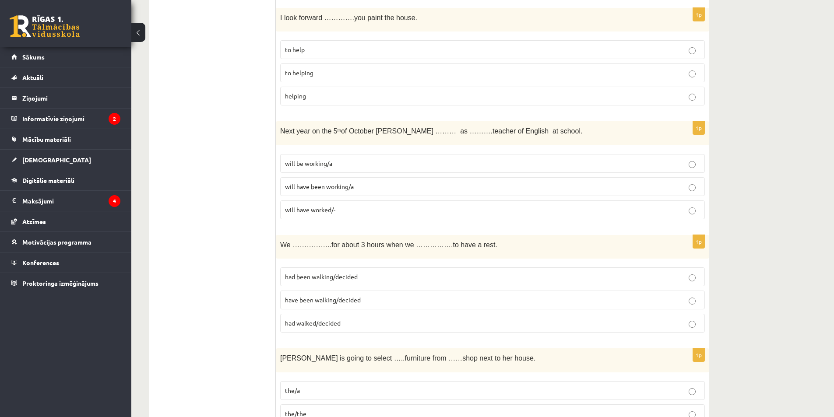
click at [333, 164] on p "will be working/a" at bounding box center [492, 163] width 415 height 9
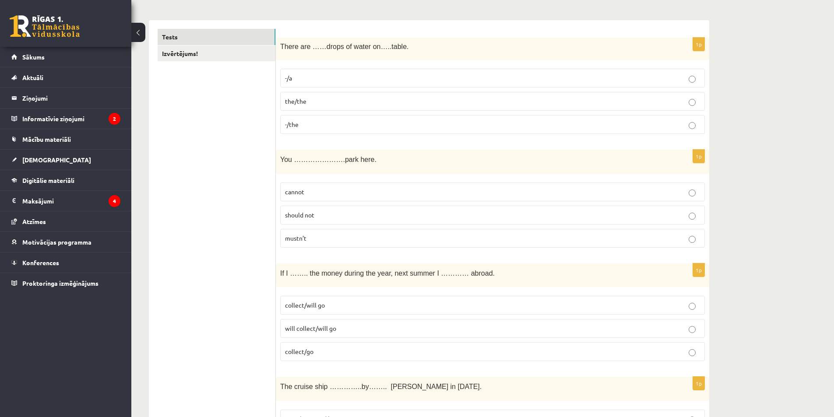
scroll to position [47, 0]
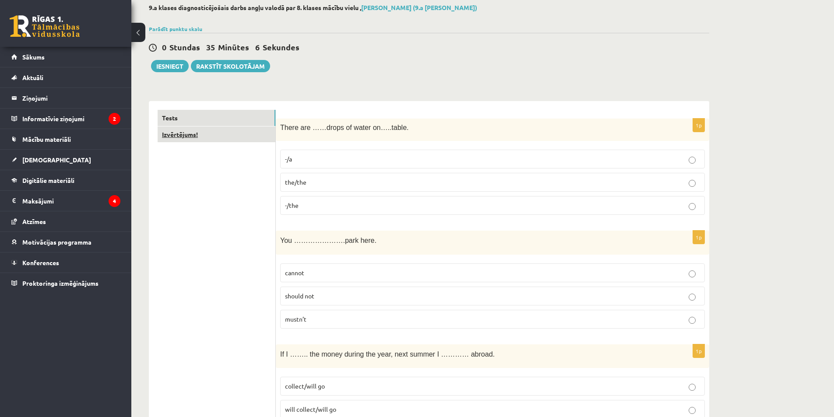
click at [197, 132] on link "Izvērtējums!" at bounding box center [217, 134] width 118 height 16
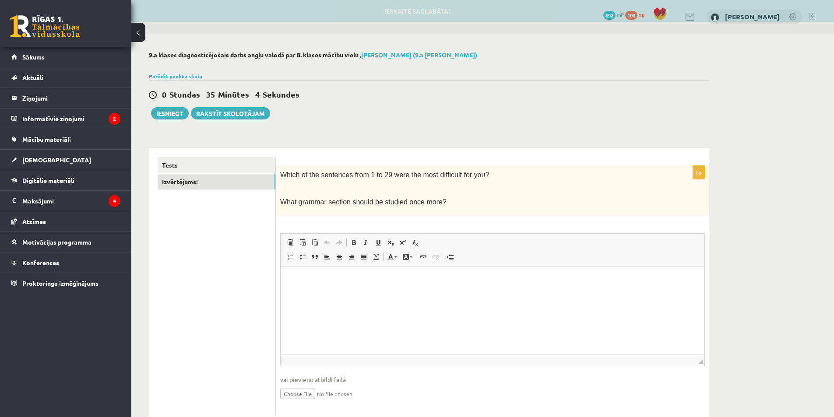
scroll to position [0, 0]
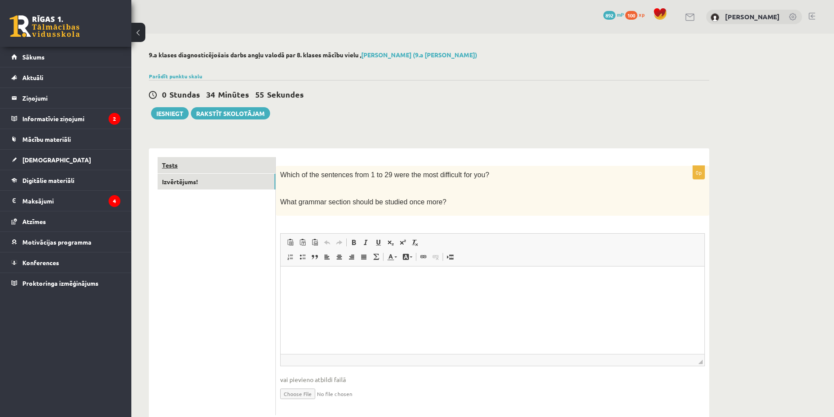
click at [186, 165] on link "Tests" at bounding box center [217, 165] width 118 height 16
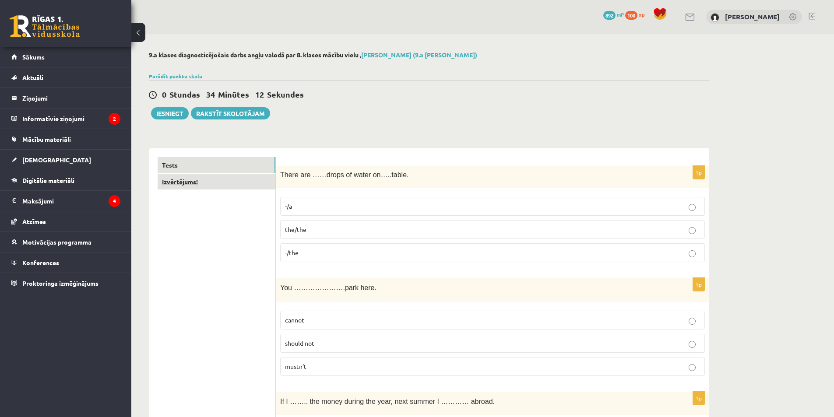
click at [213, 182] on link "Izvērtējums!" at bounding box center [217, 182] width 118 height 16
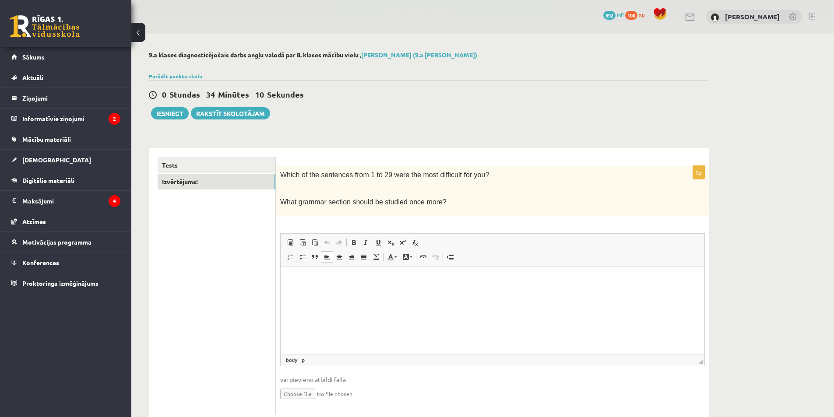
click at [305, 277] on p "Editor, wiswyg-editor-user-answer-47364037472500" at bounding box center [492, 279] width 406 height 9
click at [294, 281] on p "**********" at bounding box center [492, 279] width 406 height 9
click at [475, 284] on html "**********" at bounding box center [493, 279] width 424 height 27
click at [455, 278] on p "**********" at bounding box center [492, 279] width 406 height 9
click at [484, 278] on p "**********" at bounding box center [492, 279] width 406 height 9
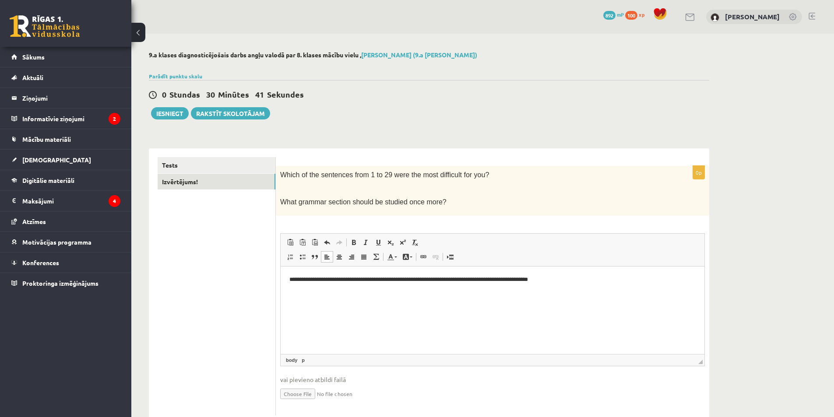
click at [527, 278] on p "**********" at bounding box center [492, 279] width 406 height 9
drag, startPoint x: 571, startPoint y: 280, endPoint x: 403, endPoint y: 283, distance: 168.1
click at [403, 283] on p "**********" at bounding box center [492, 279] width 406 height 9
click at [437, 300] on span "Copy" at bounding box center [443, 301] width 27 height 13
click at [473, 279] on p "**********" at bounding box center [492, 279] width 406 height 9
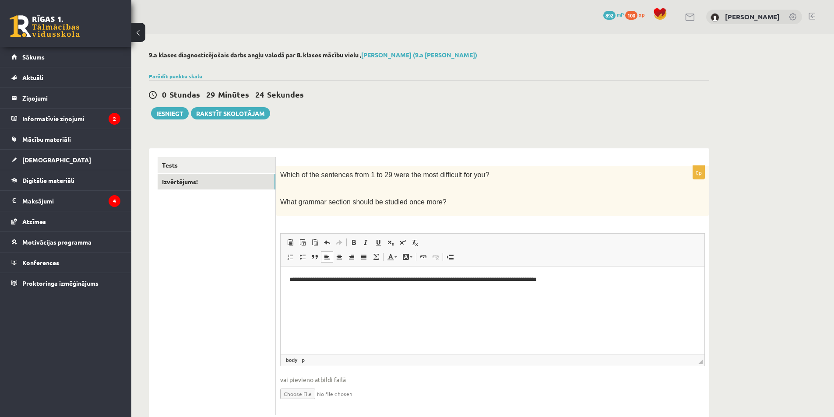
click at [470, 279] on p "**********" at bounding box center [492, 279] width 406 height 9
drag, startPoint x: 553, startPoint y: 278, endPoint x: 538, endPoint y: 282, distance: 15.8
click at [538, 282] on p "**********" at bounding box center [492, 279] width 406 height 9
drag, startPoint x: 555, startPoint y: 278, endPoint x: 538, endPoint y: 278, distance: 16.2
click at [539, 278] on p "**********" at bounding box center [492, 279] width 406 height 9
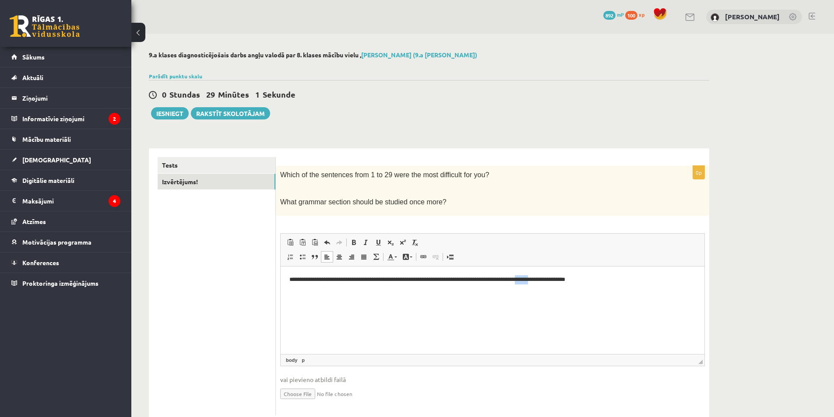
click at [553, 279] on p "**********" at bounding box center [492, 279] width 406 height 9
drag, startPoint x: 553, startPoint y: 279, endPoint x: 536, endPoint y: 279, distance: 16.6
click at [536, 279] on p "**********" at bounding box center [492, 279] width 406 height 9
click at [588, 281] on p "**********" at bounding box center [492, 279] width 406 height 9
click at [648, 278] on p "**********" at bounding box center [492, 284] width 406 height 18
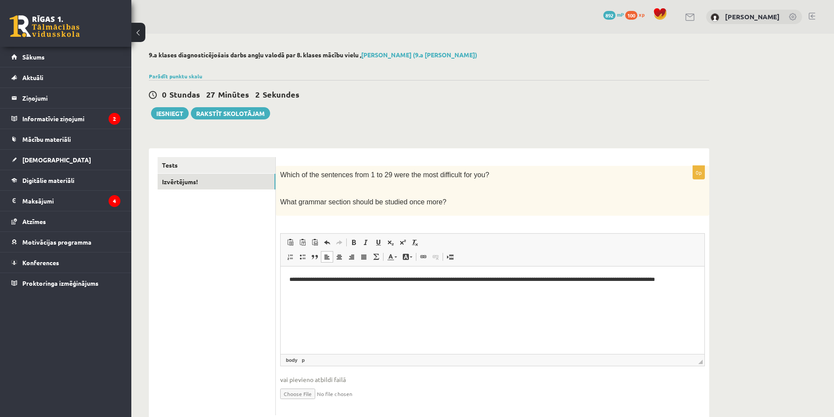
click at [631, 278] on p "**********" at bounding box center [492, 284] width 406 height 18
click at [358, 291] on p "**********" at bounding box center [492, 284] width 406 height 18
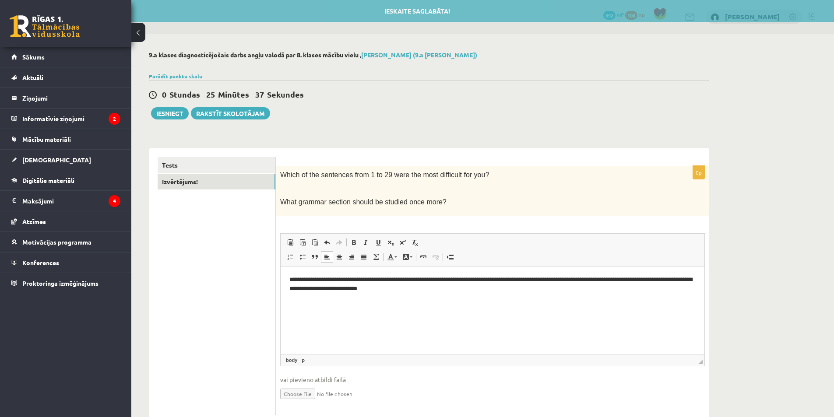
click at [642, 277] on p "**********" at bounding box center [492, 284] width 406 height 18
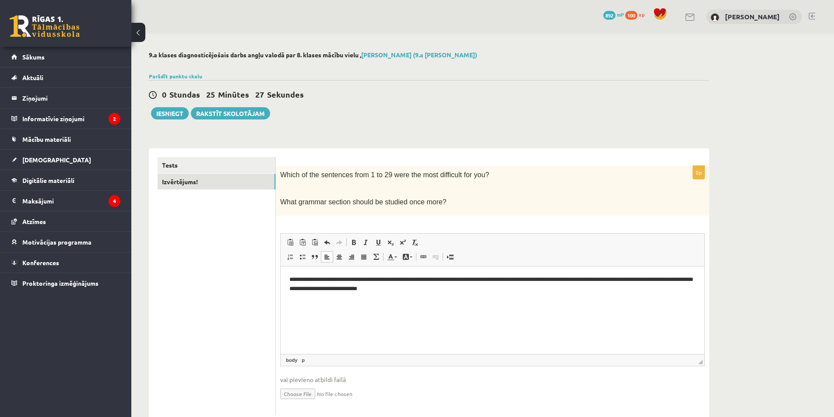
click at [413, 288] on p "**********" at bounding box center [492, 284] width 406 height 18
drag, startPoint x: 333, startPoint y: 288, endPoint x: 328, endPoint y: 288, distance: 5.3
click at [328, 288] on p "**********" at bounding box center [492, 284] width 406 height 18
click at [333, 287] on p "**********" at bounding box center [492, 284] width 406 height 18
click at [333, 288] on p "**********" at bounding box center [492, 284] width 406 height 18
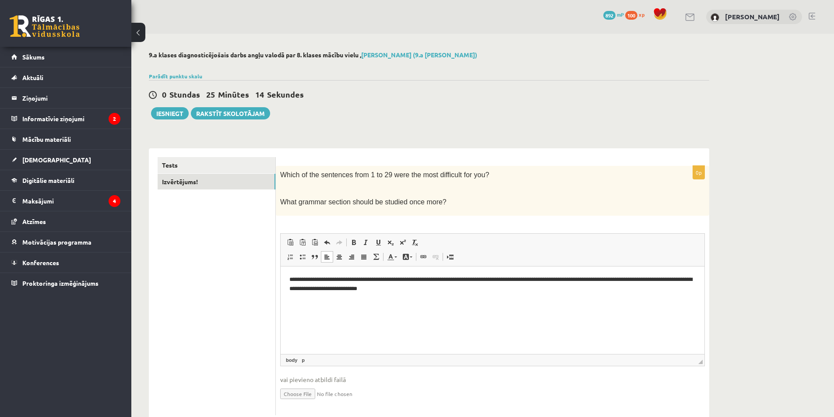
click at [334, 289] on p "**********" at bounding box center [492, 284] width 406 height 18
drag, startPoint x: 333, startPoint y: 289, endPoint x: 306, endPoint y: 291, distance: 26.7
click at [306, 291] on p "**********" at bounding box center [492, 284] width 406 height 18
click at [334, 287] on p "**********" at bounding box center [492, 284] width 406 height 18
click at [311, 288] on p "**********" at bounding box center [492, 284] width 406 height 18
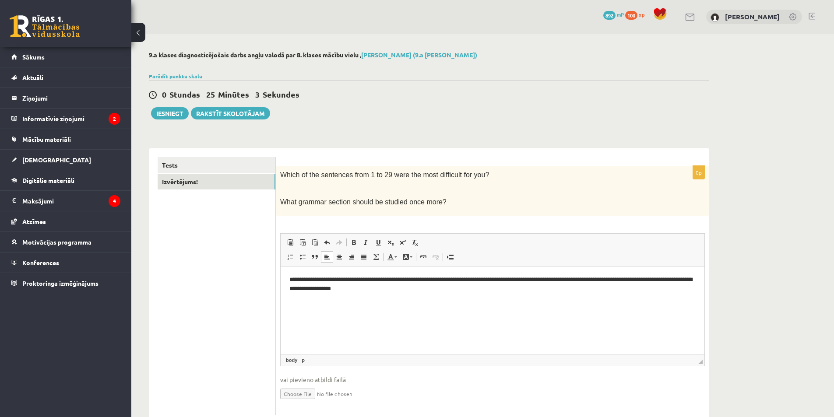
click at [312, 288] on p "**********" at bounding box center [492, 284] width 406 height 18
drag, startPoint x: 351, startPoint y: 290, endPoint x: 344, endPoint y: 291, distance: 6.6
click at [344, 291] on p "**********" at bounding box center [492, 284] width 406 height 18
click at [348, 290] on p "**********" at bounding box center [492, 284] width 406 height 18
click at [411, 290] on p "**********" at bounding box center [492, 284] width 406 height 18
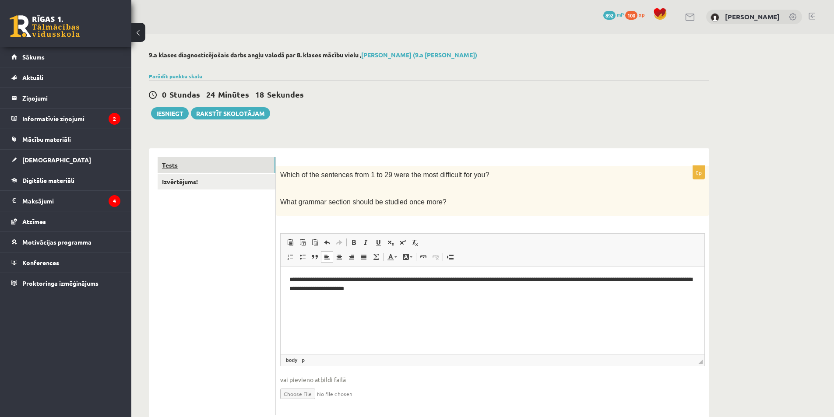
click at [189, 165] on link "Tests" at bounding box center [217, 165] width 118 height 16
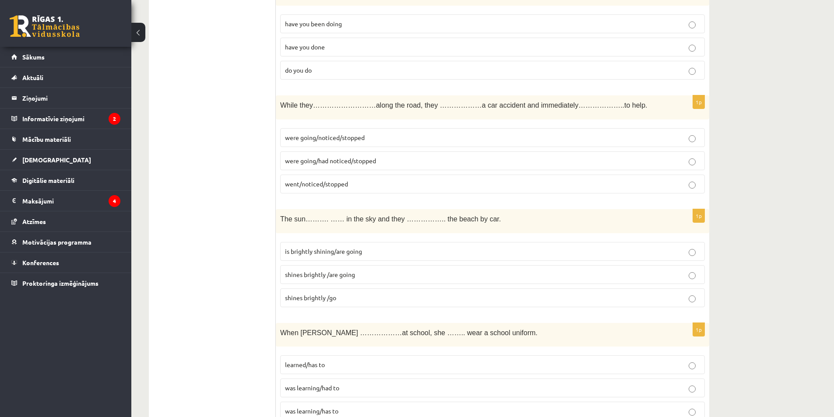
scroll to position [29, 0]
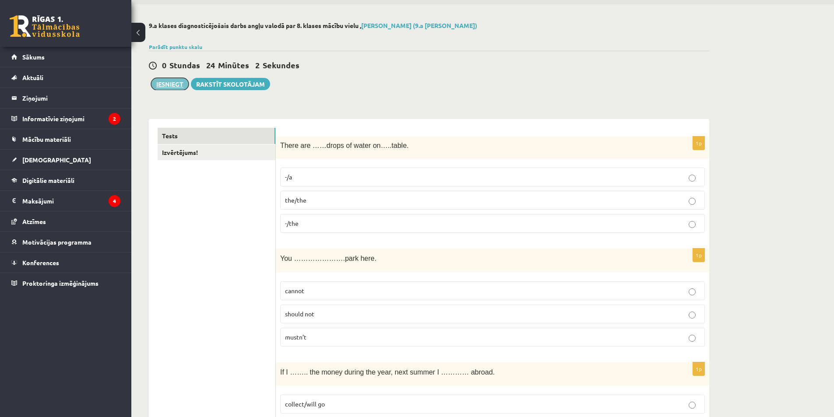
click at [169, 86] on button "Iesniegt" at bounding box center [170, 84] width 38 height 12
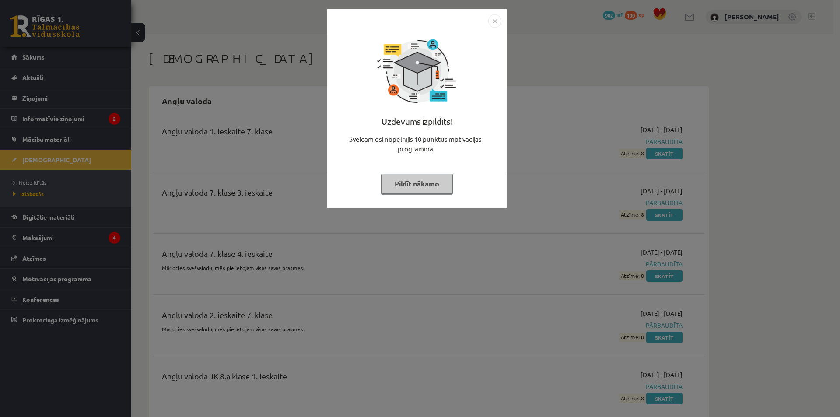
click at [418, 183] on button "Pildīt nākamo" at bounding box center [417, 184] width 72 height 20
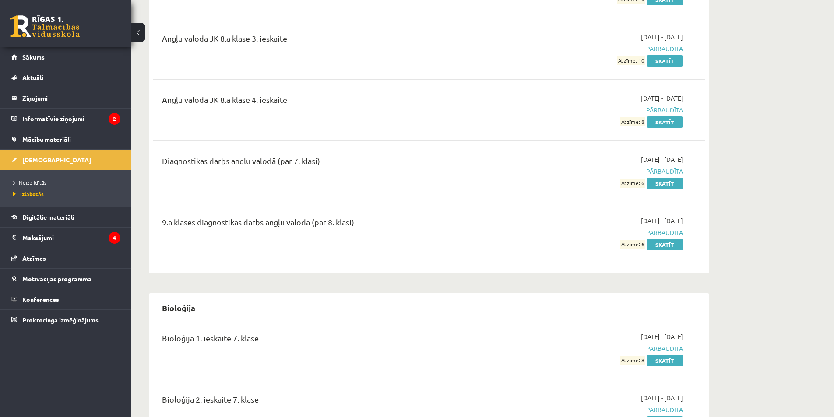
scroll to position [481, 0]
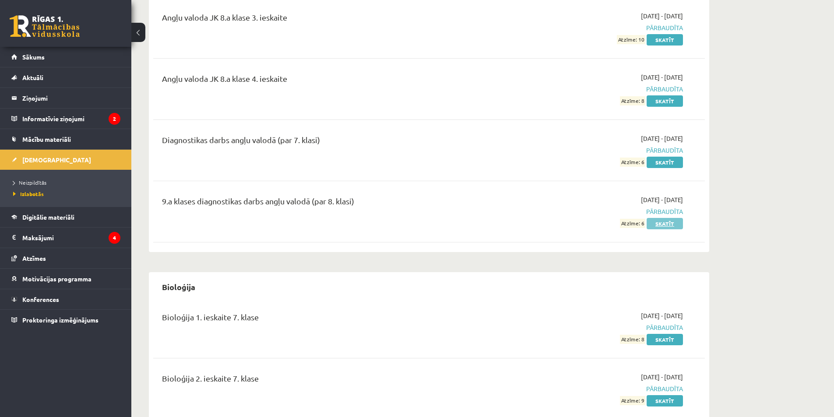
click at [668, 220] on link "Skatīt" at bounding box center [664, 223] width 36 height 11
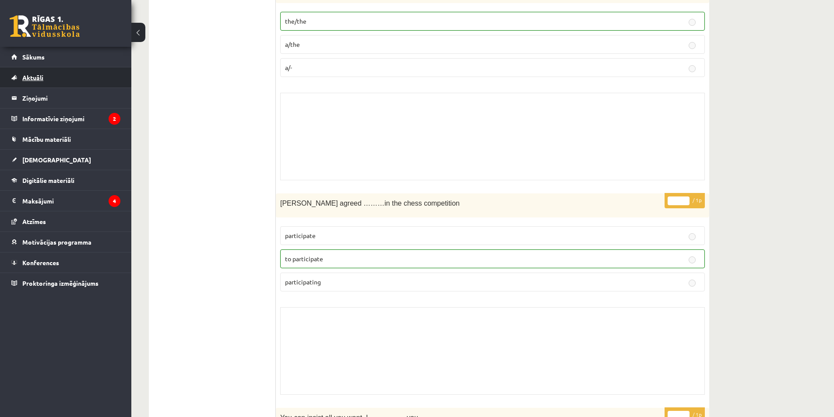
scroll to position [5312, 0]
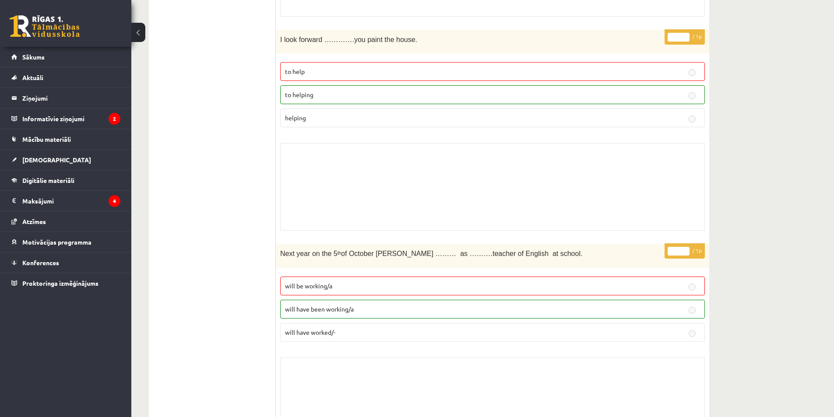
scroll to position [3238, 0]
